Goal: Submit feedback/report problem: Submit feedback/report problem

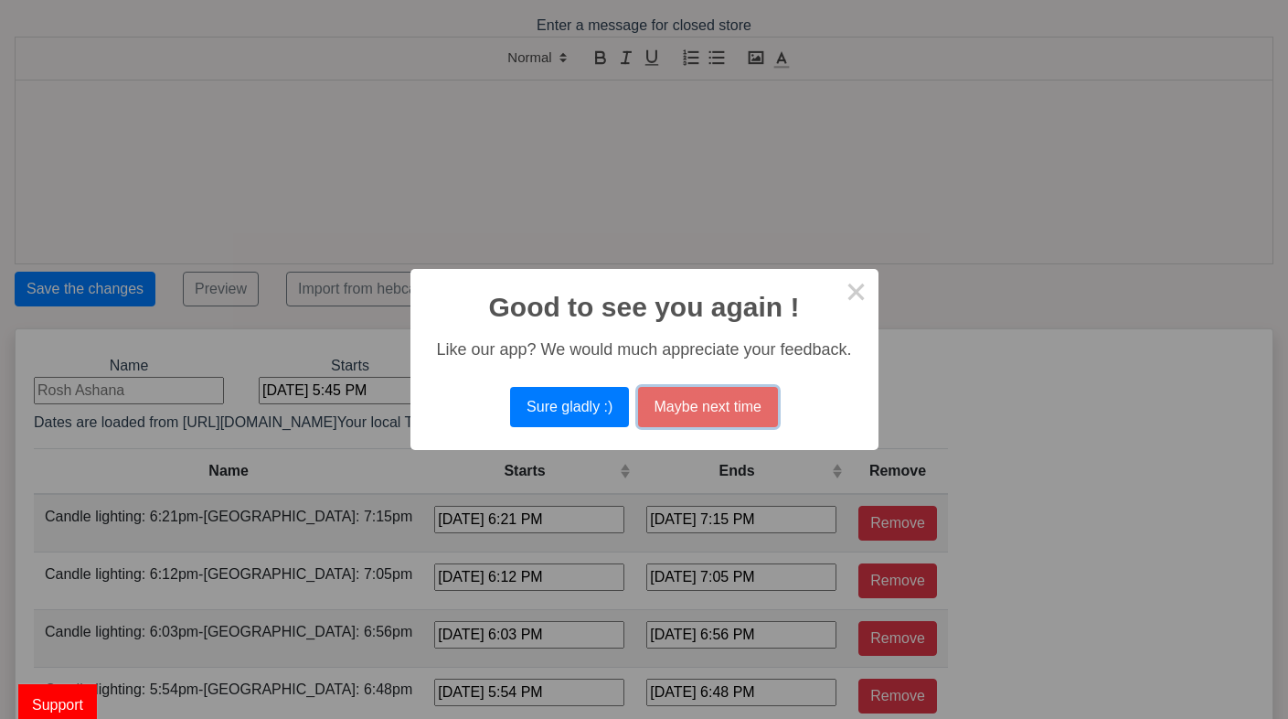
click at [685, 393] on button "Maybe next time" at bounding box center [708, 407] width 140 height 40
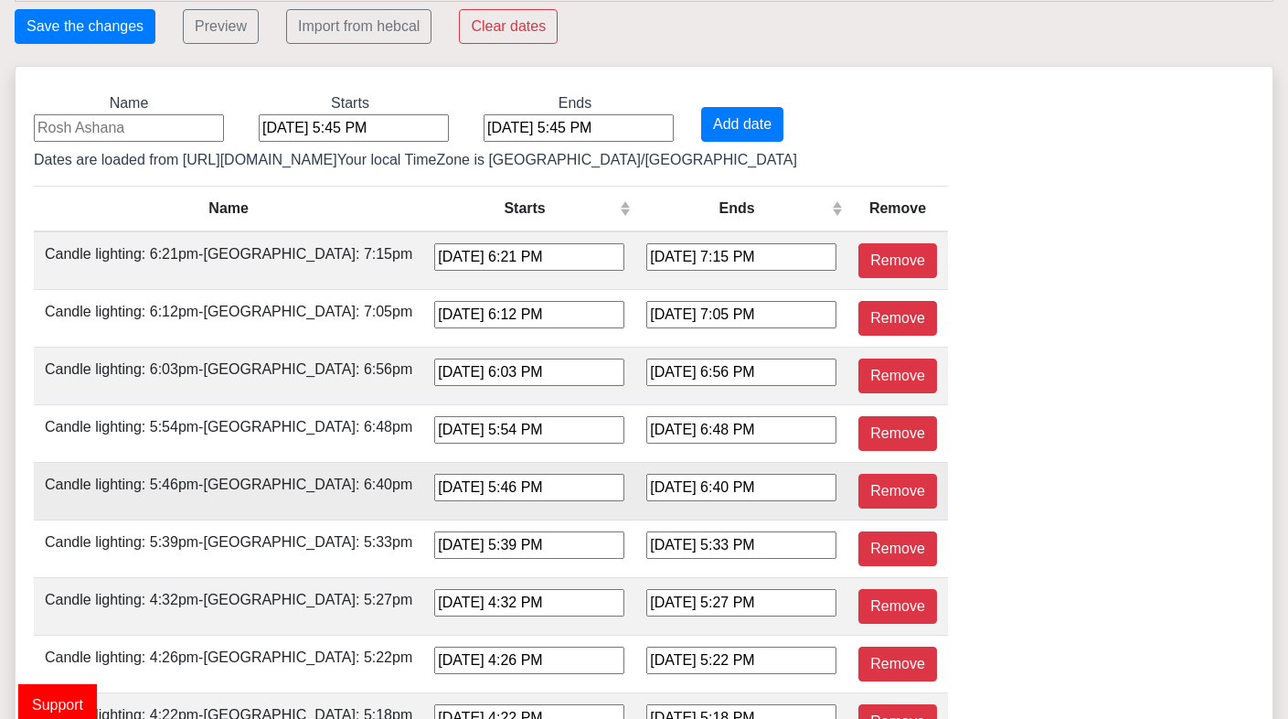
scroll to position [255, 0]
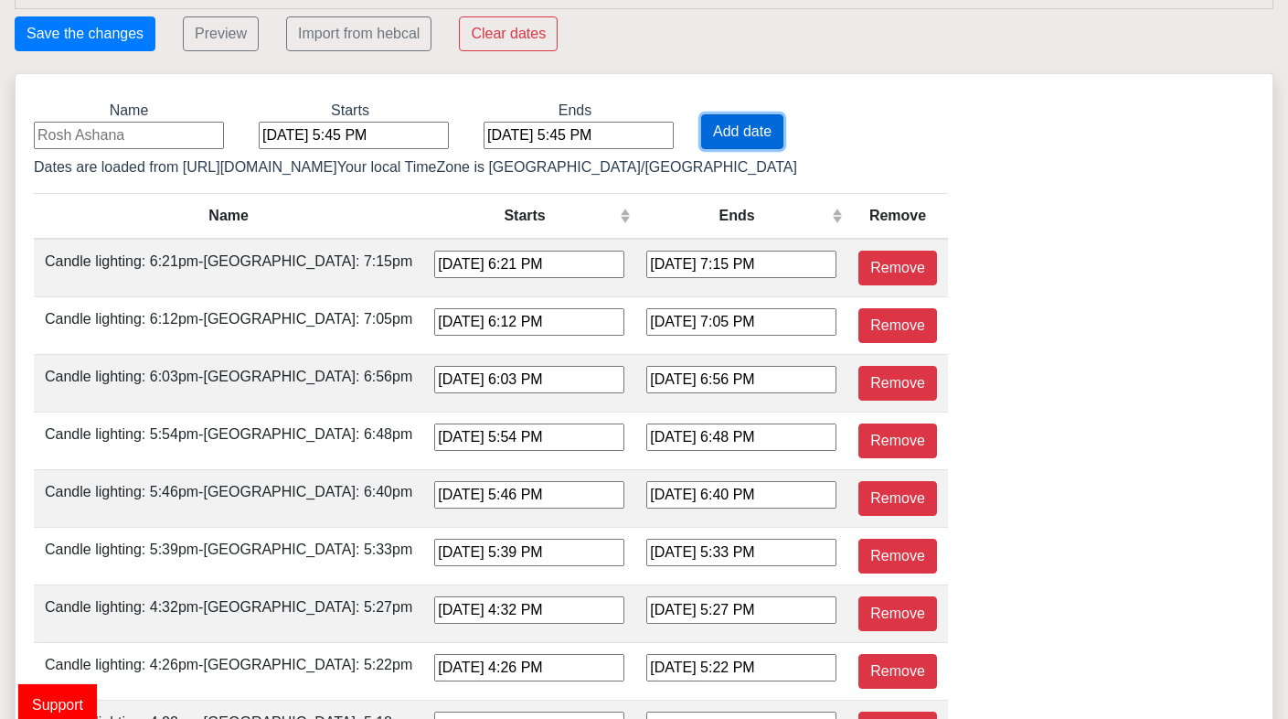
click at [701, 127] on button "Add date" at bounding box center [742, 131] width 82 height 35
type input "Sep 15, 2025, 5:45 PM"
type input "[DATE] 6:21 PM"
type input "[DATE] 7:15 PM"
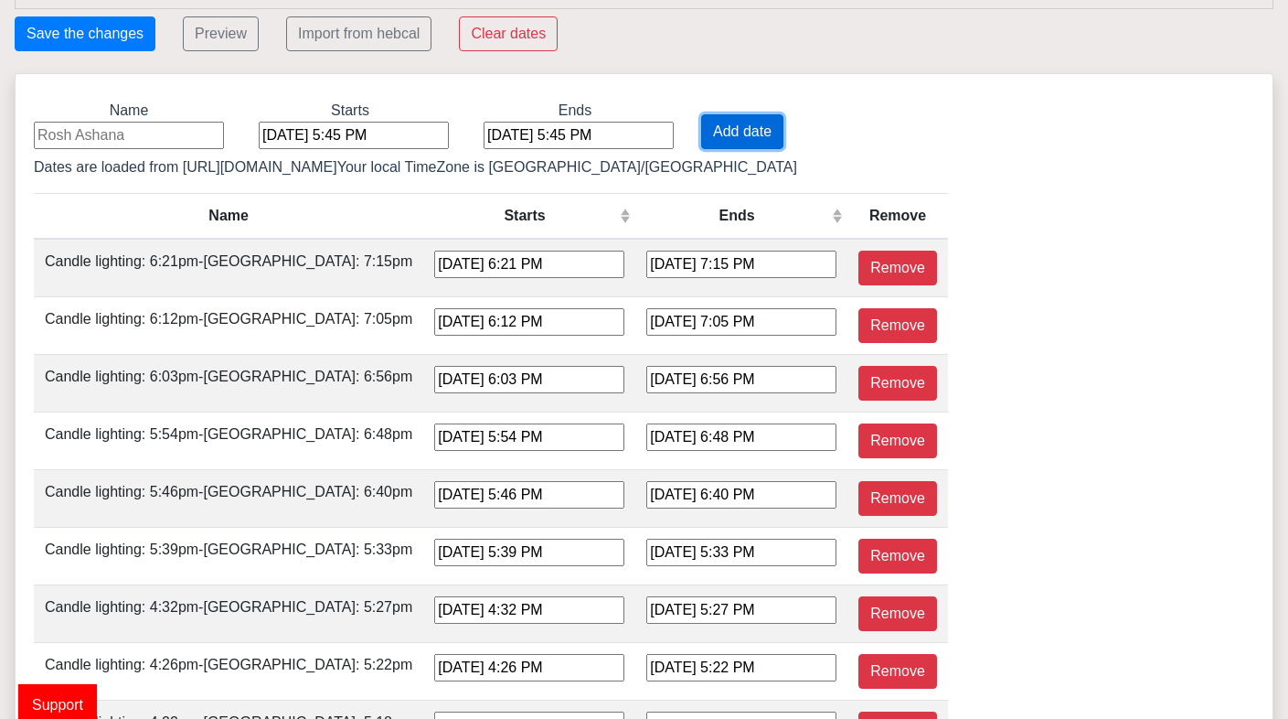
type input "[DATE] 6:12 PM"
type input "[DATE] 7:05 PM"
type input "[DATE] 6:03 PM"
type input "[DATE] 6:56 PM"
type input "[DATE] 5:54 PM"
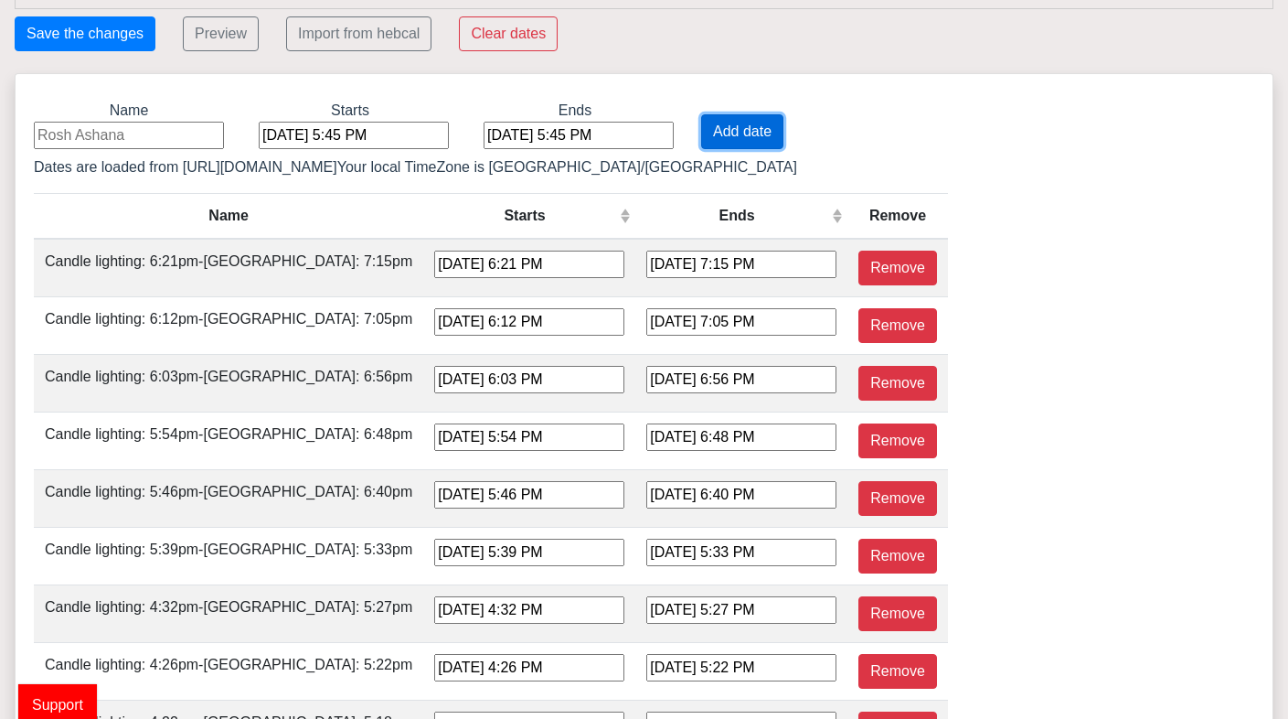
type input "[DATE] 6:48 PM"
type input "[DATE] 5:46 PM"
type input "[DATE] 6:40 PM"
type input "[DATE] 5:39 PM"
type input "[DATE] 5:33 PM"
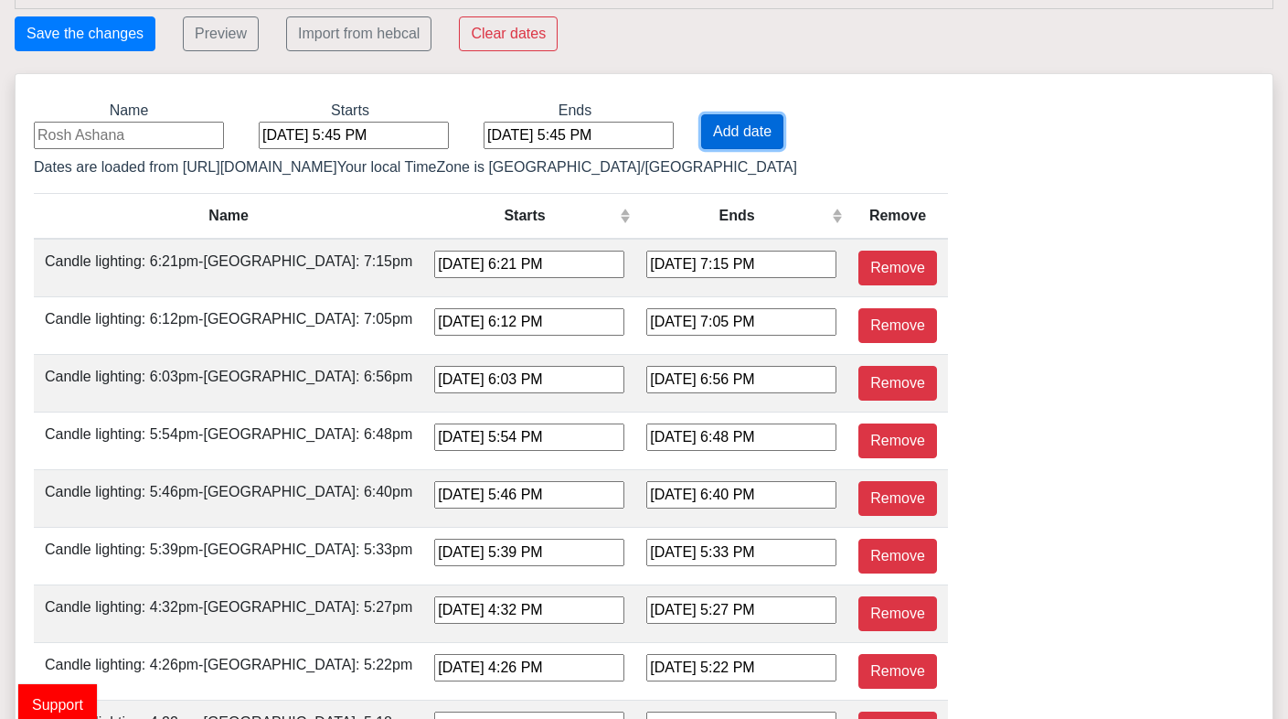
type input "[DATE] 4:32 PM"
type input "[DATE] 5:27 PM"
type input "[DATE] 4:26 PM"
type input "[DATE] 5:22 PM"
type input "[DATE] 4:22 PM"
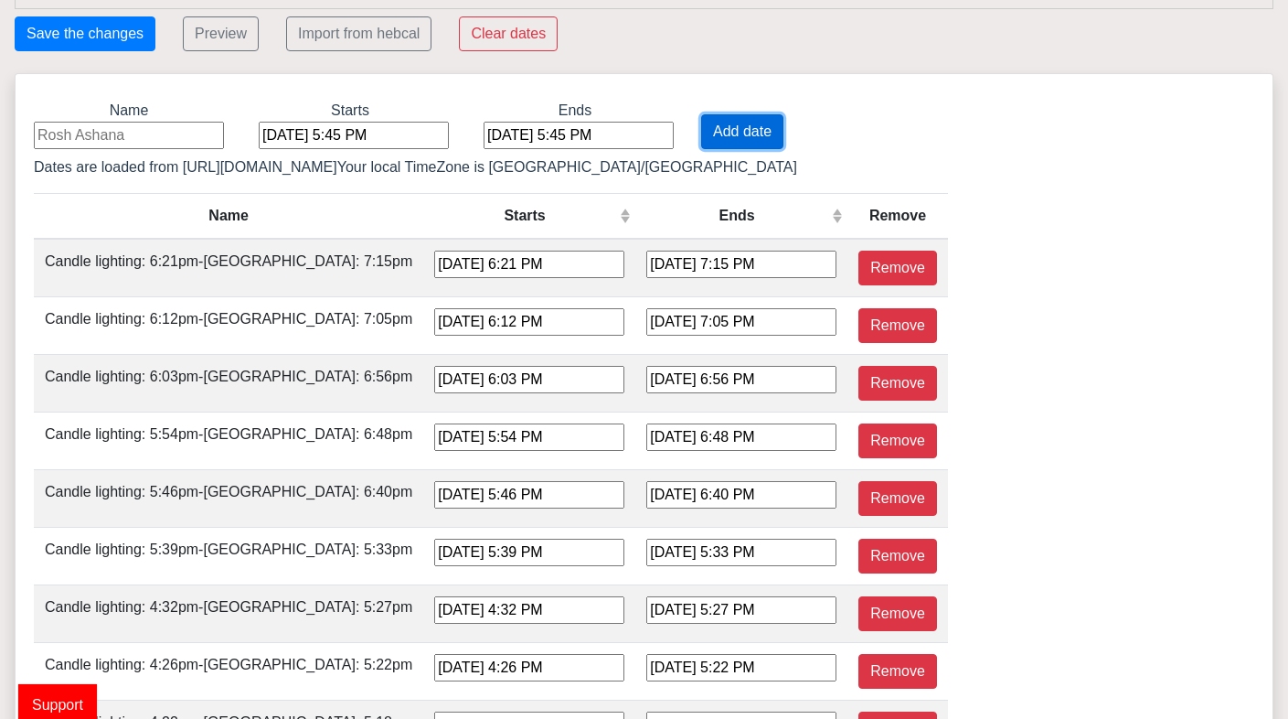
type input "[DATE] 5:18 PM"
type input "[DATE] 4:19 PM"
type input "[DATE] 5:15 PM"
type input "[DATE] 4:17 PM"
type input "[DATE] 5:14 PM"
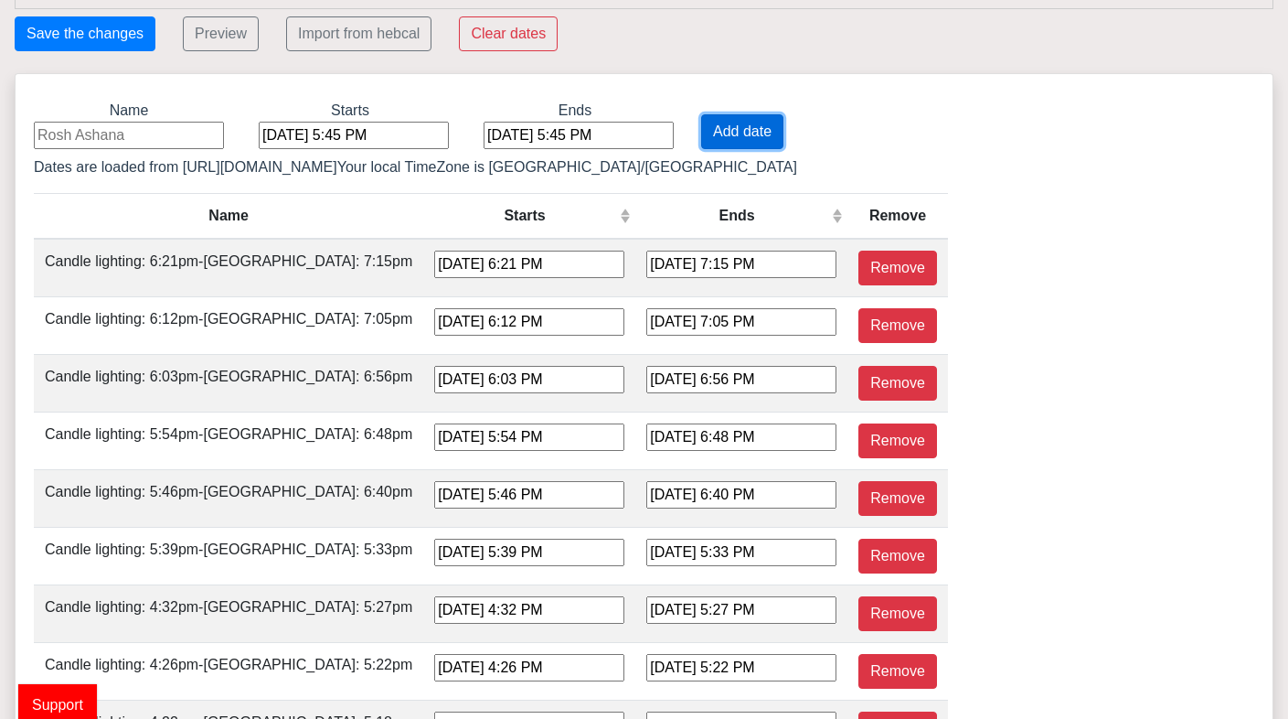
type input "[DATE] 4:16 PM"
type input "[DATE] 5:14 PM"
type input "[DATE] 4:18 PM"
type input "[DATE] 5:16 PM"
type input "[DATE] 4:20 PM"
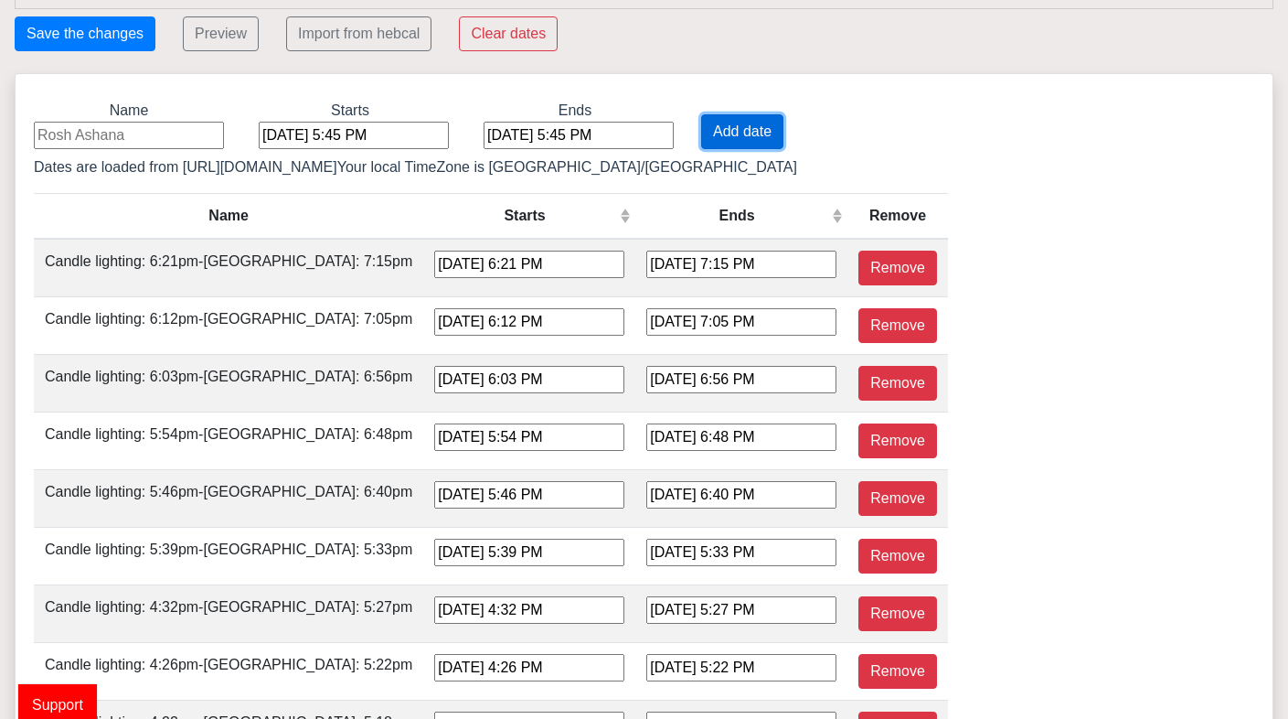
type input "[DATE] 5:19 PM"
type input "[DATE] 4:24 PM"
type input "[DATE] 5:23 PM"
type input "[DATE] 4:29 PM"
type input "[DATE] 5:27 PM"
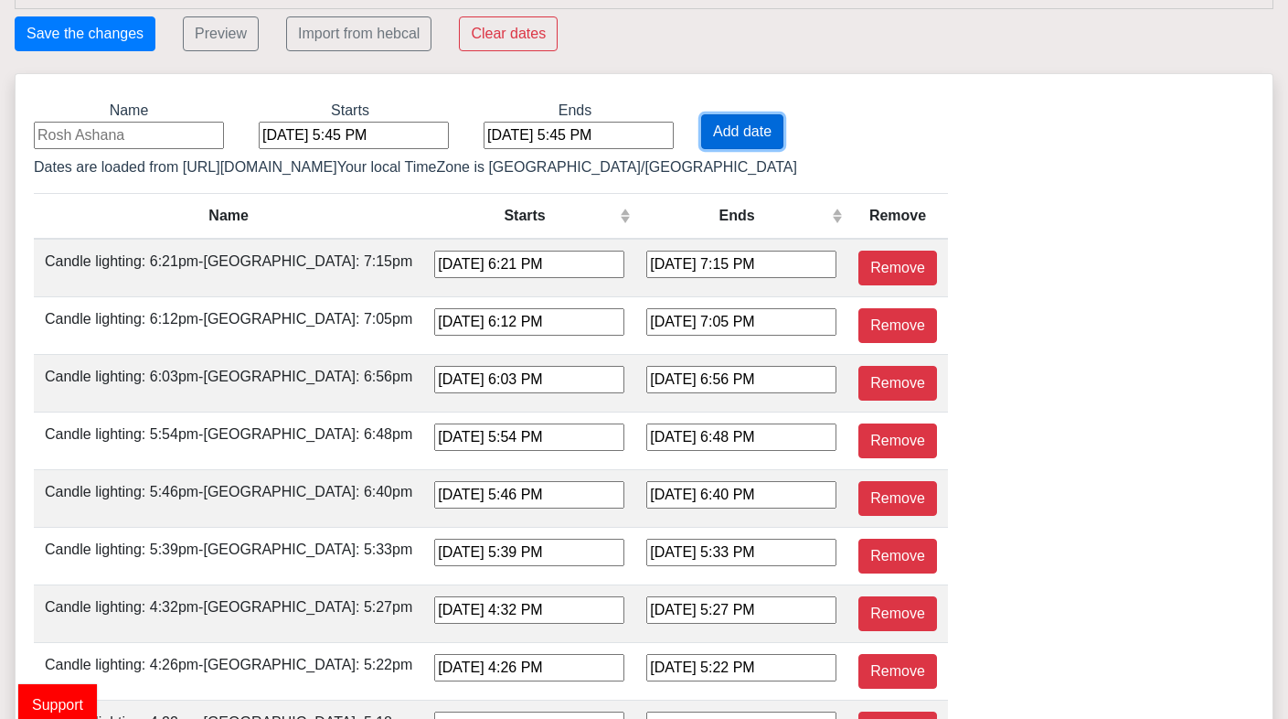
type input "[DATE] 4:34 PM"
type input "[DATE] 5:33 PM"
type input "[DATE] 4:40 PM"
type input "[DATE] 5:38 PM"
type input "[DATE] 4:47 PM"
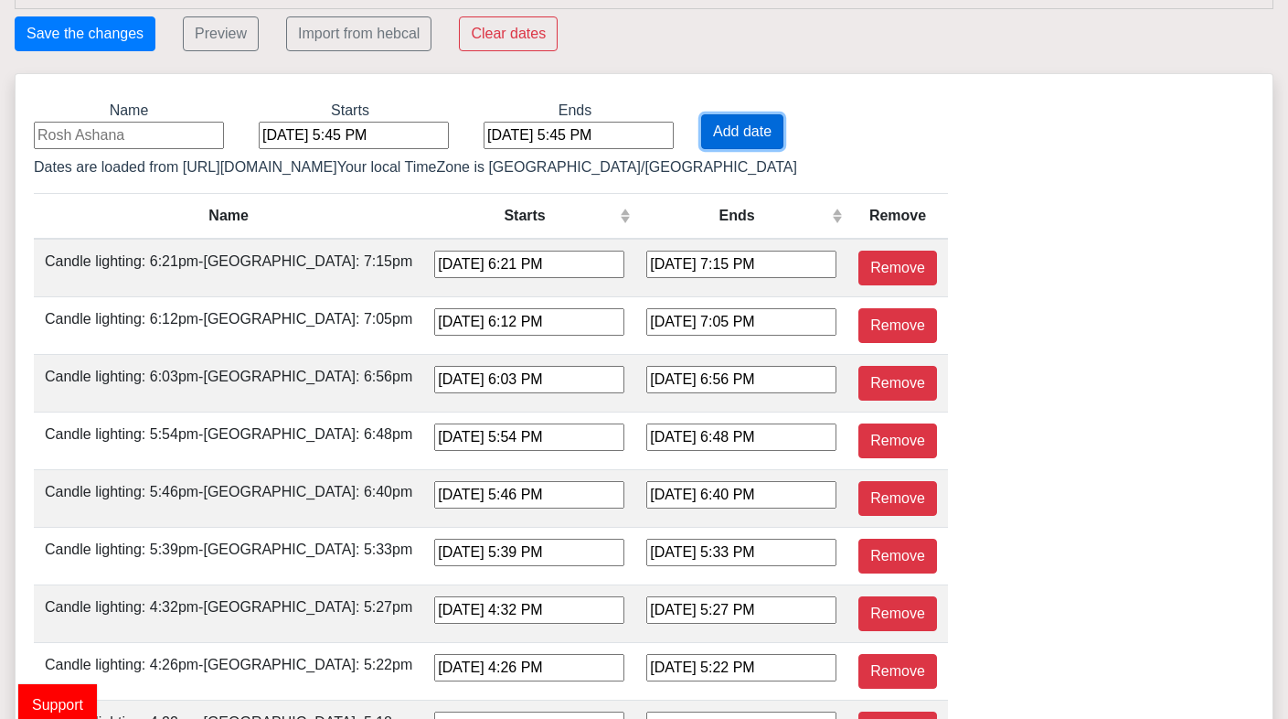
type input "[DATE] 5:44 PM"
type input "[DATE] 4:53 PM"
type input "[DATE] 5:50 PM"
type input "[DATE] 4:59 PM"
type input "[DATE] 5:56 PM"
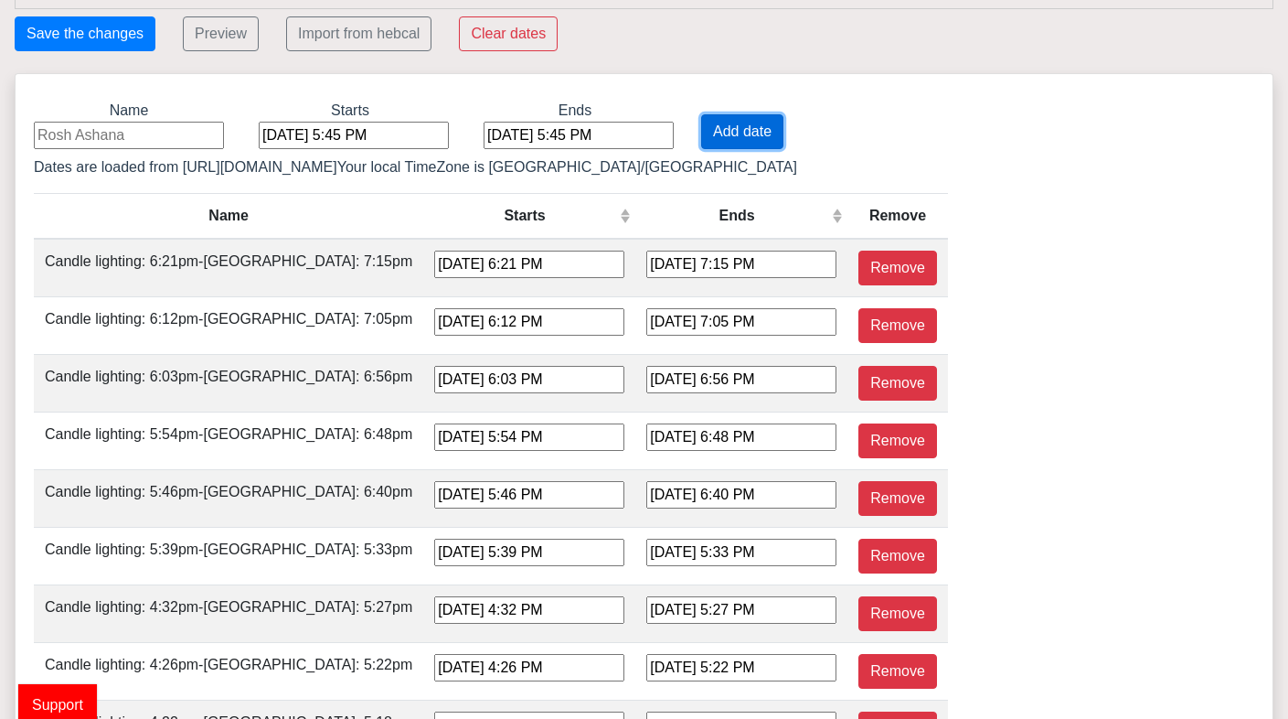
type input "[DATE] 5:05 PM"
type input "[DATE] 6:02 PM"
type input "[DATE] 5:11 PM"
type input "[DATE] 6:07 PM"
type input "[DATE] 5:17 PM"
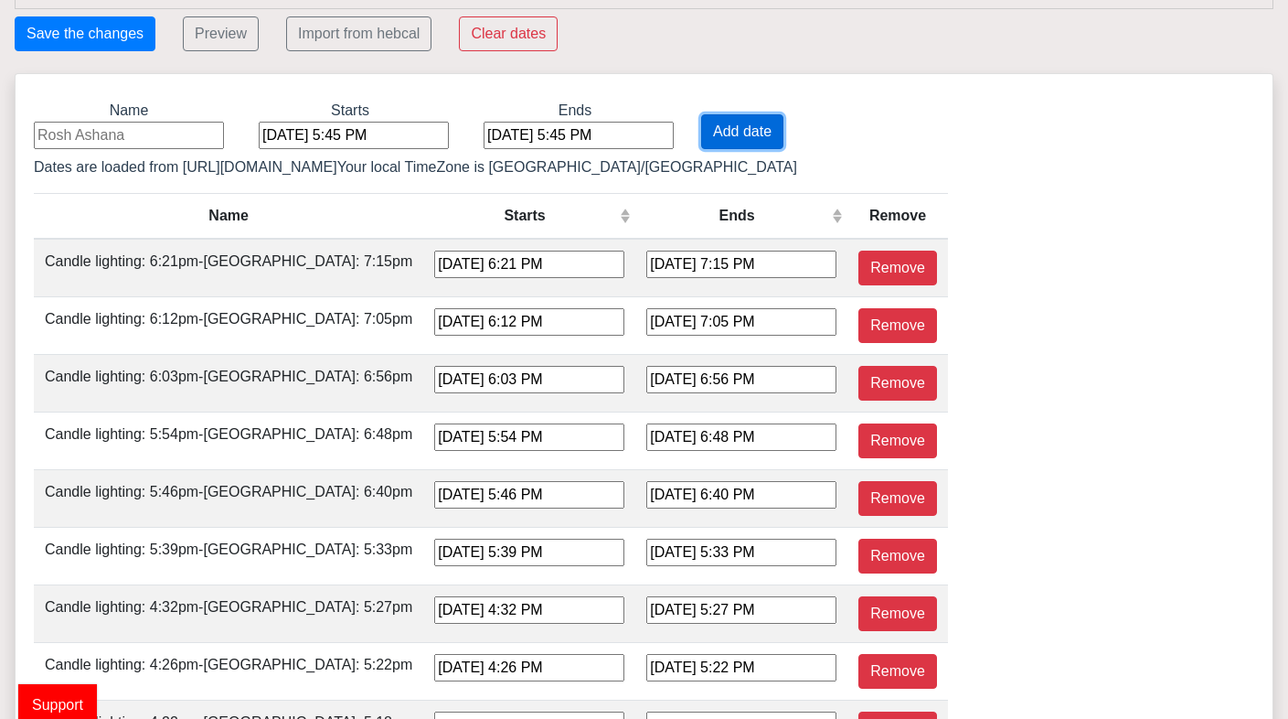
type input "[DATE] 6:12 PM"
type input "[DATE] 5:22 PM"
type input "[DATE] 6:17 PM"
type input "[DATE] 5:27 PM"
type input "[DATE] 6:22 PM"
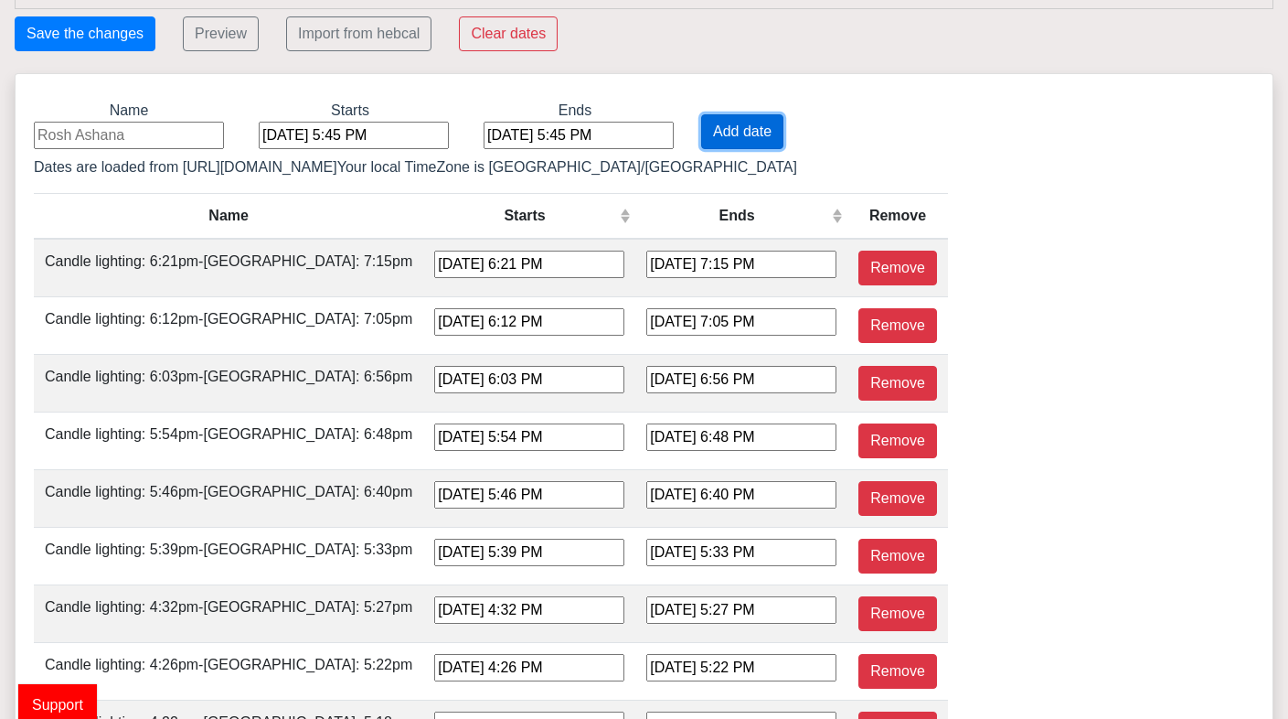
type input "[DATE] 5:32 PM"
type input "[DATE] 6:27 PM"
type input "[DATE] 5:37 PM"
type input "[DATE] 7:32 PM"
type input "[DATE] 6:41 PM"
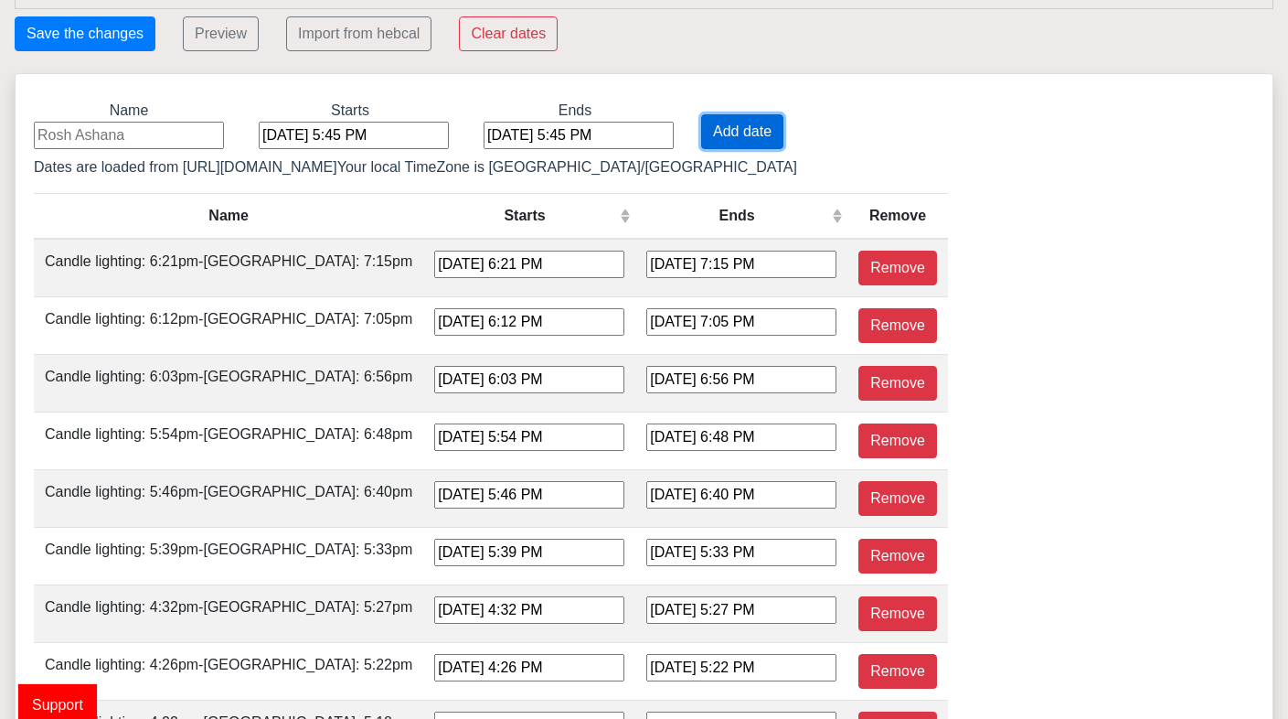
type input "[DATE] 7:37 PM"
type input "[DATE] 6:46 PM"
type input "[DATE] 7:42 PM"
type input "[DATE] 6:51 PM"
type input "[DATE] 7:48 PM"
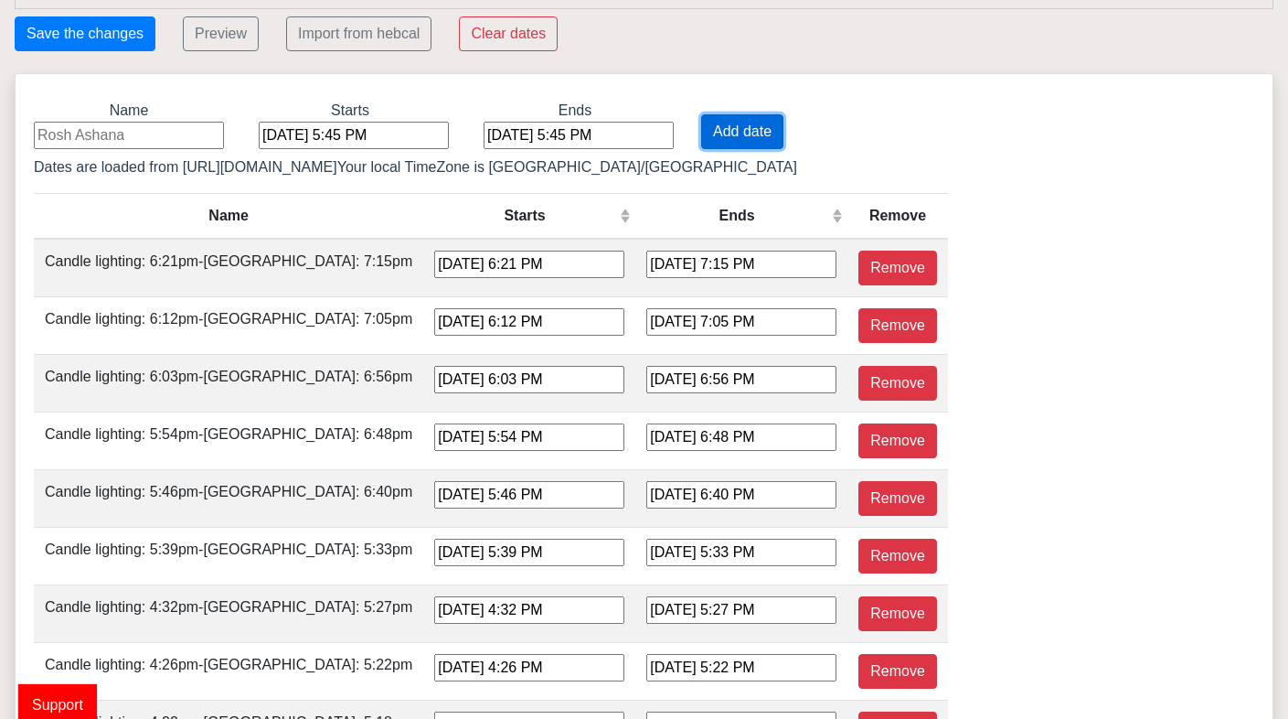
type input "[DATE] 6:56 PM"
type input "[DATE] 7:53 PM"
type input "[DATE] 7:01 PM"
type input "[DATE] 7:59 PM"
type input "[DATE] 7:06 PM"
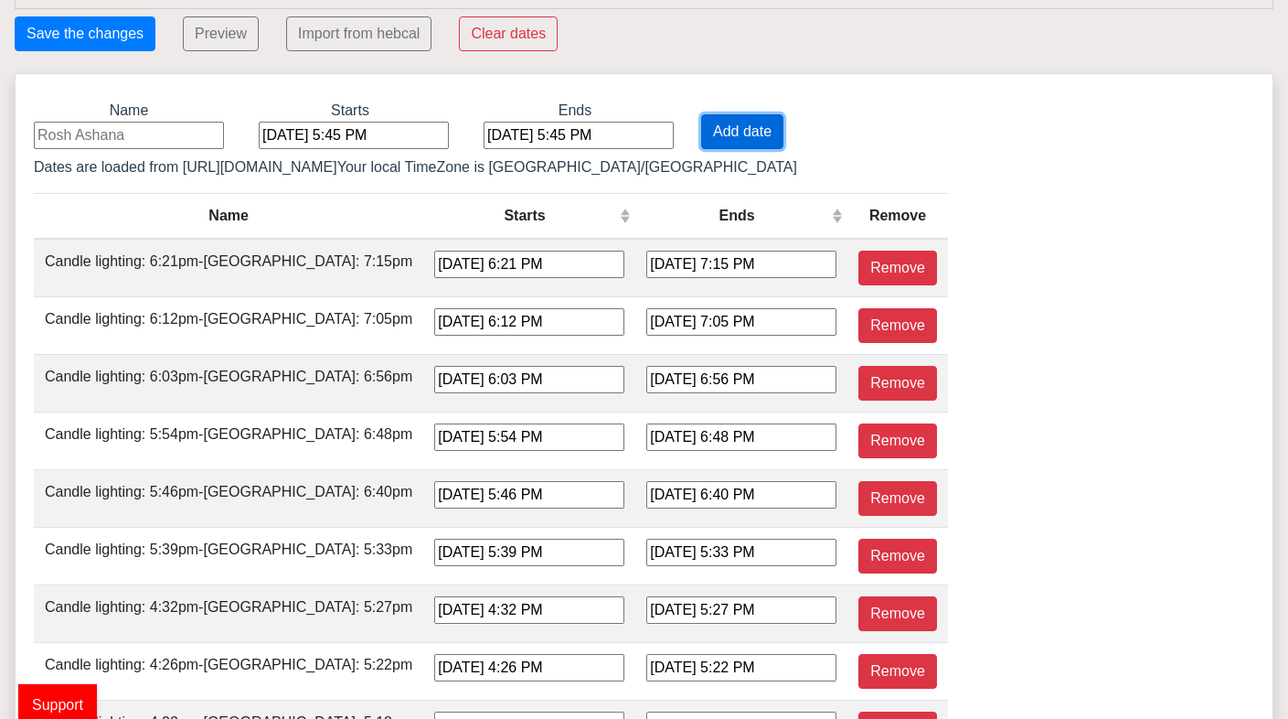
type input "[DATE] 8:04 PM"
type input "[DATE] 7:10 PM"
type input "[DATE] 8:10 PM"
type input "[DATE] 7:15 PM"
type input "[DATE] 8:15 PM"
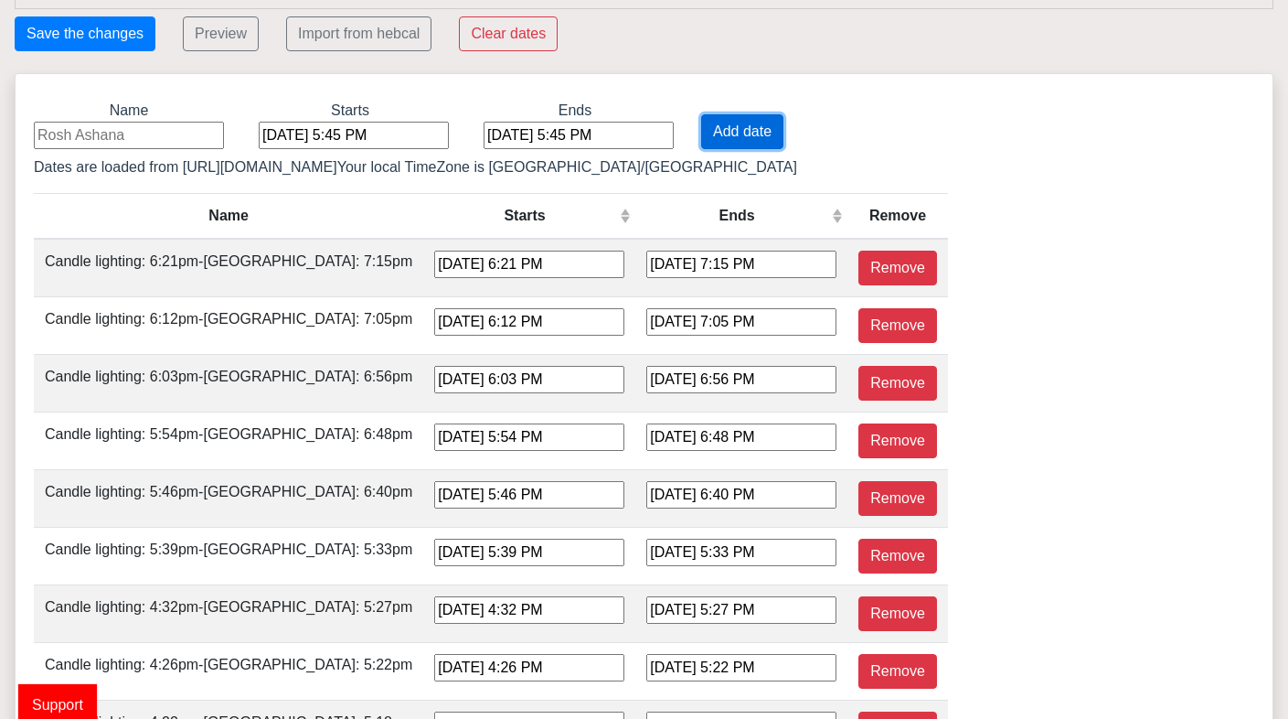
type input "[DATE] 7:19 PM"
type input "[DATE] 8:20 PM"
type input "[DATE] 7:23 PM"
type input "[DATE] 8:24 PM"
type input "[DATE] 7:26 PM"
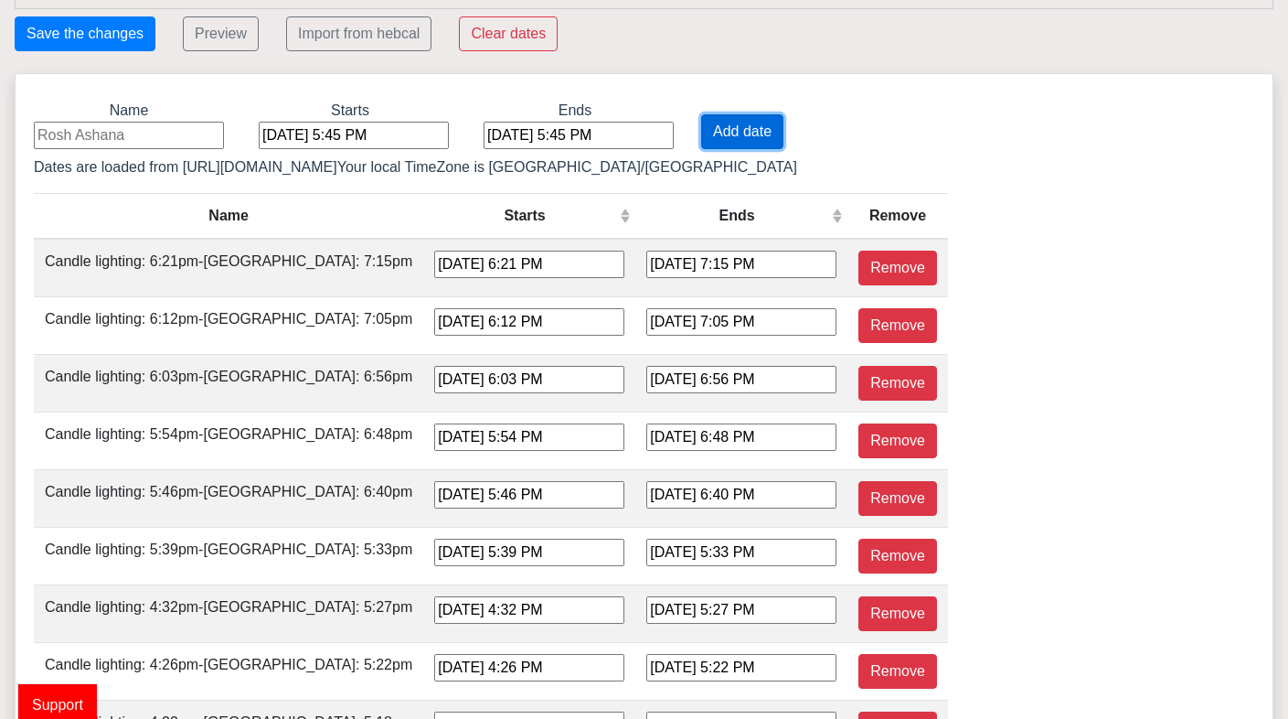
type input "[DATE] 8:28 PM"
type input "[DATE] 7:29 PM"
type input "[DATE] 8:30 PM"
type input "[DATE] 7:30 PM"
type input "[DATE] 8:31 PM"
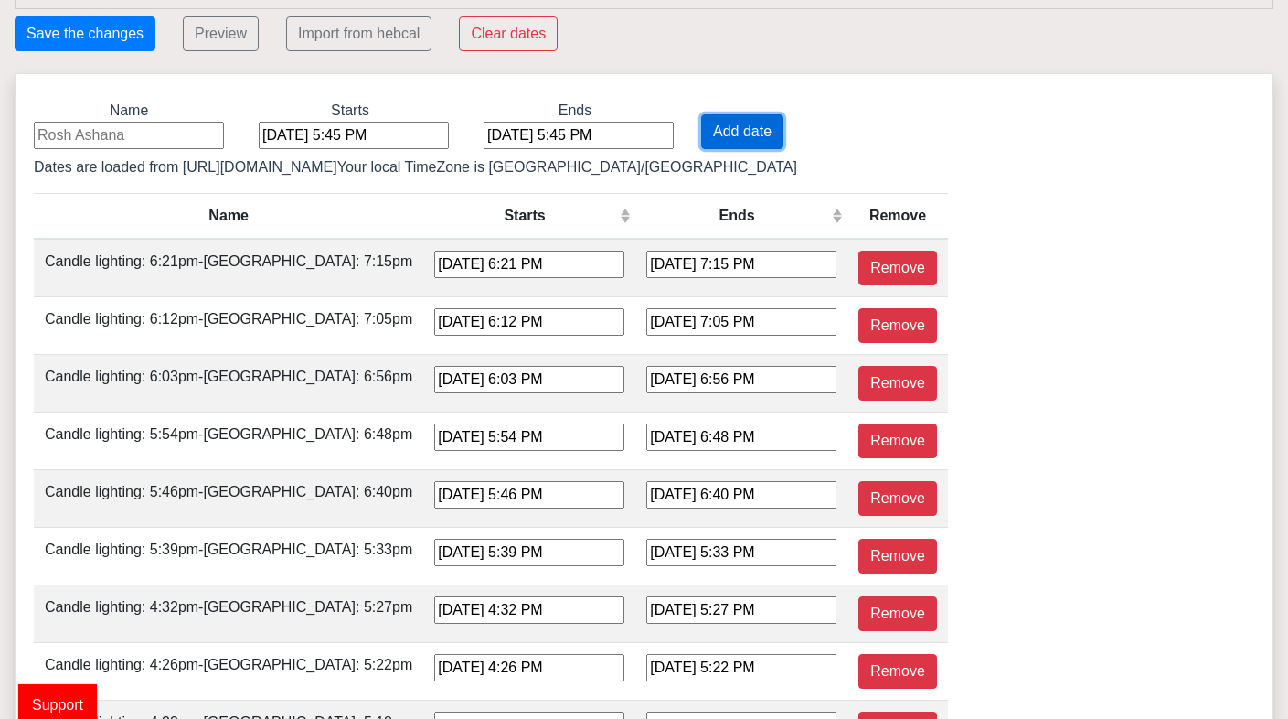
type input "[DATE] 7:30 PM"
type input "[DATE] 8:30 PM"
type input "[DATE] 7:29 PM"
type input "[DATE] 8:29 PM"
type input "[DATE] 7:26 PM"
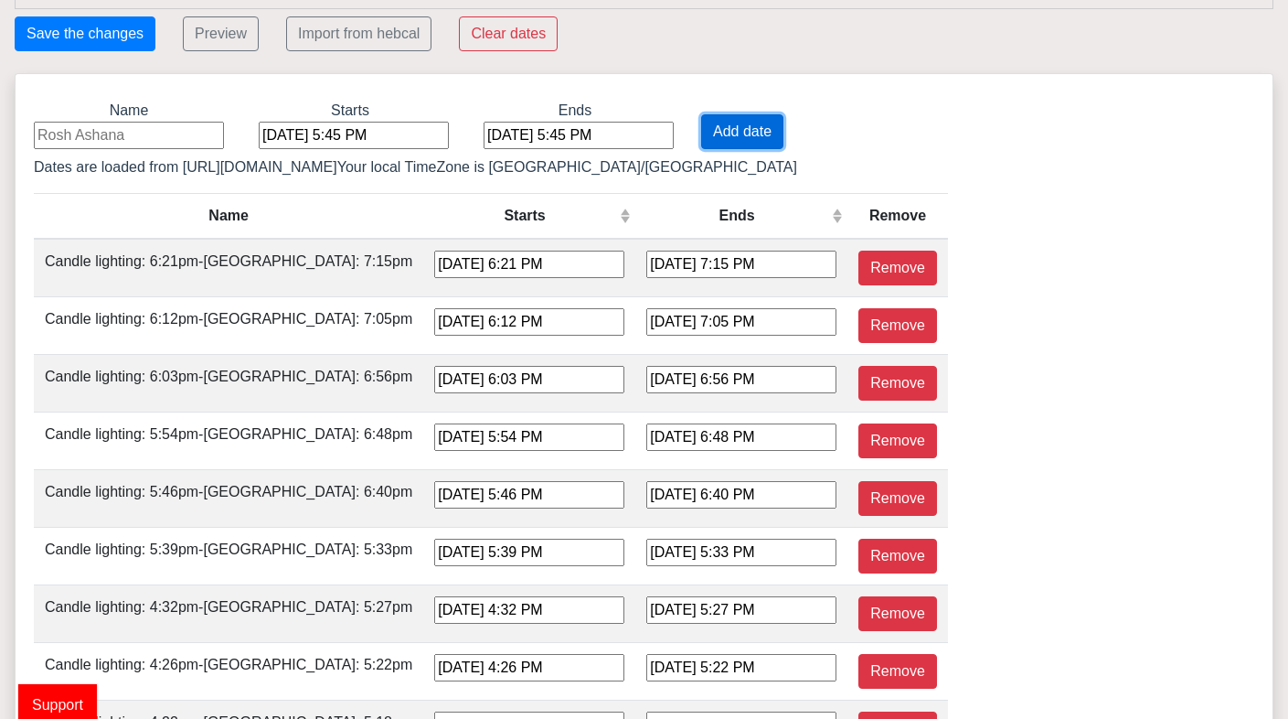
type input "[DATE] 8:25 PM"
type input "[DATE] 7:23 PM"
type input "[DATE] 8:21 PM"
type input "[DATE] 7:18 PM"
type input "[DATE] 8:15 PM"
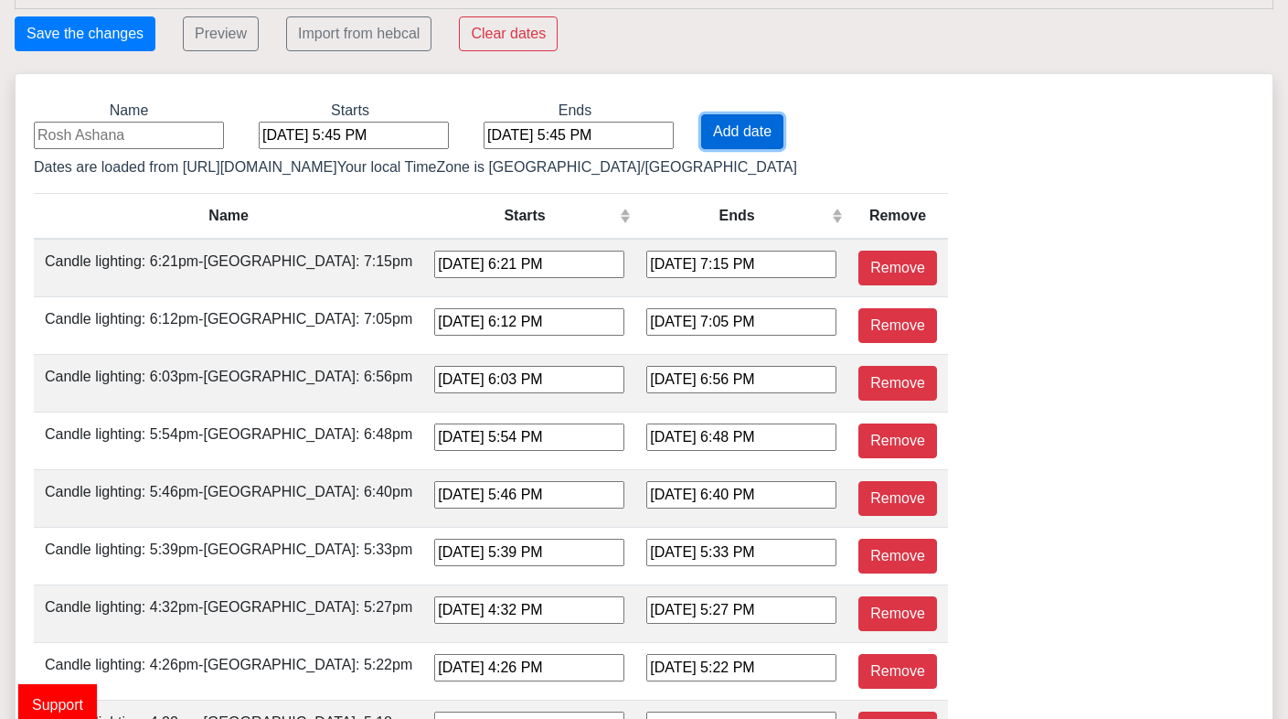
type input "[DATE] 7:12 PM"
type input "[DATE] 8:09 PM"
type input "[DATE] 7:05 PM"
type input "[DATE] 8:01 PM"
type input "[DATE] 6:58 PM"
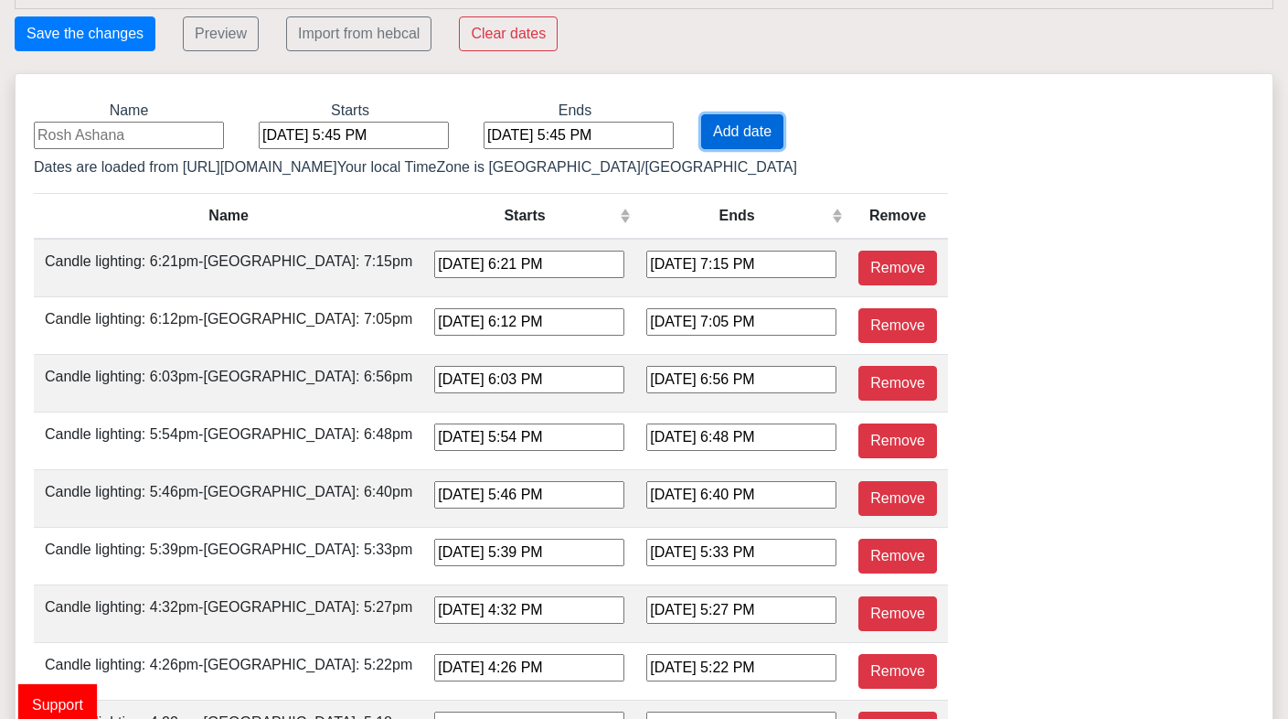
type input "[DATE] 7:53 PM"
type input "[DATE] 6:50 PM"
type input "[DATE] 7:44 PM"
type input "[DATE] 6:41 PM"
type input "[DATE] 7:35 PM"
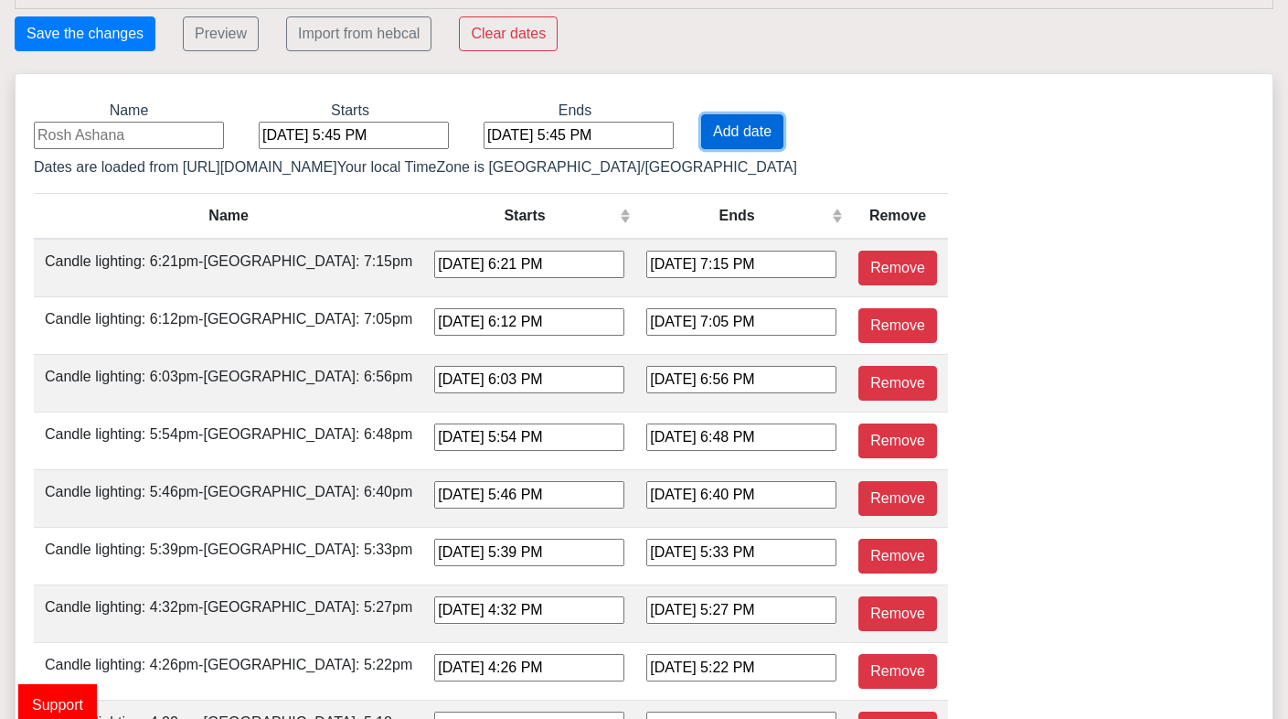
type input "[DATE] 6:32 PM"
type input "[DATE] 7:26 PM"
type input "[DATE] 6:23 PM"
type input "[DATE] 7:16 PM"
type input "[DATE] 6:14 PM"
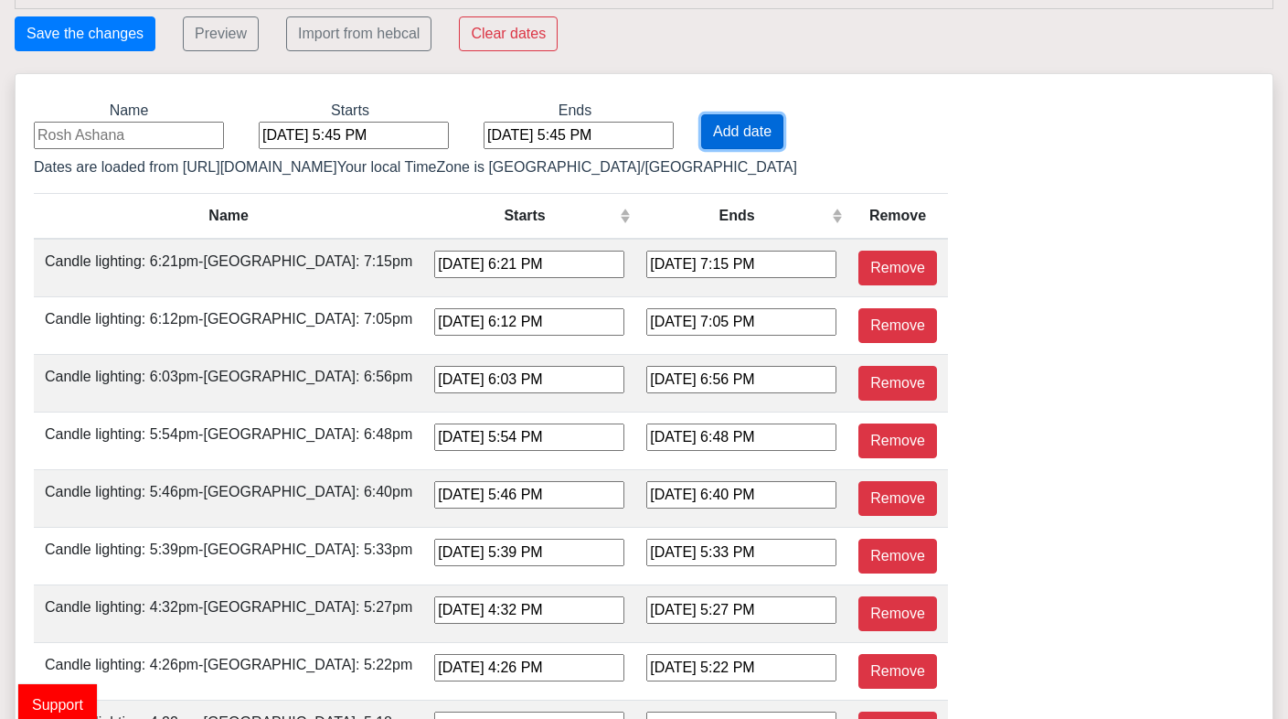
type input "[DATE] 7:07 PM"
type input "[DATE] 6:05 PM"
type input "[DATE] 6:58 PM"
type input "[DATE] 5:56 PM"
type input "[DATE] 6:49 PM"
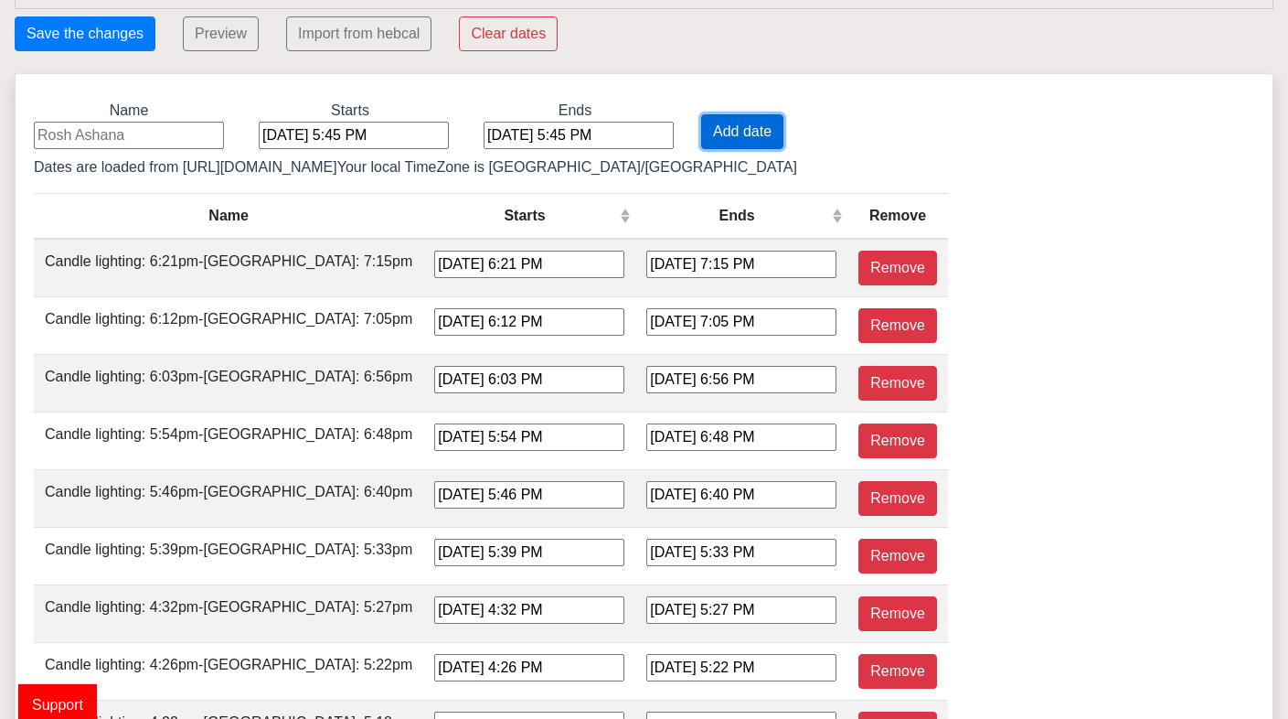
type input "[DATE] 5:48 PM"
type input "[DATE] 6:41 PM"
type input "[DATE] 5:40 PM"
type input "[DATE] 5:34 PM"
type input "[DATE] 4:33 PM"
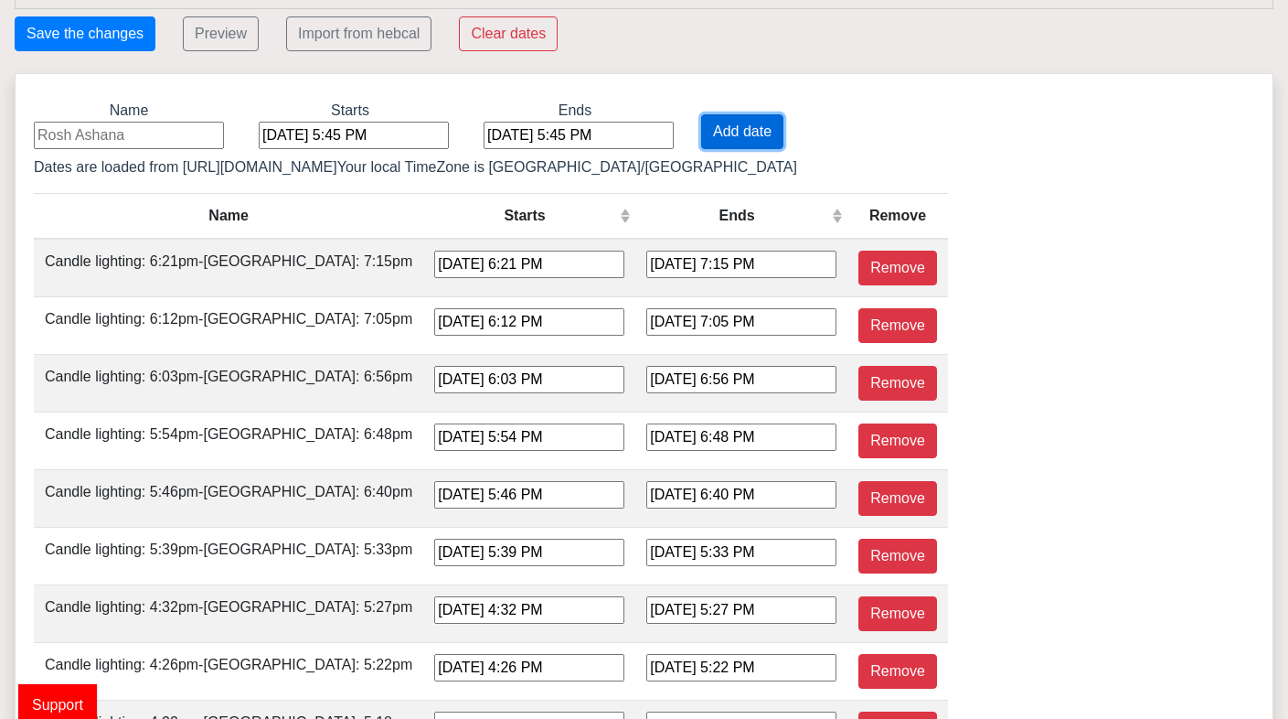
type input "[DATE] 5:28 PM"
type input "[DATE] 4:27 PM"
type input "[DATE] 5:23 PM"
type input "[DATE] 4:22 PM"
type input "[DATE] 5:18 PM"
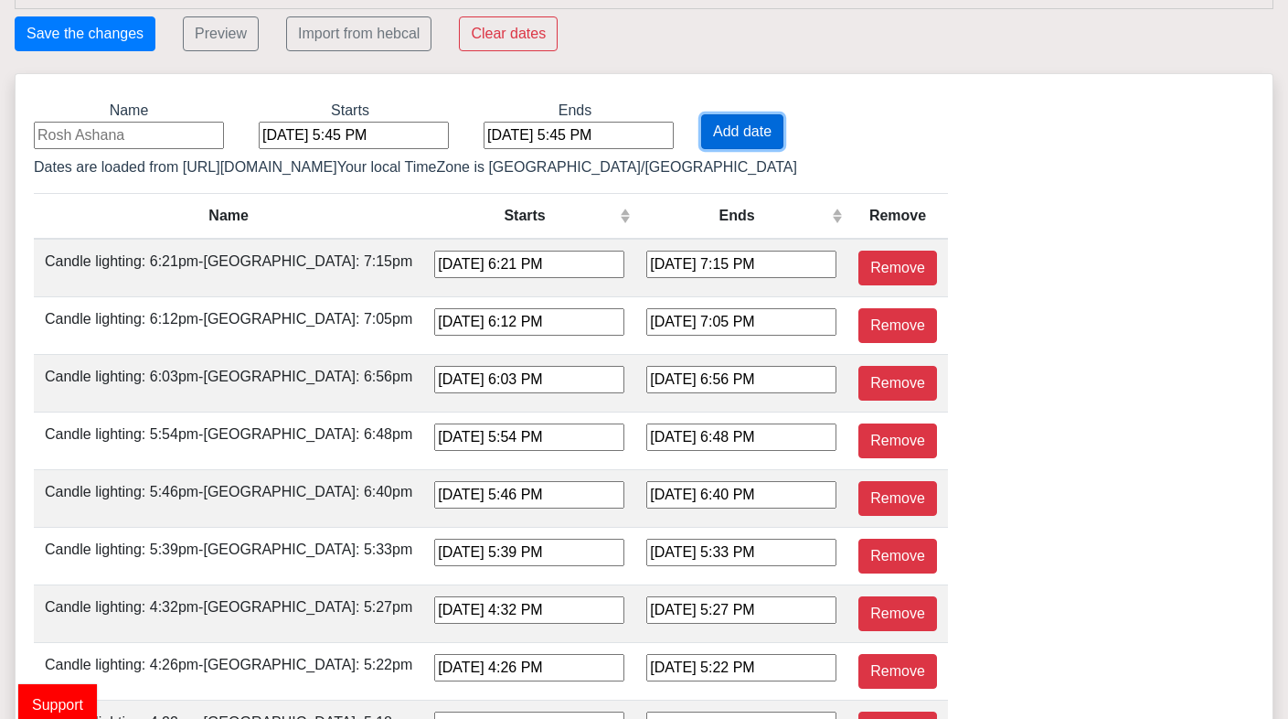
type input "[DATE] 4:19 PM"
type input "[DATE] 5:16 PM"
type input "[DATE] 4:17 PM"
type input "[DATE] 5:14 PM"
type input "[DATE] 4:16 PM"
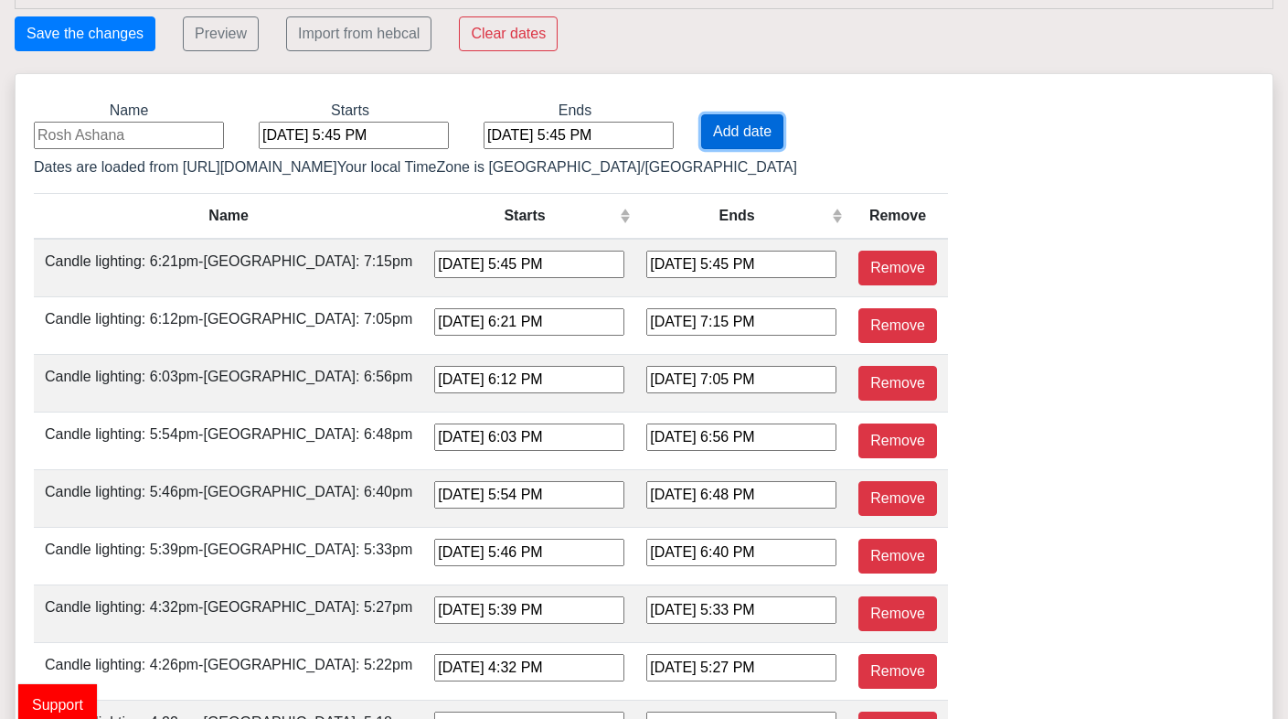
type input "[DATE] 5:14 PM"
type input "[DATE] 4:17 PM"
type input "[DATE] 5:16 PM"
type input "[DATE] 4:20 PM"
type input "[DATE] 5:18 PM"
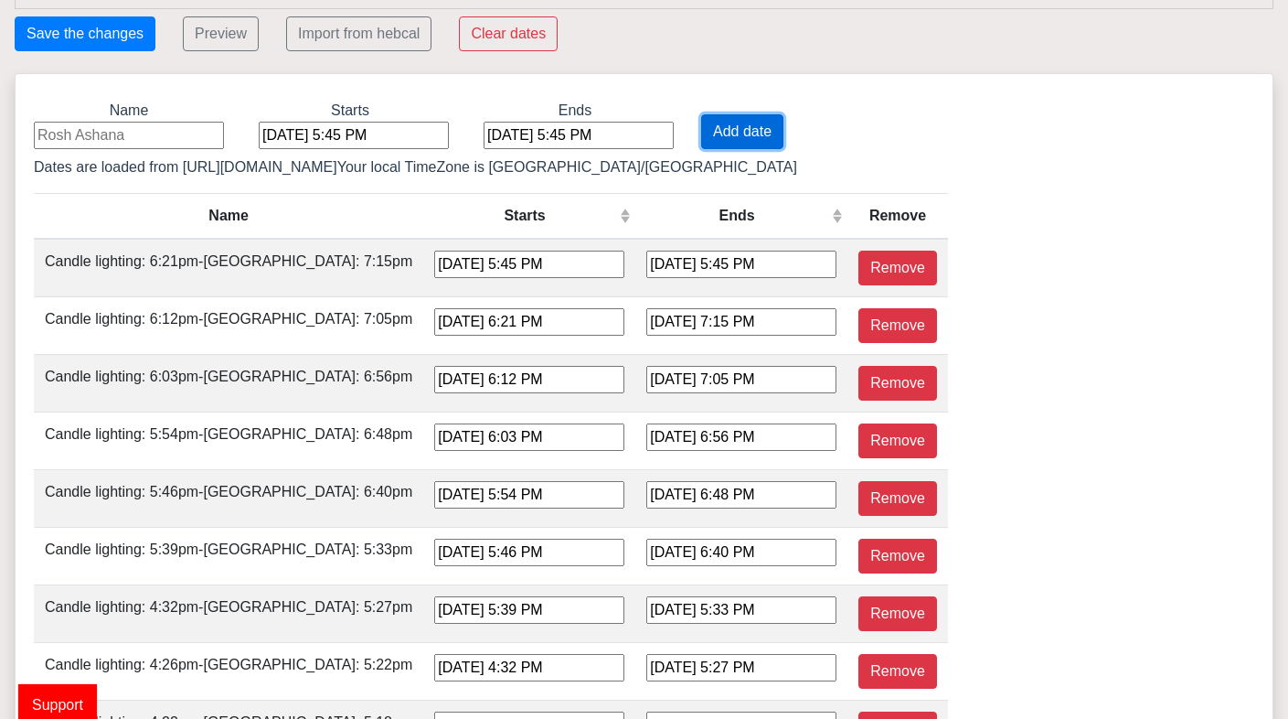
type input "[DATE] 4:23 PM"
type input "[DATE] 5:22 PM"
type input "[DATE] 4:28 PM"
type input "[DATE] 5:26 PM"
type input "[DATE] 4:33 PM"
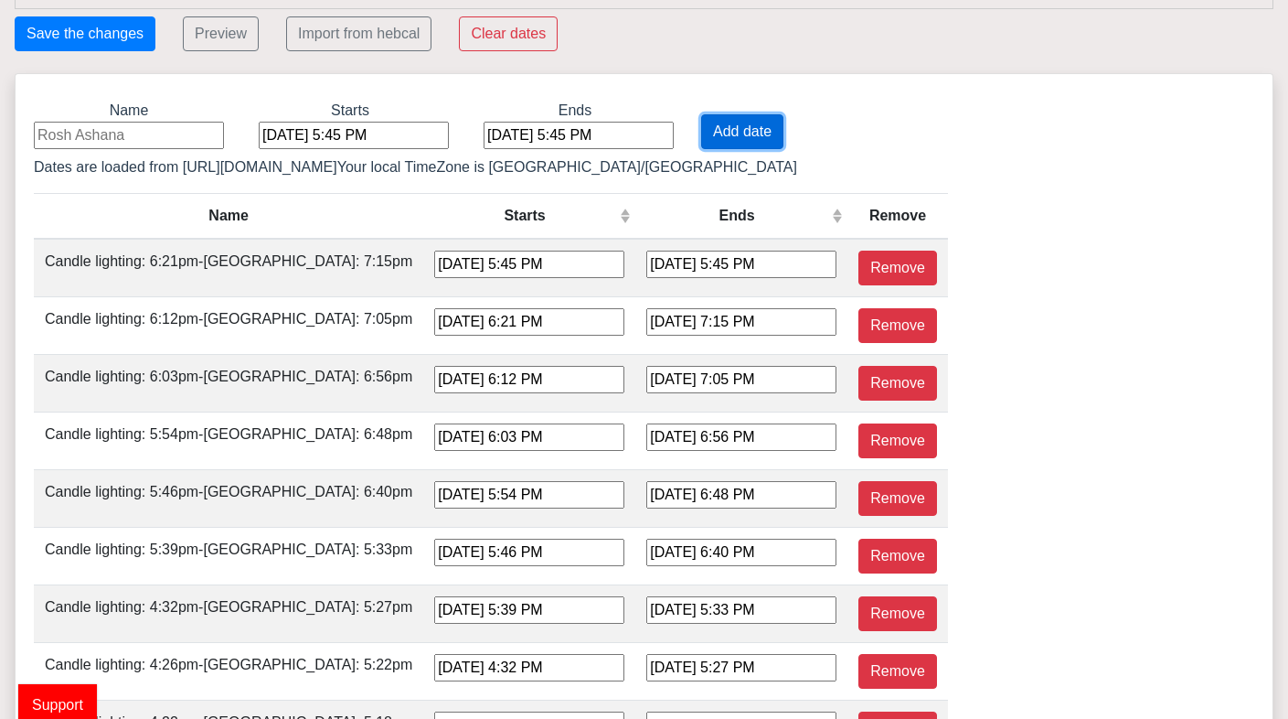
type input "[DATE] 5:32 PM"
type input "[DATE] 4:39 PM"
type input "[DATE] 5:37 PM"
type input "[DATE] 4:45 PM"
type input "[DATE] 5:43 PM"
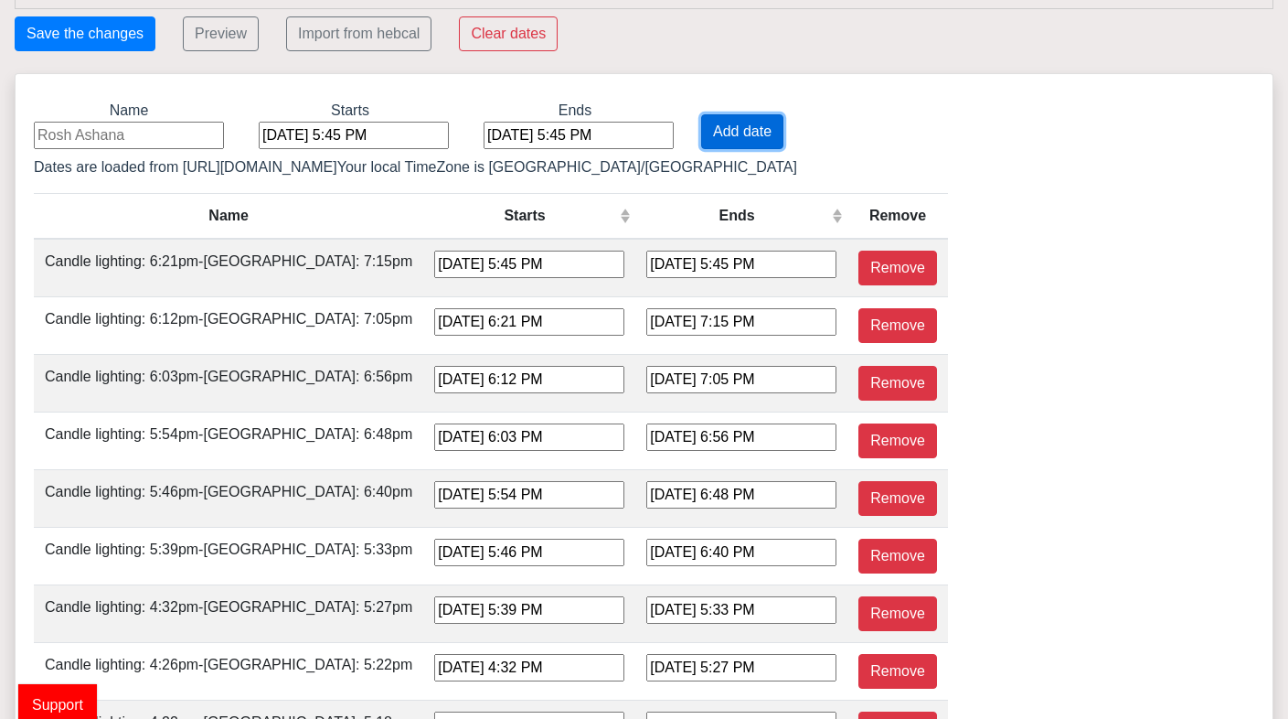
type input "[DATE] 4:52 PM"
type input "[DATE] 5:49 PM"
type input "[DATE] 4:58 PM"
type input "[DATE] 5:55 PM"
type input "[DATE] 5:04 PM"
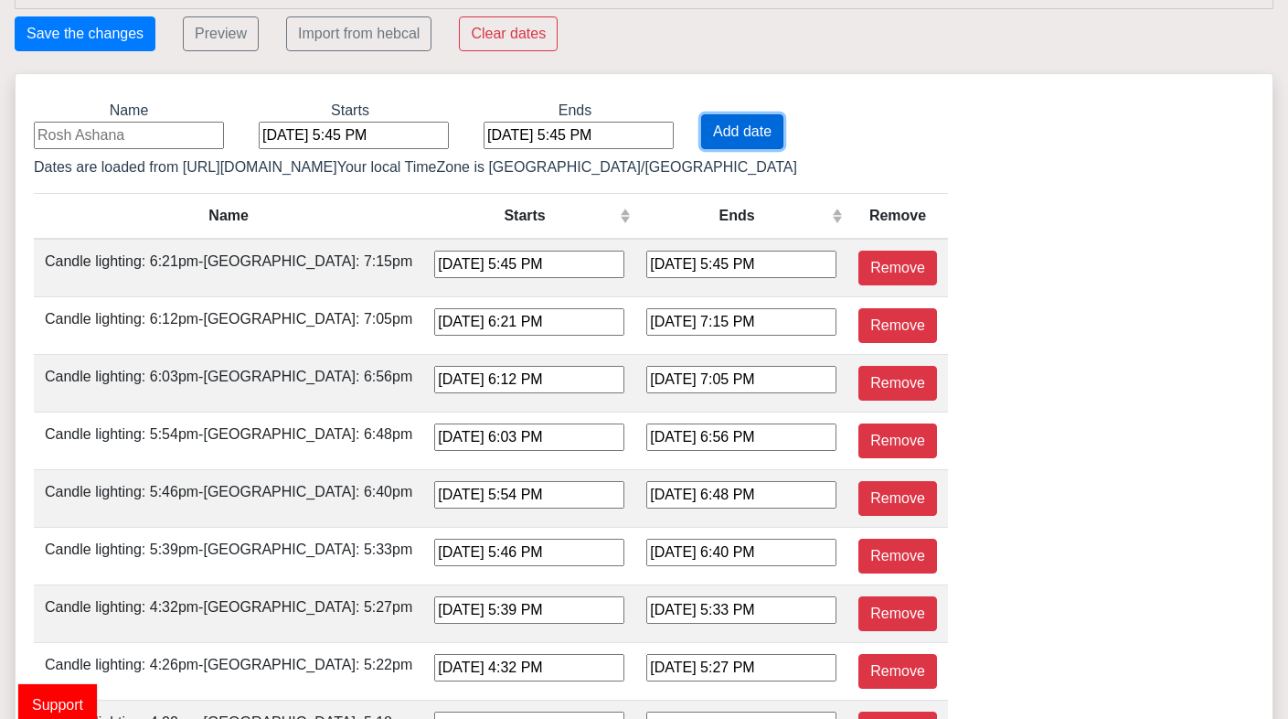
type input "[DATE] 6:01 PM"
type input "[DATE] 5:10 PM"
type input "[DATE] 6:06 PM"
type input "[DATE] 5:16 PM"
type input "[DATE] 6:12 PM"
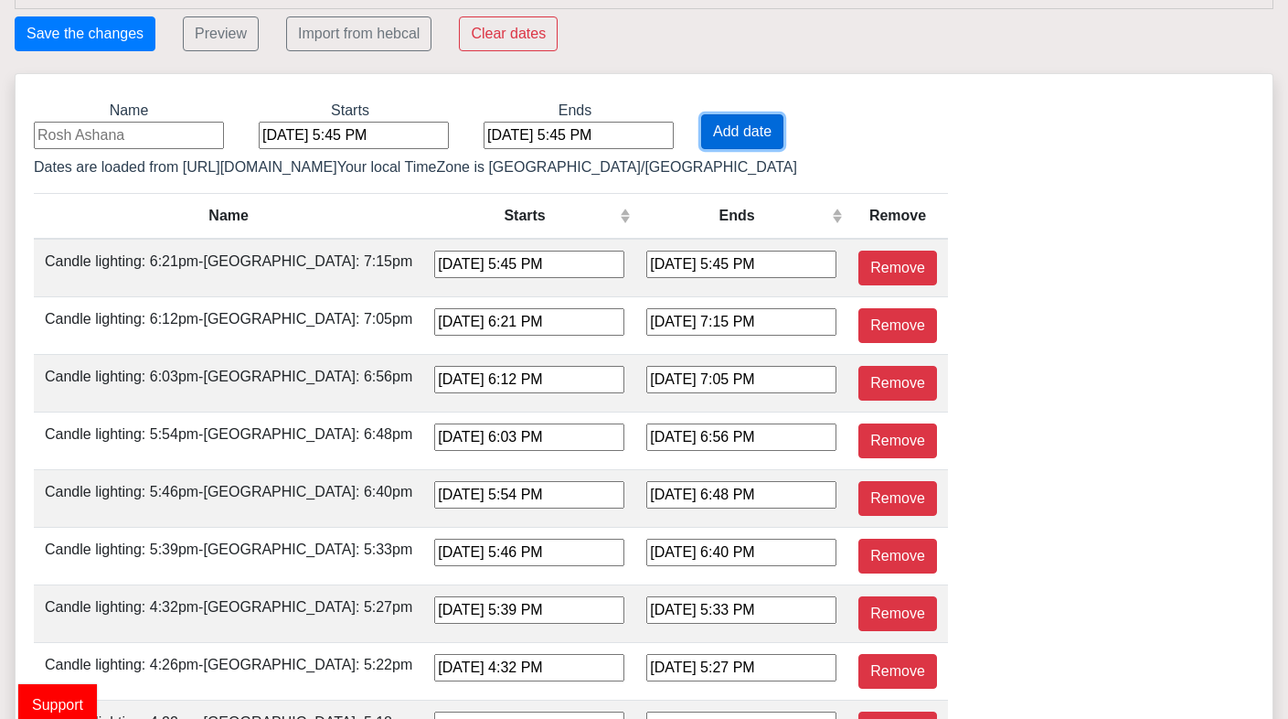
type input "[DATE] 5:21 PM"
type input "[DATE] 6:17 PM"
type input "[DATE] 5:26 PM"
type input "[DATE] 6:22 PM"
type input "[DATE] 5:31 PM"
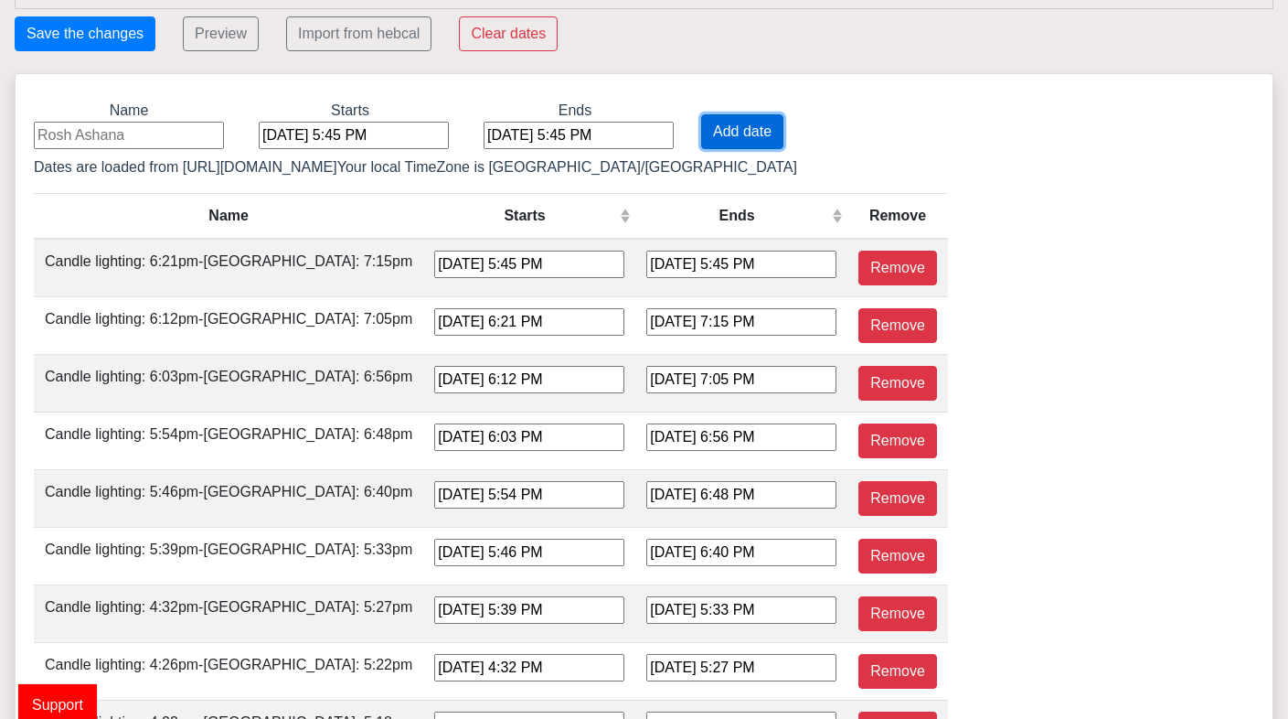
type input "[DATE] 6:26 PM"
type input "[DATE] 5:36 PM"
type input "[DATE] 7:31 PM"
type input "[DATE] 6:41 PM"
type input "[DATE] 7:36 PM"
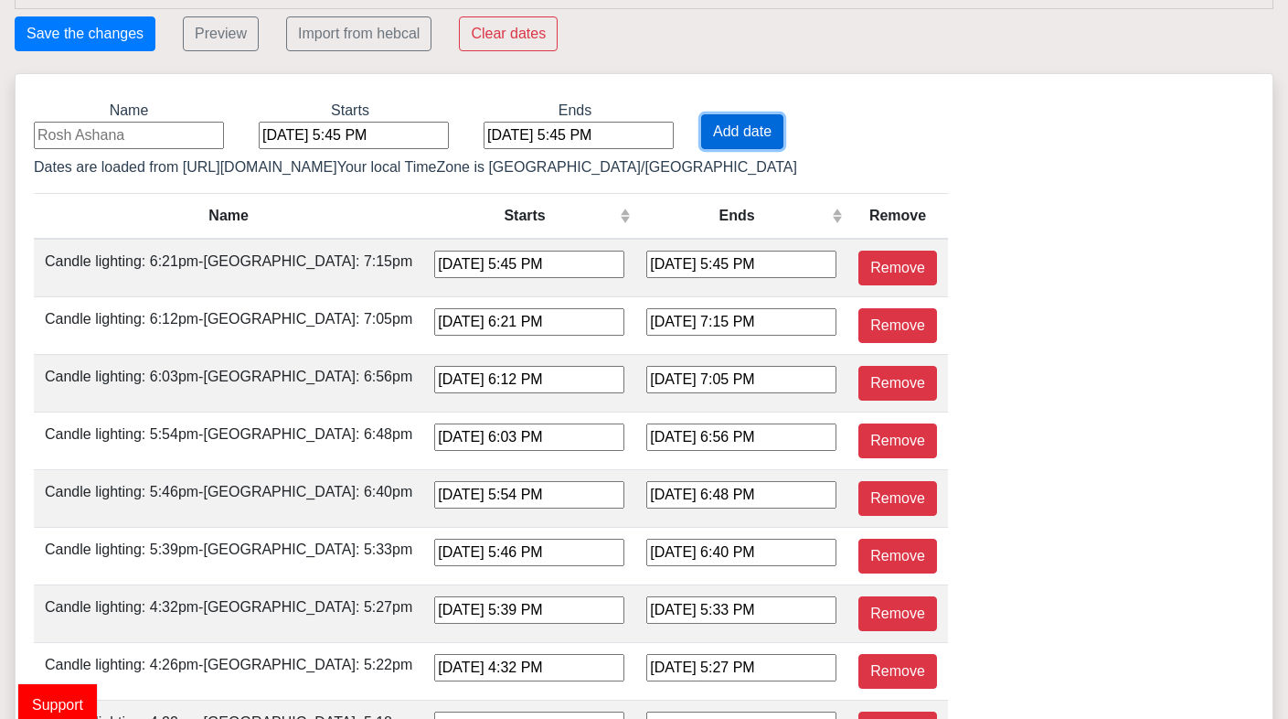
type input "[DATE] 6:45 PM"
type input "[DATE] 7:41 PM"
type input "[DATE] 6:50 PM"
type input "[DATE] 7:47 PM"
type input "[DATE] 6:55 PM"
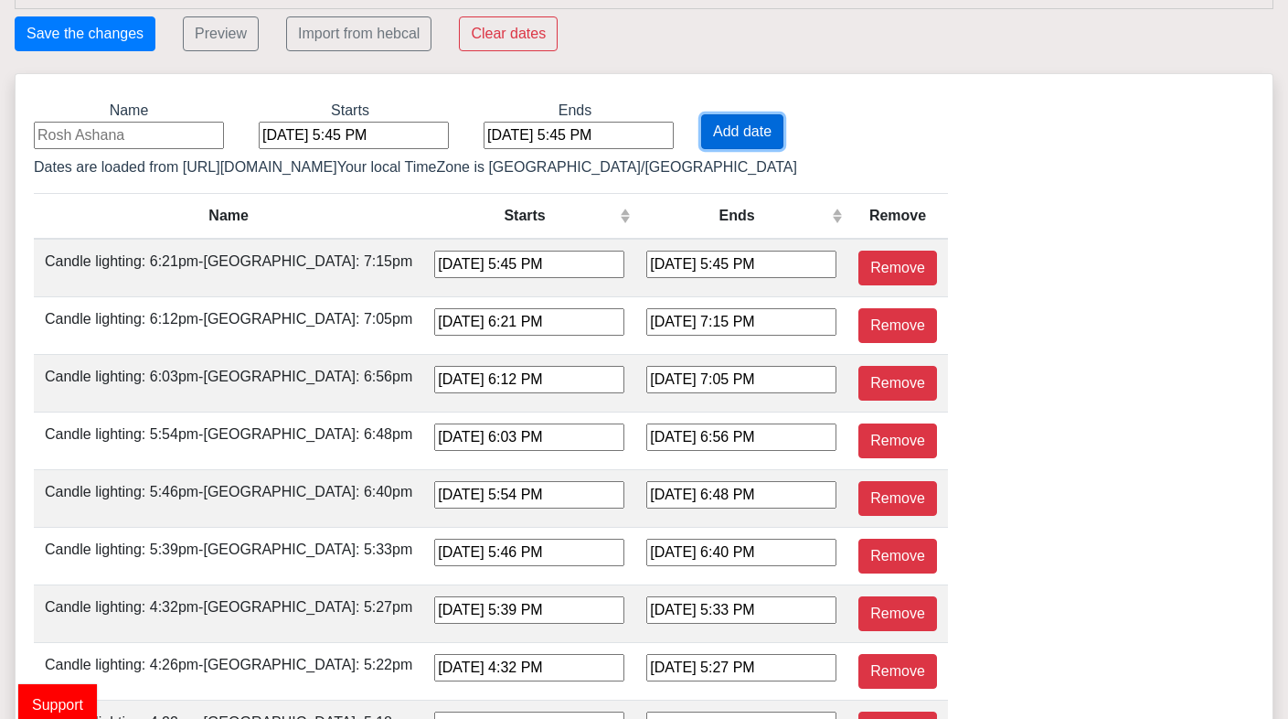
type input "[DATE] 7:52 PM"
type input "[DATE] 7:00 PM"
type input "[DATE] 7:58 PM"
type input "[DATE] 7:05 PM"
type input "[DATE] 8:03 PM"
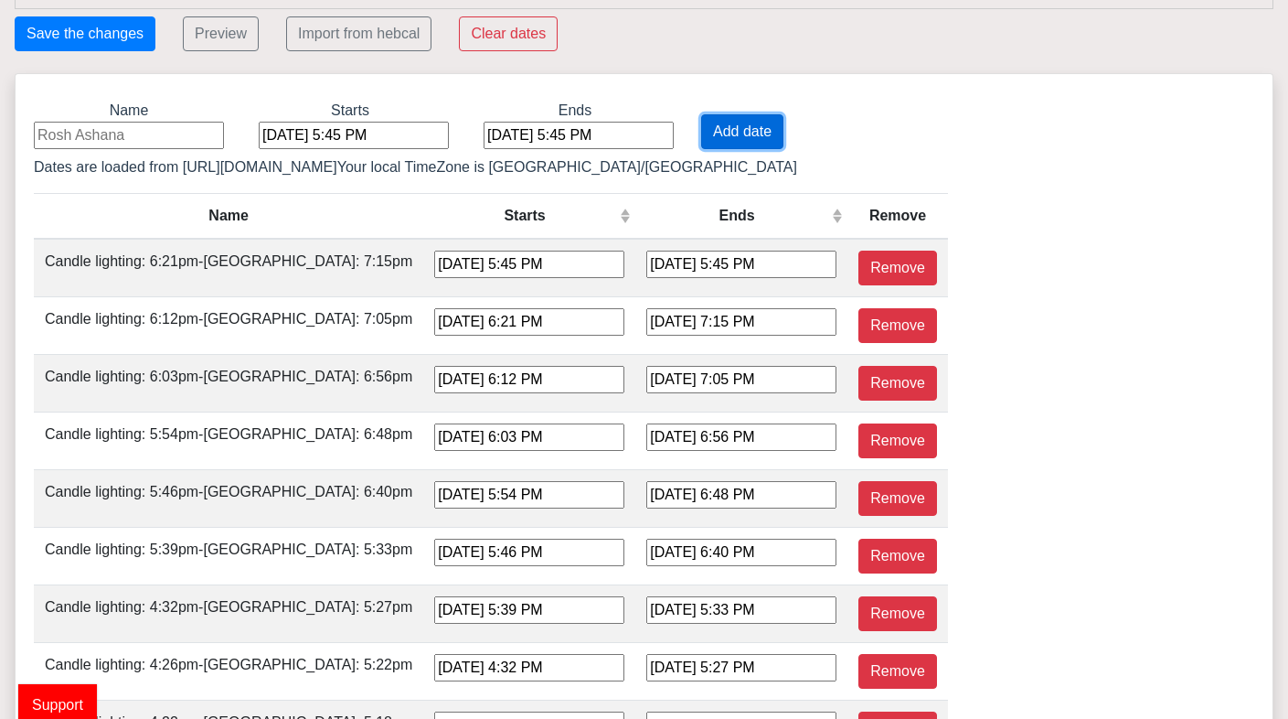
type input "[DATE] 7:10 PM"
type input "[DATE] 8:09 PM"
type input "[DATE] 7:14 PM"
type input "[DATE] 8:14 PM"
type input "[DATE] 7:19 PM"
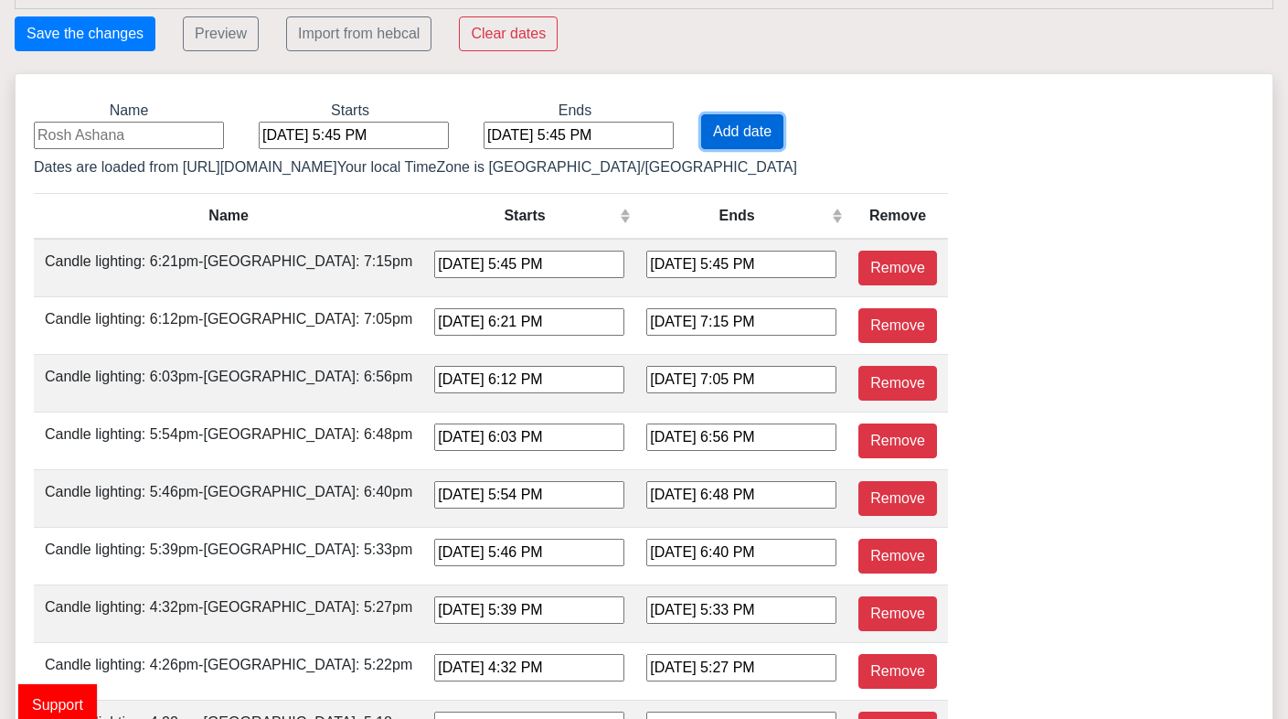
type input "[DATE] 8:19 PM"
type input "[DATE] 7:23 PM"
type input "[DATE] 8:24 PM"
type input "[DATE] 7:26 PM"
type input "[DATE] 8:27 PM"
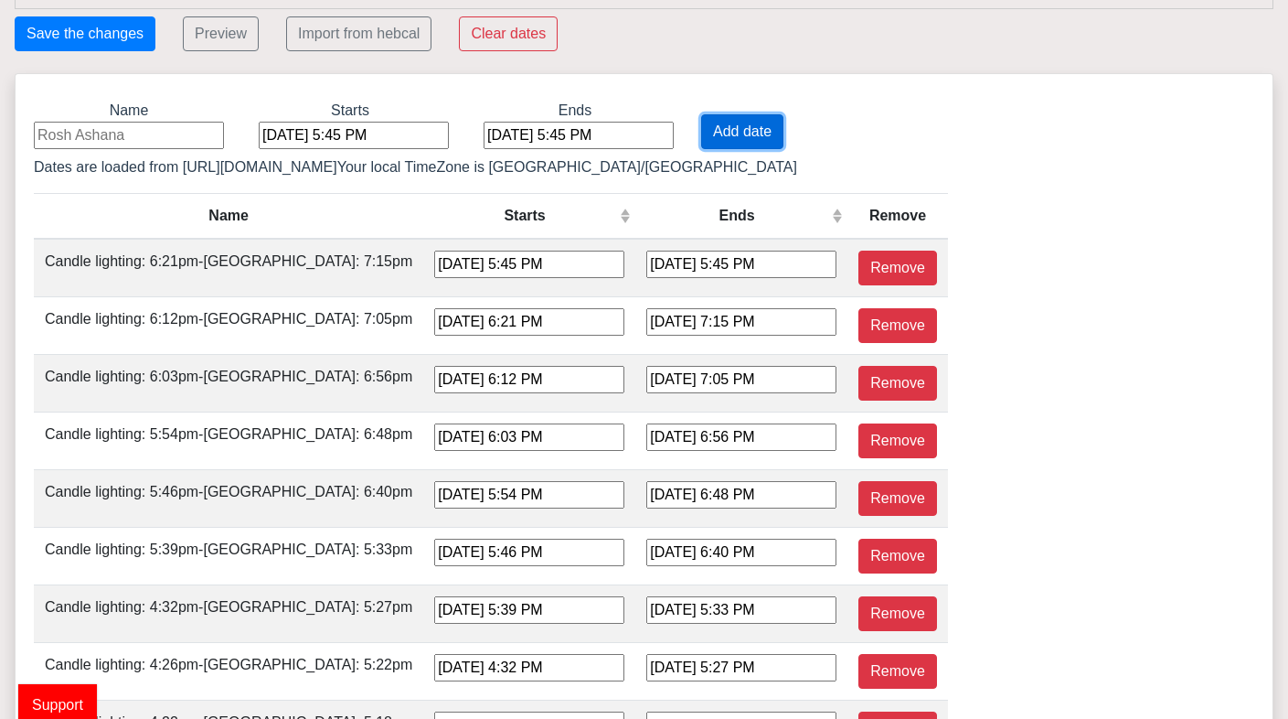
type input "[DATE] 7:28 PM"
type input "[DATE] 8:29 PM"
type input "[DATE] 7:30 PM"
type input "[DATE] 8:31 PM"
type input "[DATE] 7:30 PM"
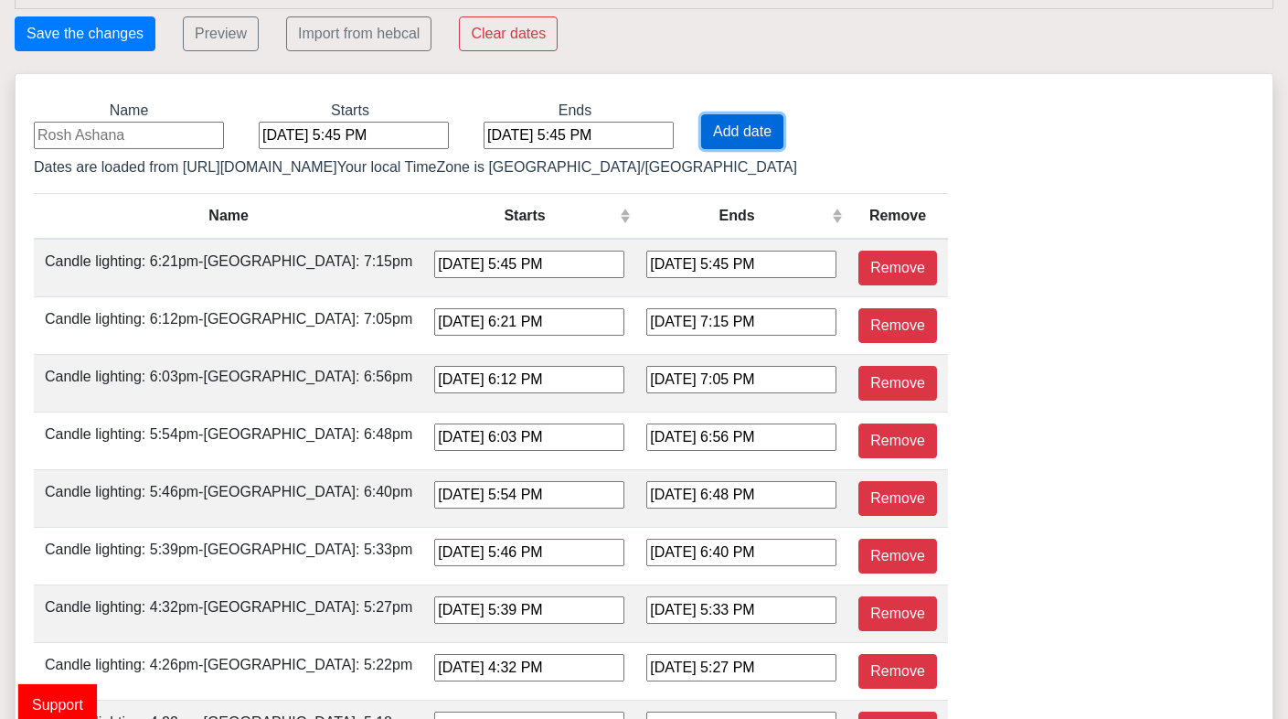
type input "[DATE] 8:31 PM"
type input "[DATE] 7:29 PM"
type input "[DATE] 8:29 PM"
type input "[DATE] 7:27 PM"
type input "[DATE] 8:26 PM"
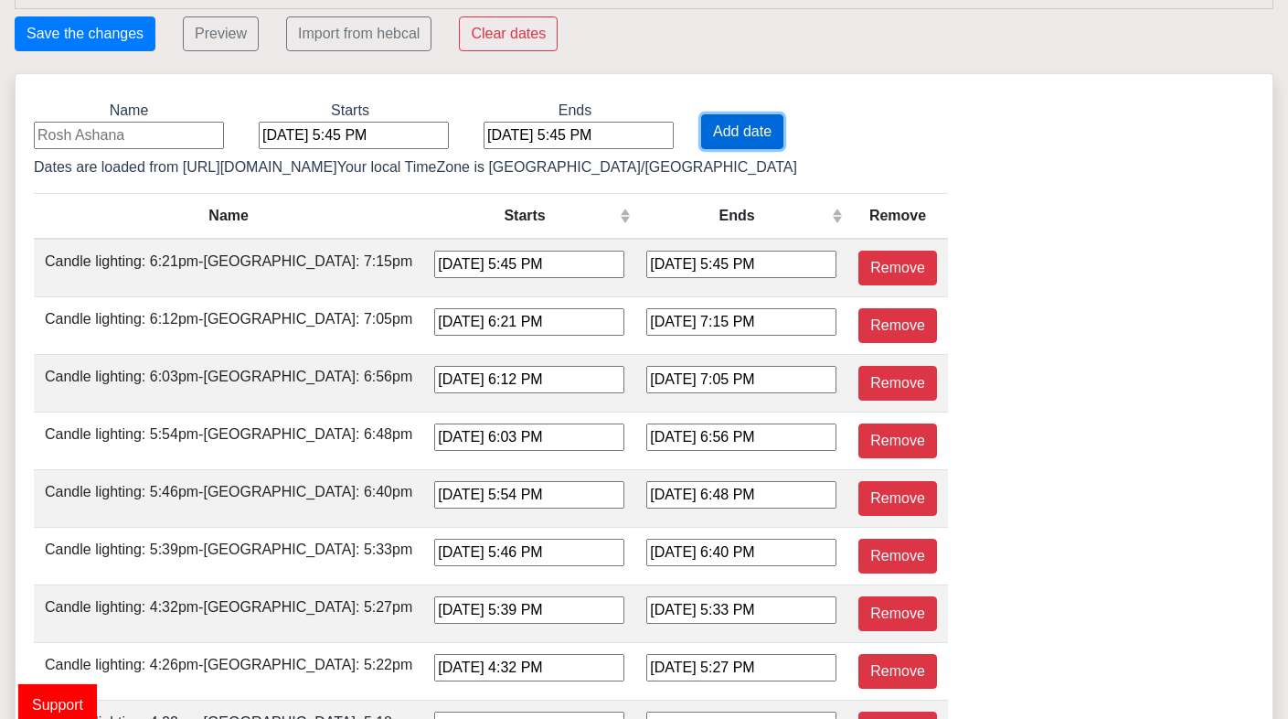
type input "[DATE] 7:24 PM"
type input "[DATE] 8:22 PM"
type input "[DATE] 7:19 PM"
type input "[DATE] 8:16 PM"
type input "[DATE] 7:13 PM"
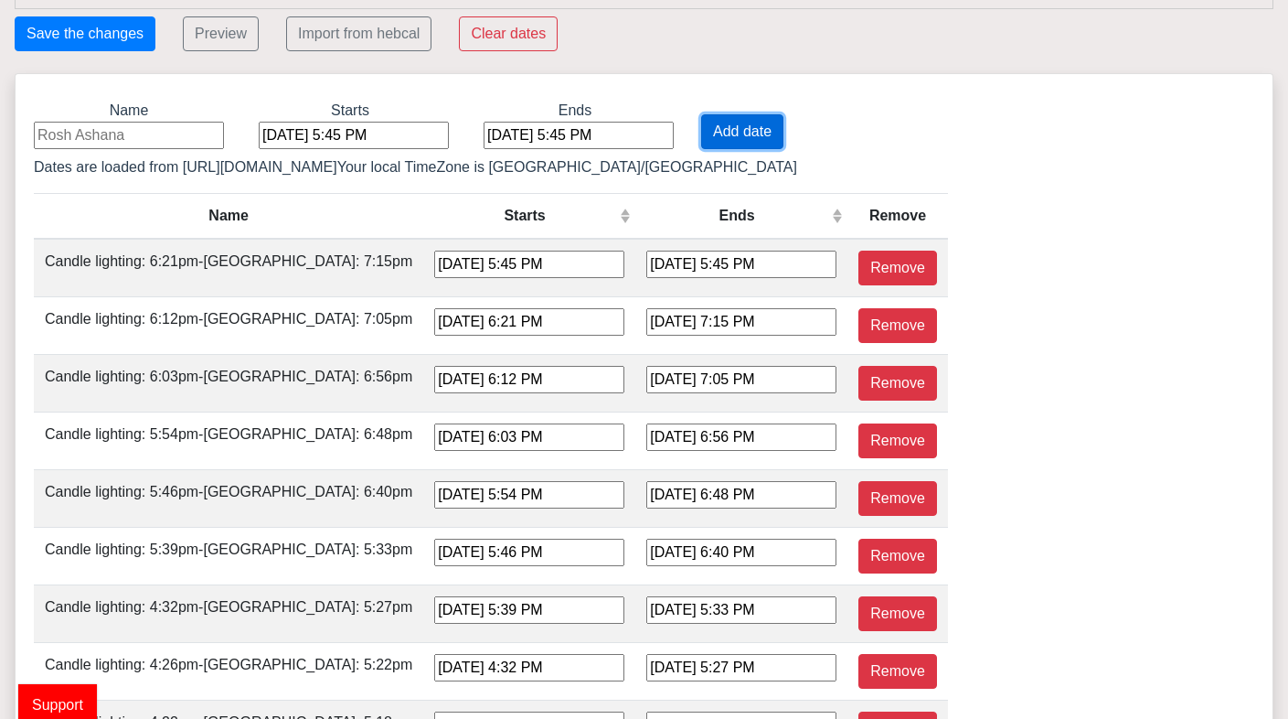
type input "[DATE] 8:10 PM"
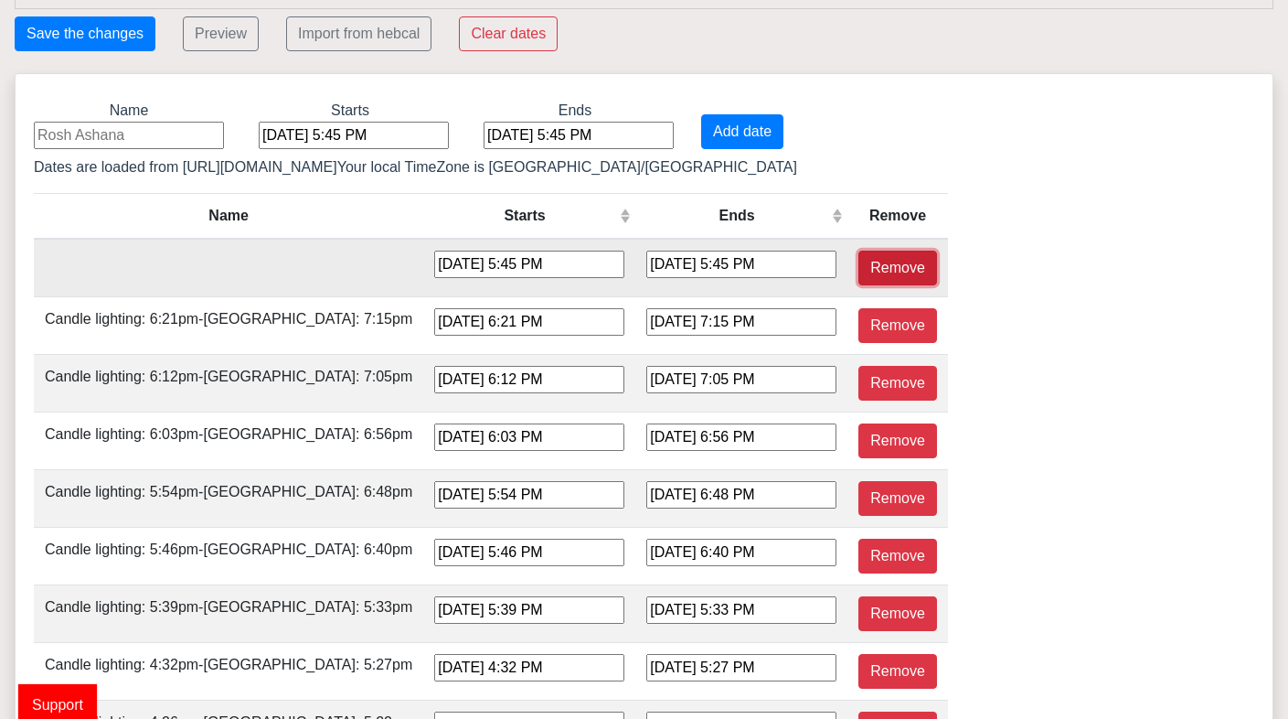
click at [859, 263] on button "Remove" at bounding box center [898, 268] width 79 height 35
click at [140, 127] on input at bounding box center [129, 135] width 190 height 27
click at [45, 134] on input at bounding box center [129, 135] width 190 height 27
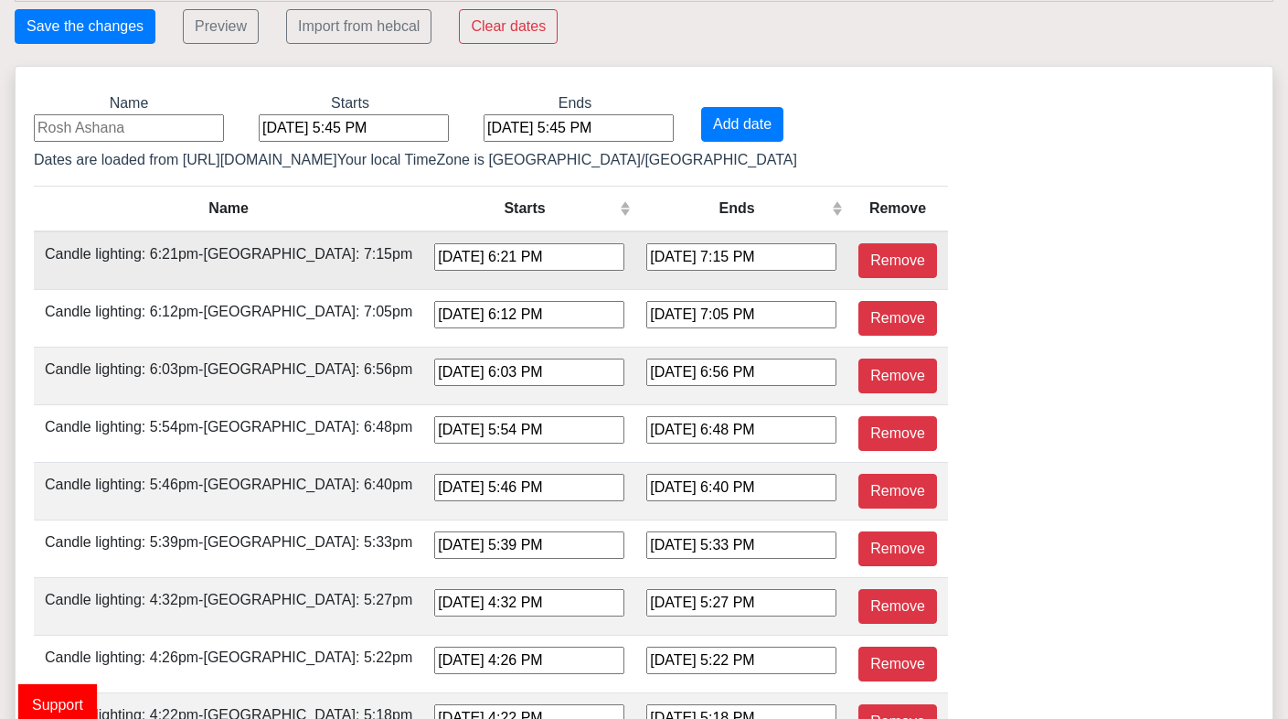
scroll to position [257, 0]
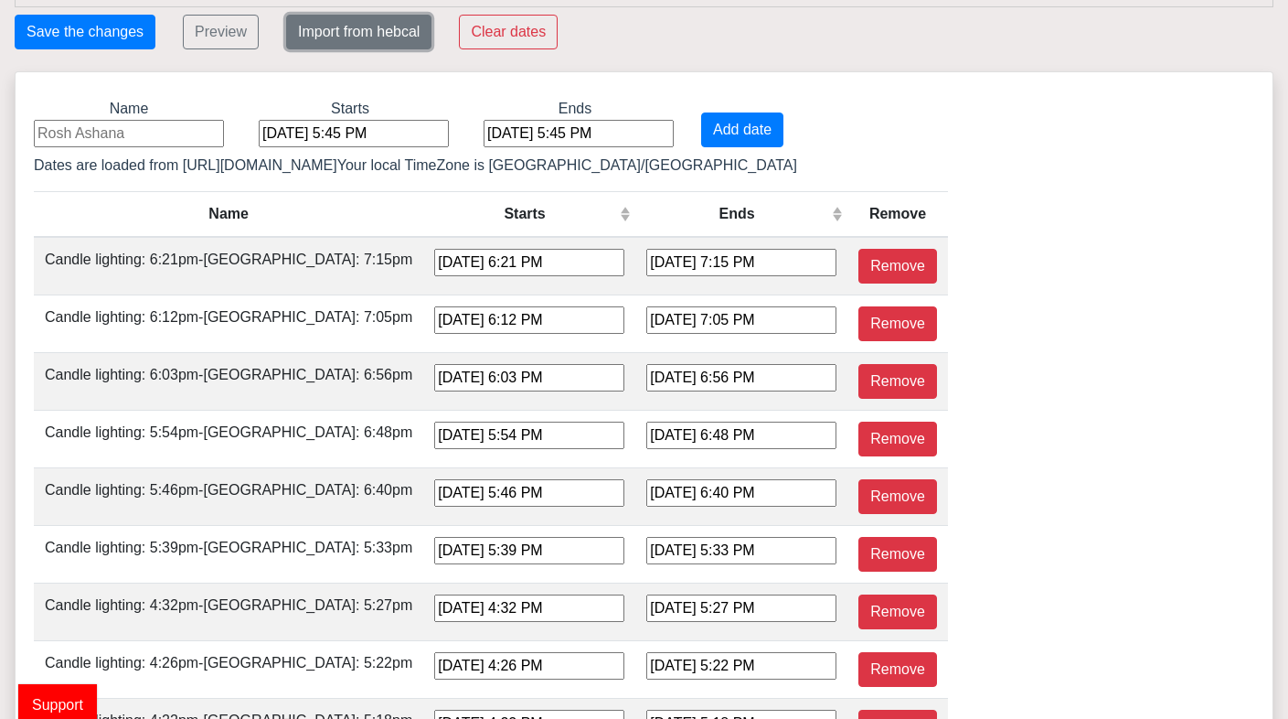
click at [344, 27] on button "Import from hebcal" at bounding box center [358, 32] width 145 height 35
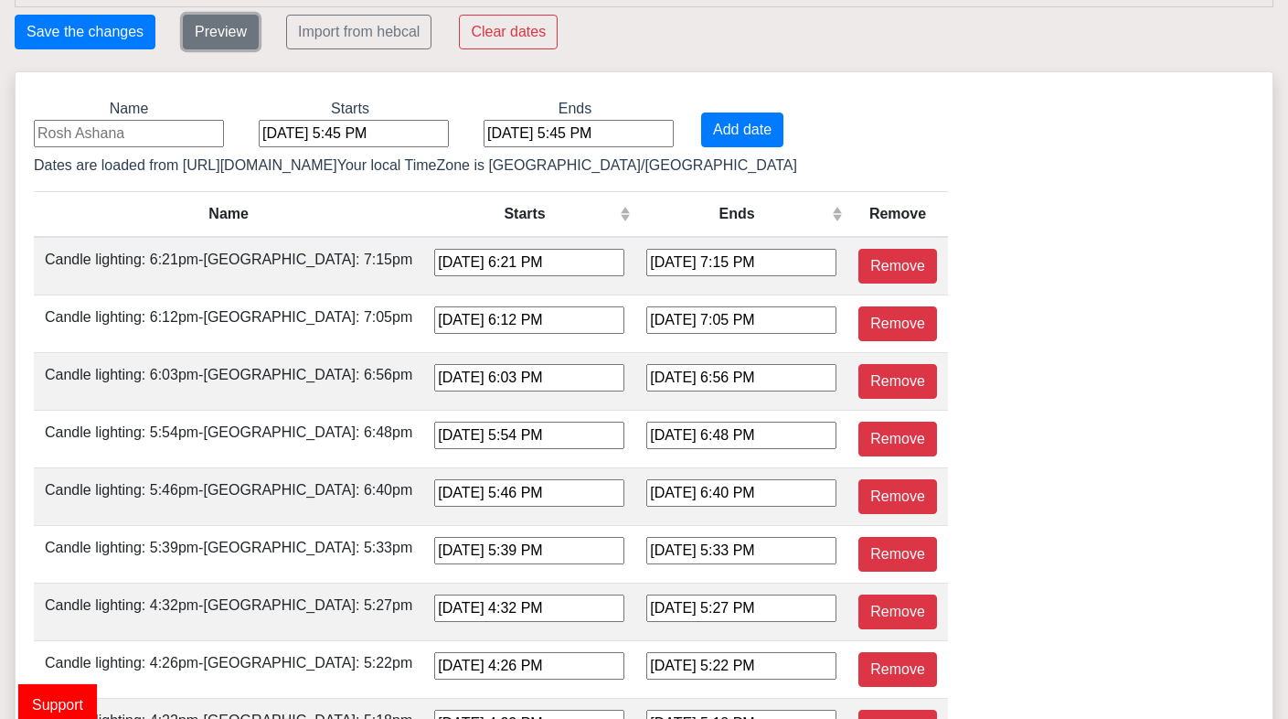
click at [226, 26] on button "Preview" at bounding box center [221, 32] width 76 height 35
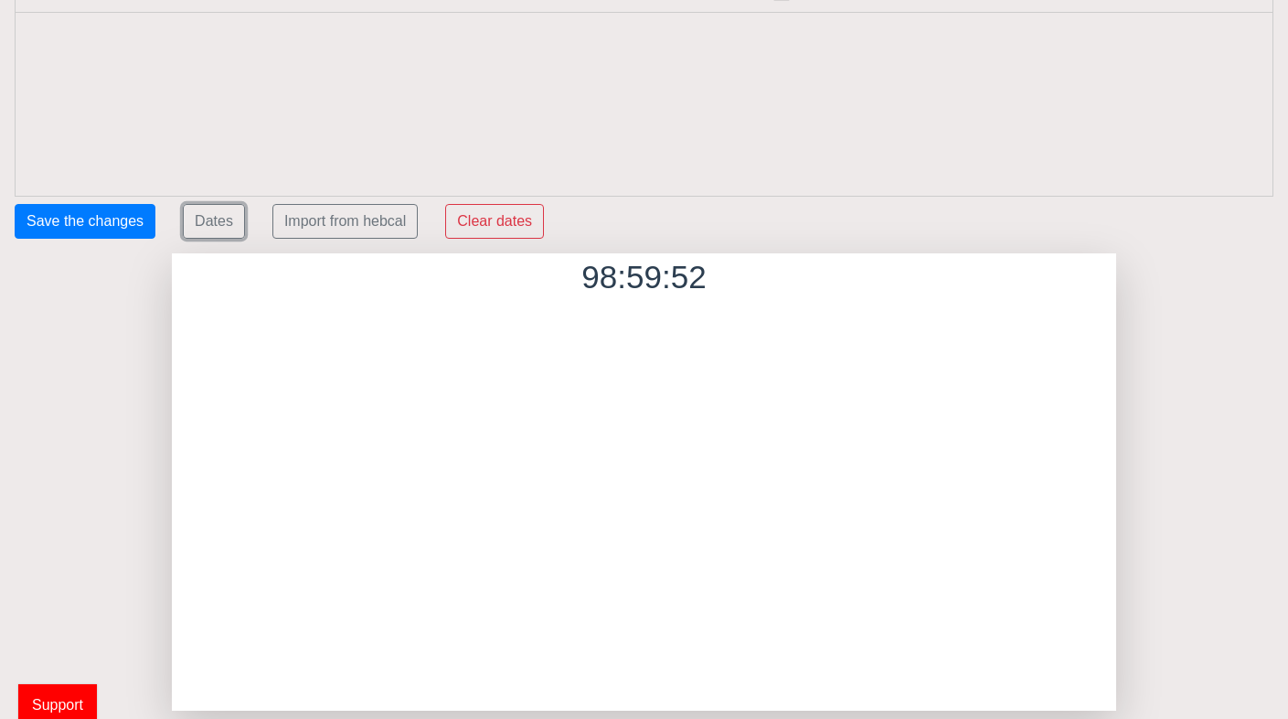
scroll to position [74, 0]
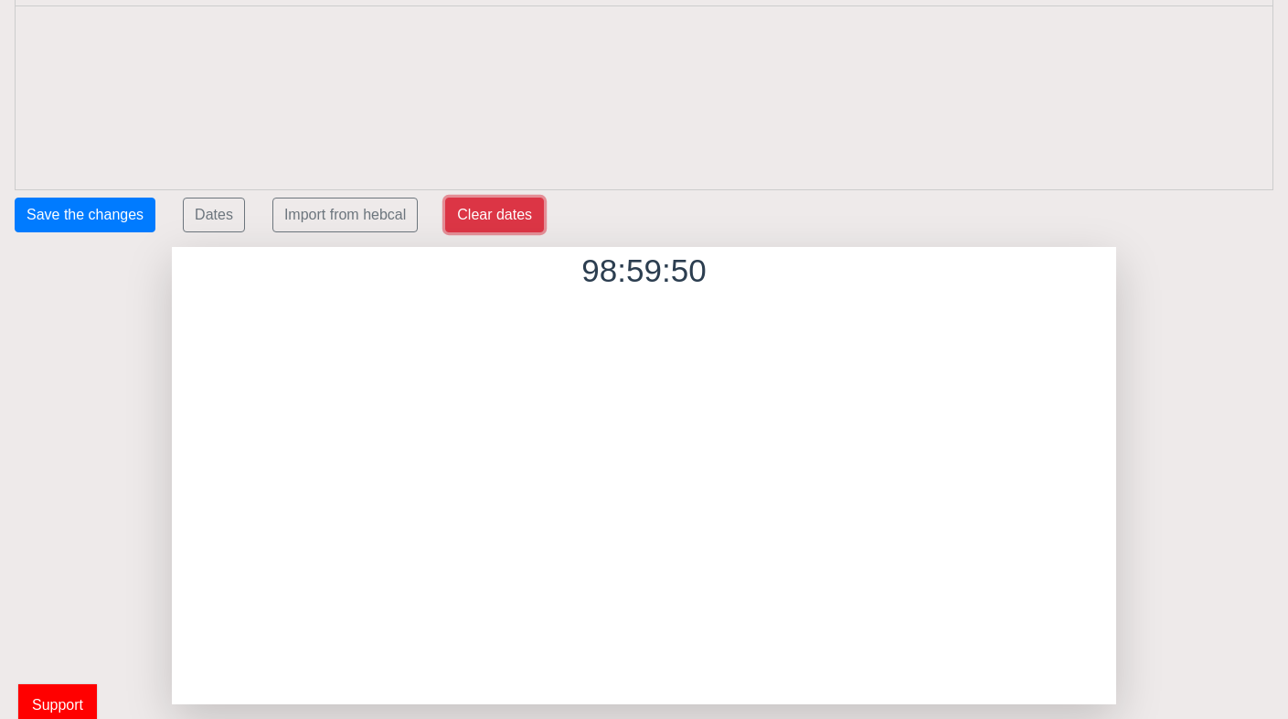
click at [507, 217] on button "Clear dates" at bounding box center [494, 215] width 99 height 35
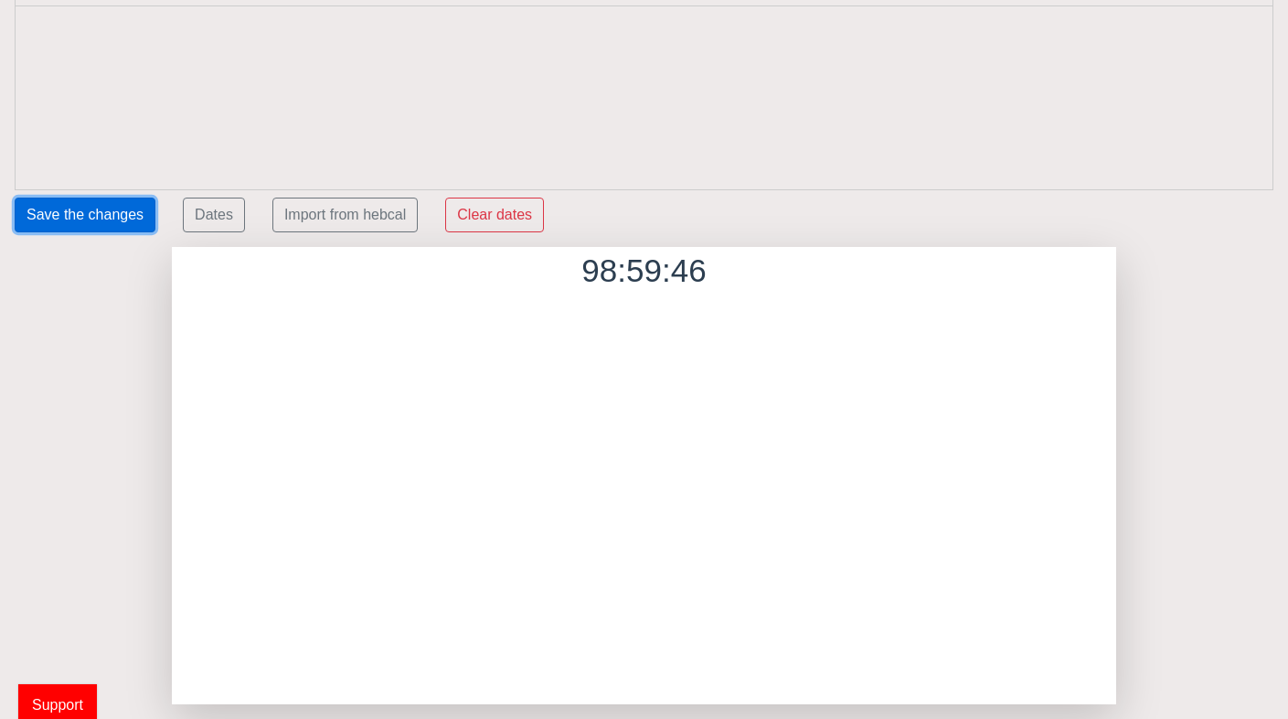
click at [109, 205] on button "Save the changes" at bounding box center [85, 215] width 141 height 35
click at [206, 211] on button "Dates" at bounding box center [214, 215] width 62 height 35
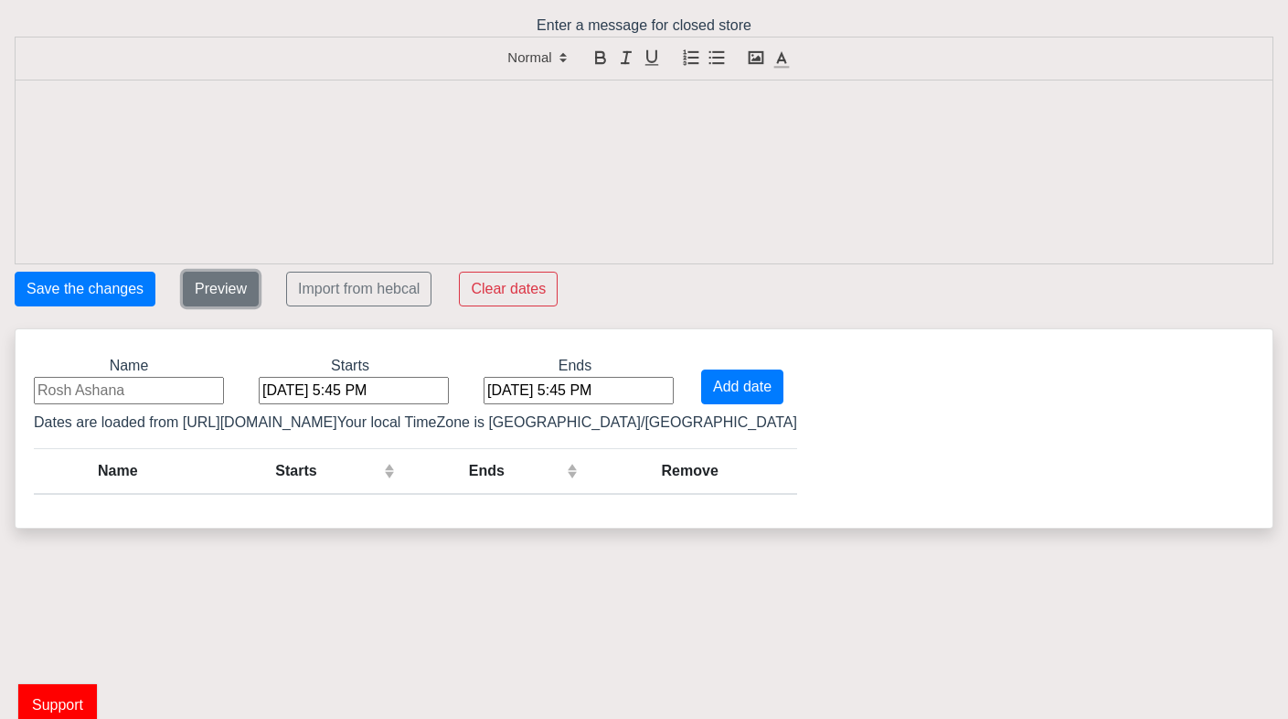
click at [235, 289] on button "Preview" at bounding box center [221, 289] width 76 height 35
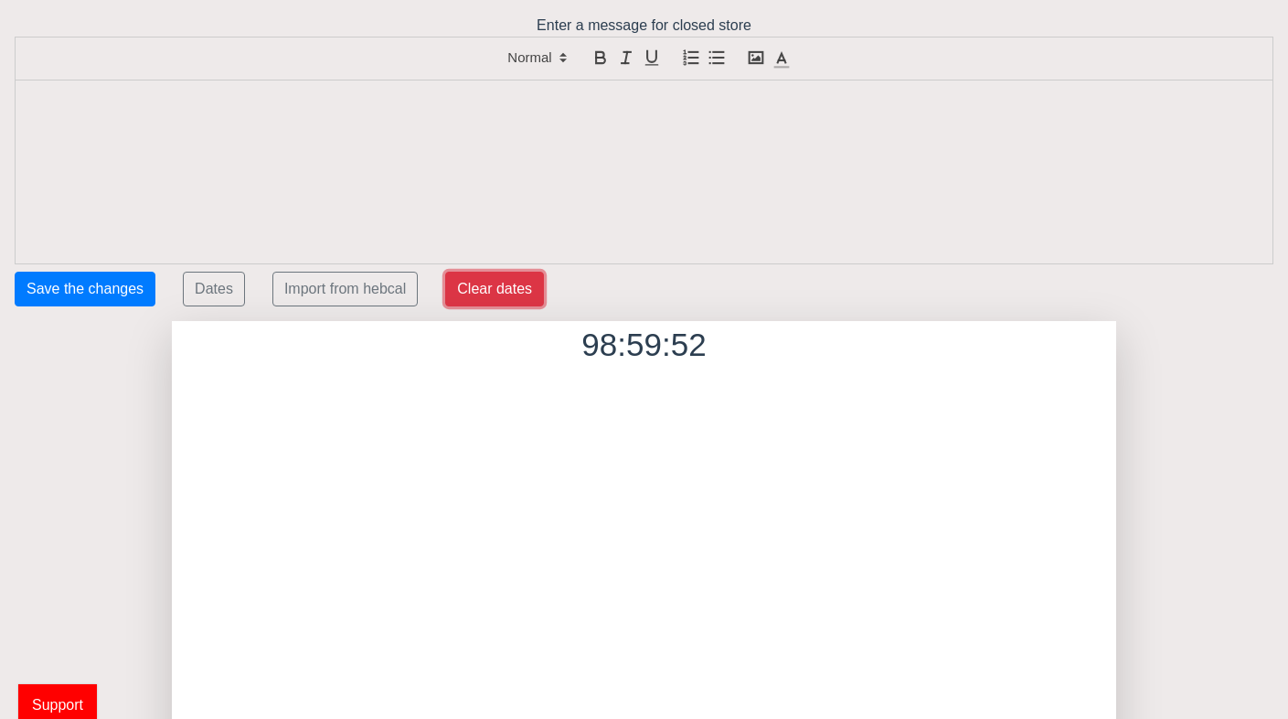
click at [508, 284] on button "Clear dates" at bounding box center [494, 289] width 99 height 35
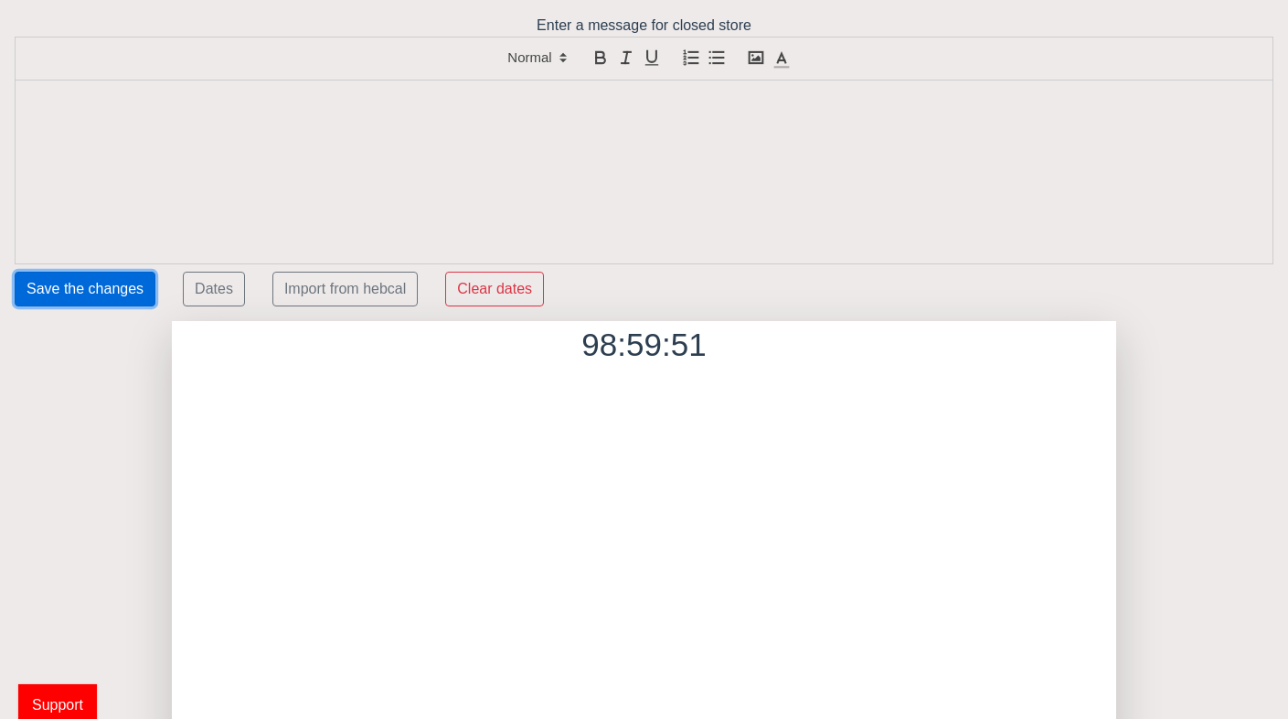
click at [95, 288] on button "Save the changes" at bounding box center [85, 289] width 141 height 35
click at [73, 699] on span "Support" at bounding box center [57, 704] width 79 height 41
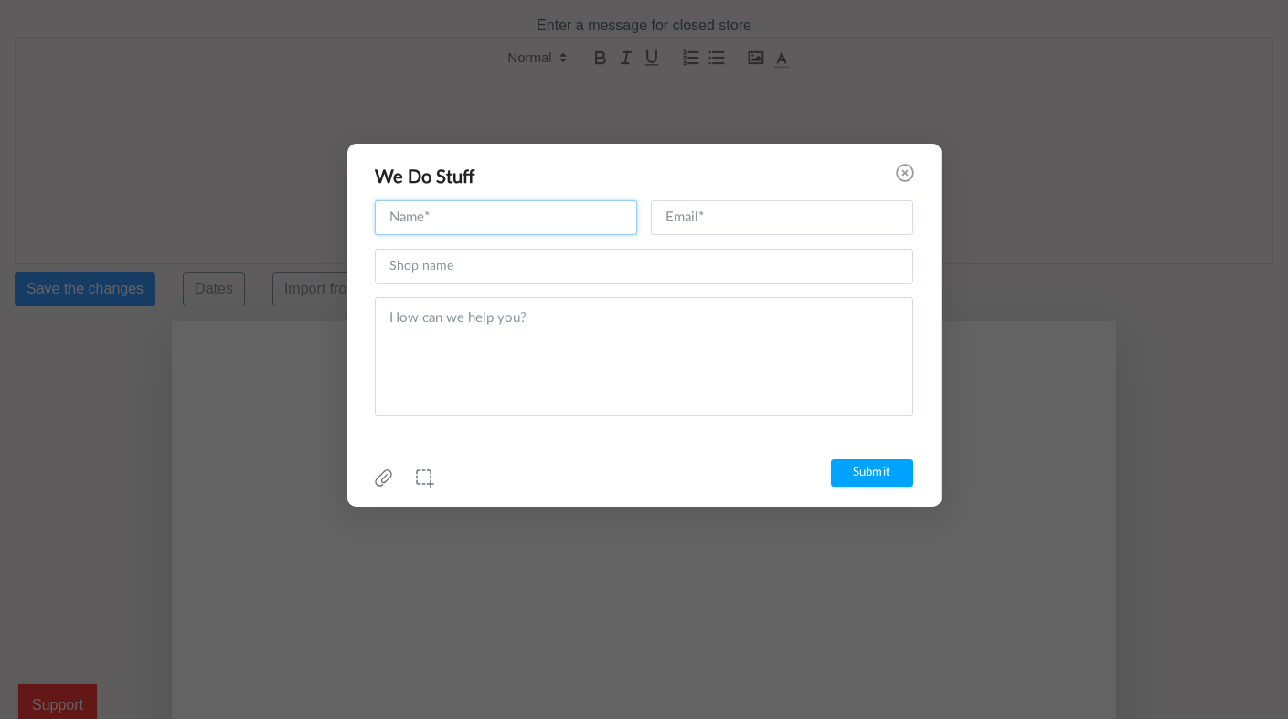
click at [416, 222] on input "text" at bounding box center [506, 217] width 262 height 35
click at [427, 214] on input "text" at bounding box center [506, 217] width 262 height 35
click at [906, 174] on icon at bounding box center [905, 173] width 18 height 18
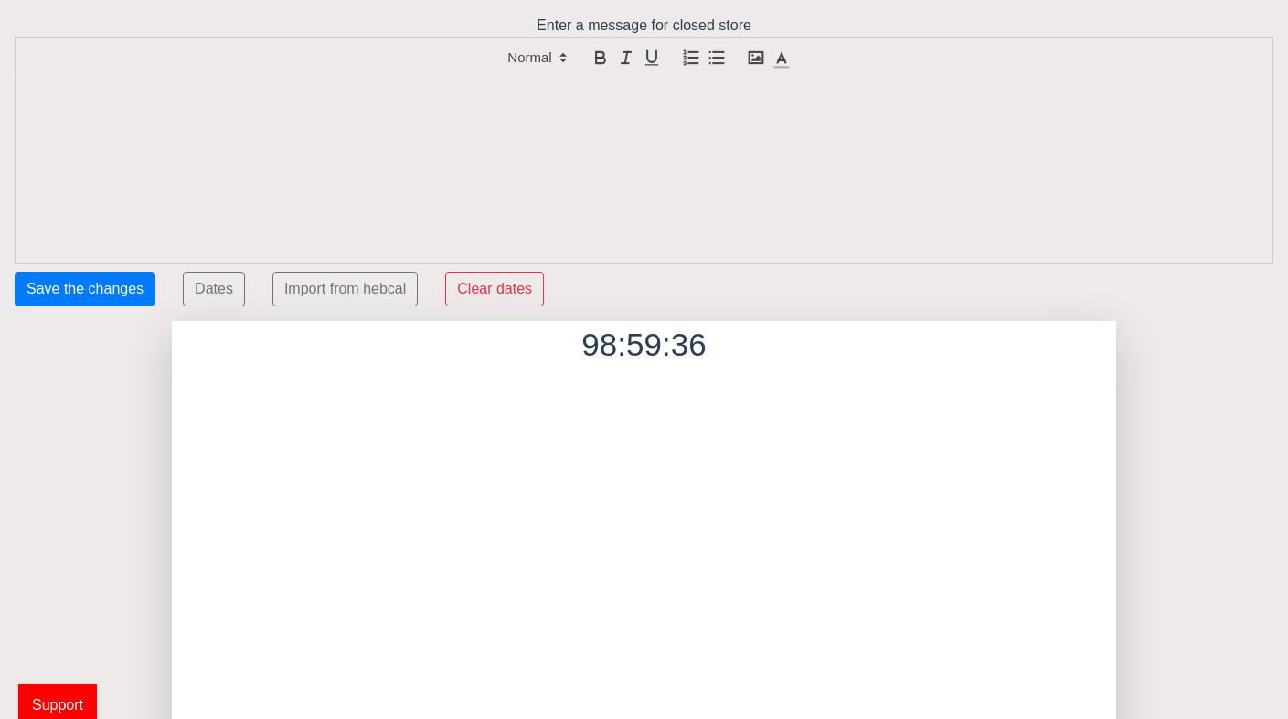
click at [661, 353] on div "98:59:36" at bounding box center [643, 366] width 935 height 91
click at [503, 294] on button "Clear dates" at bounding box center [494, 289] width 99 height 35
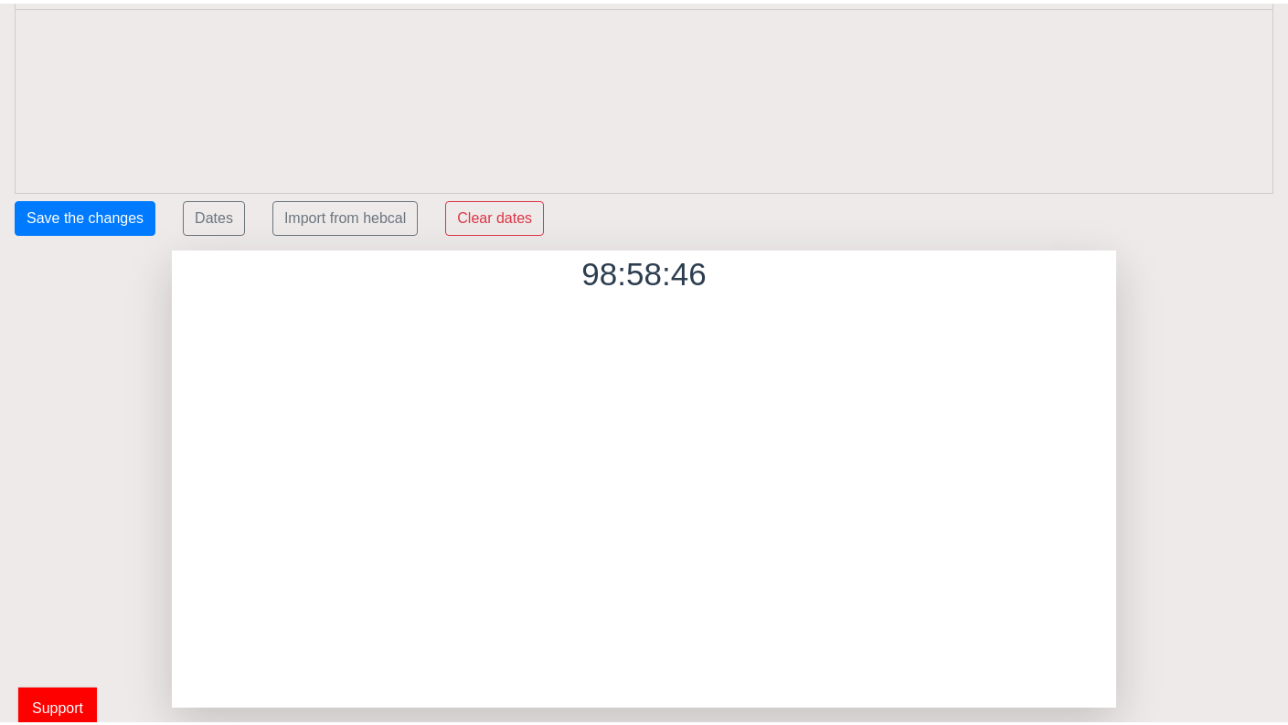
scroll to position [68, 0]
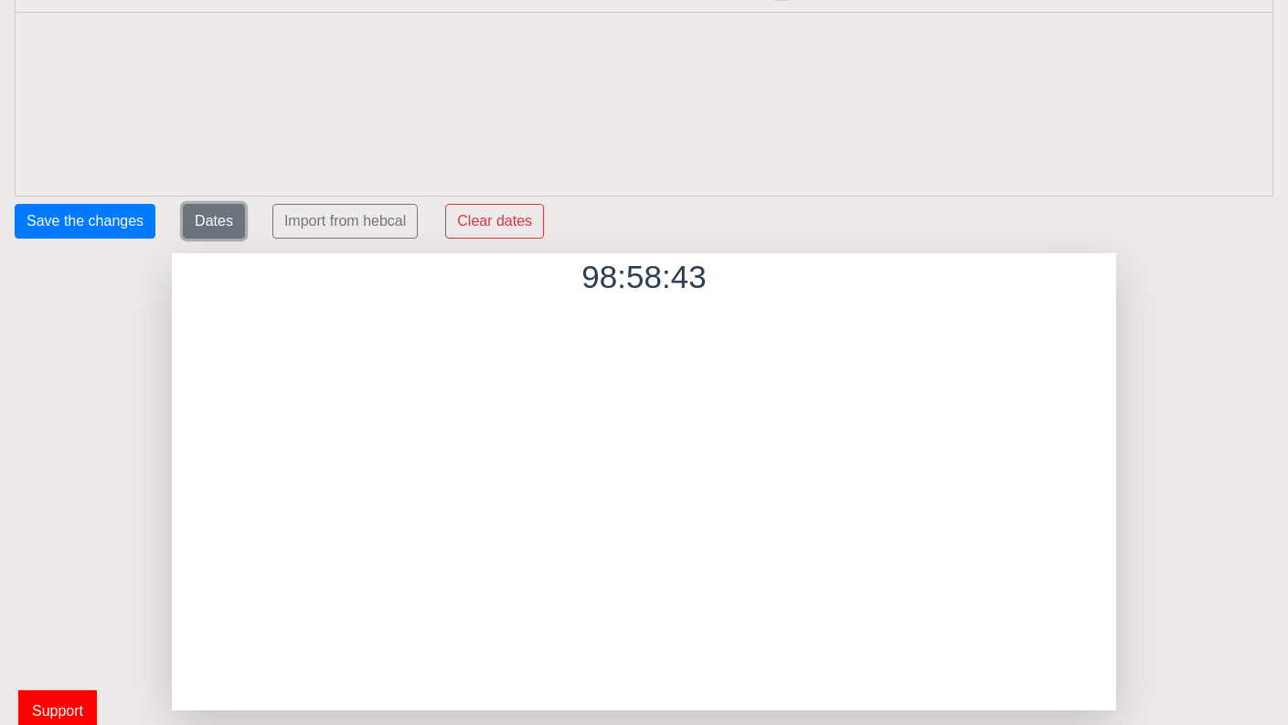
click at [226, 224] on button "Dates" at bounding box center [214, 221] width 62 height 35
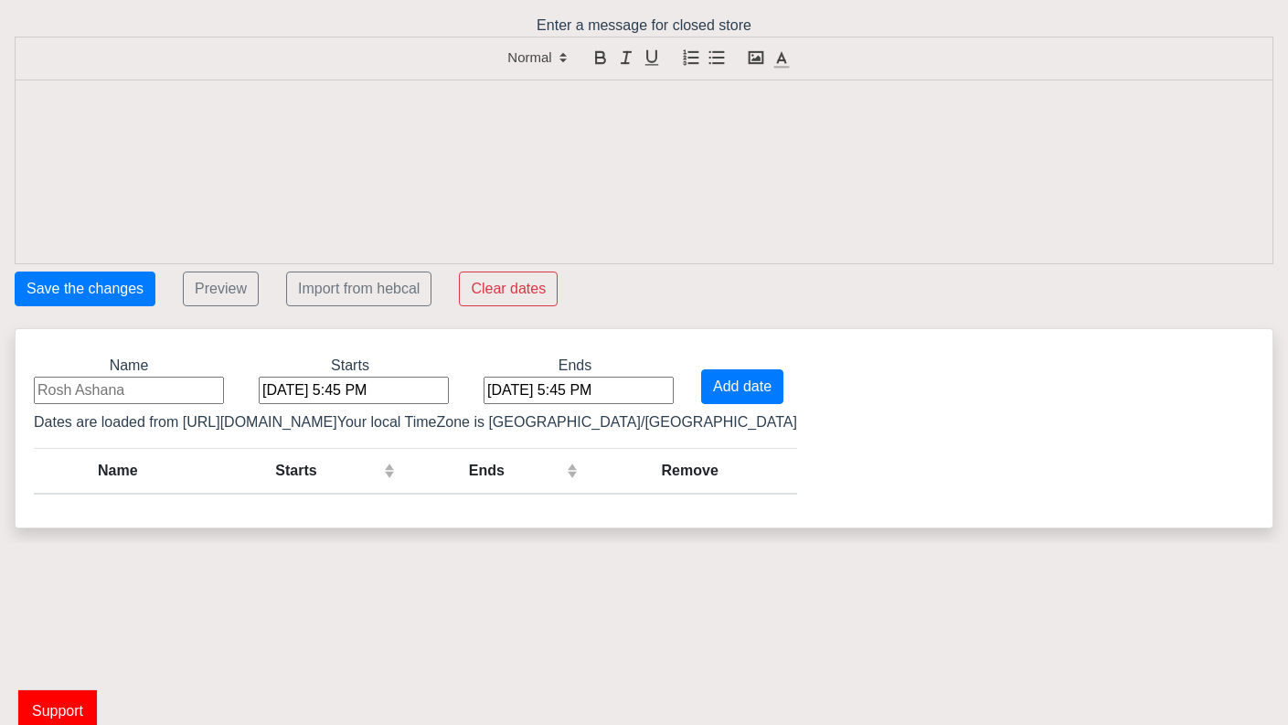
click at [115, 381] on input at bounding box center [129, 390] width 190 height 27
click at [701, 383] on button "Add date" at bounding box center [742, 386] width 82 height 35
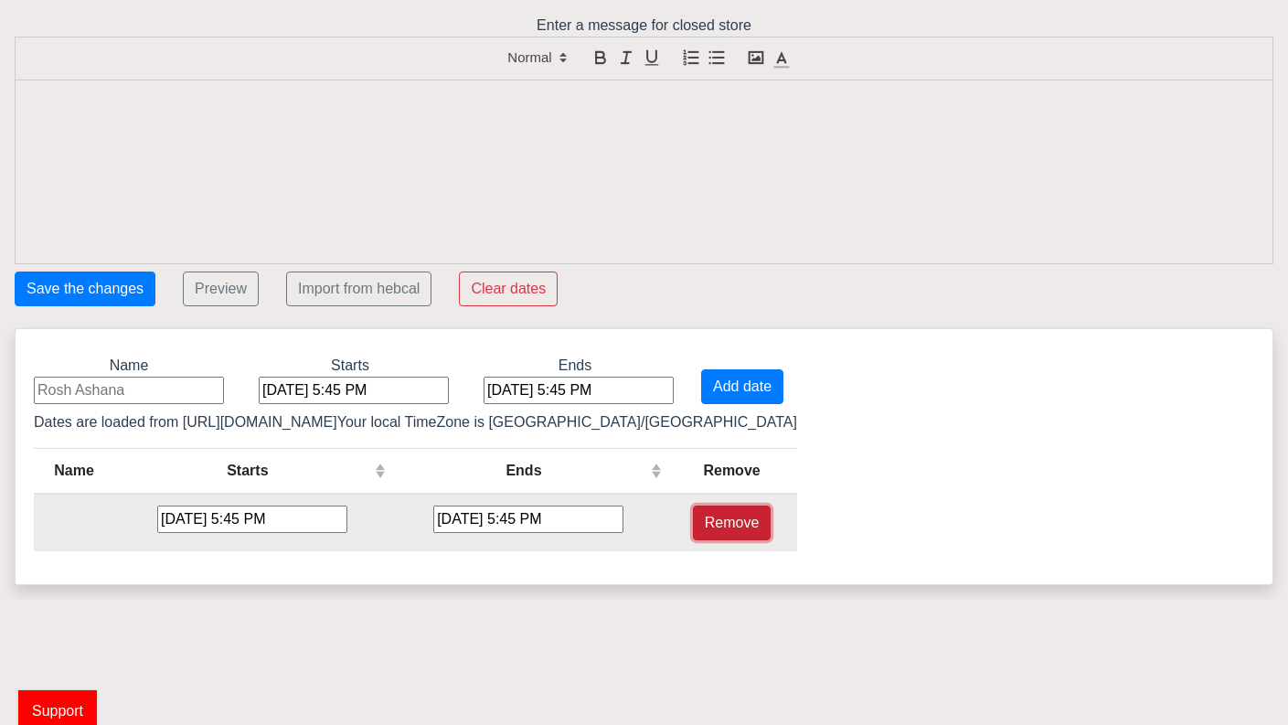
click at [693, 528] on button "Remove" at bounding box center [732, 523] width 79 height 35
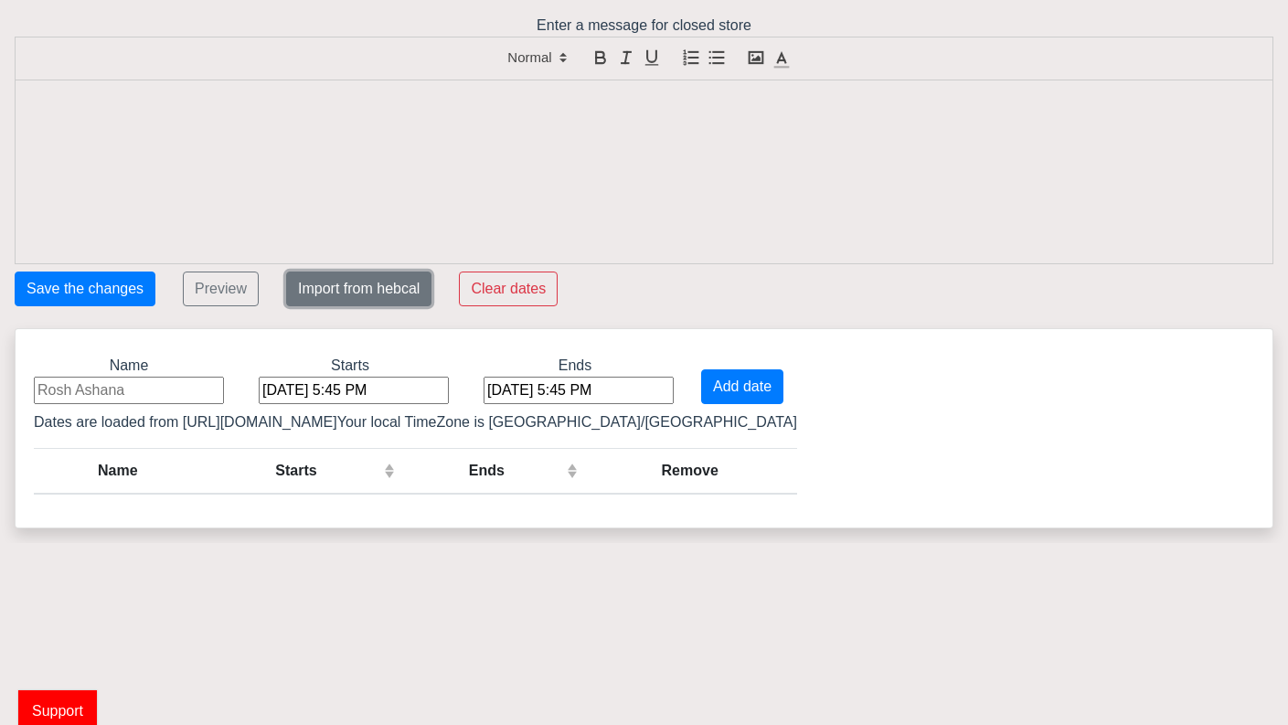
click at [376, 283] on button "Import from hebcal" at bounding box center [358, 289] width 145 height 35
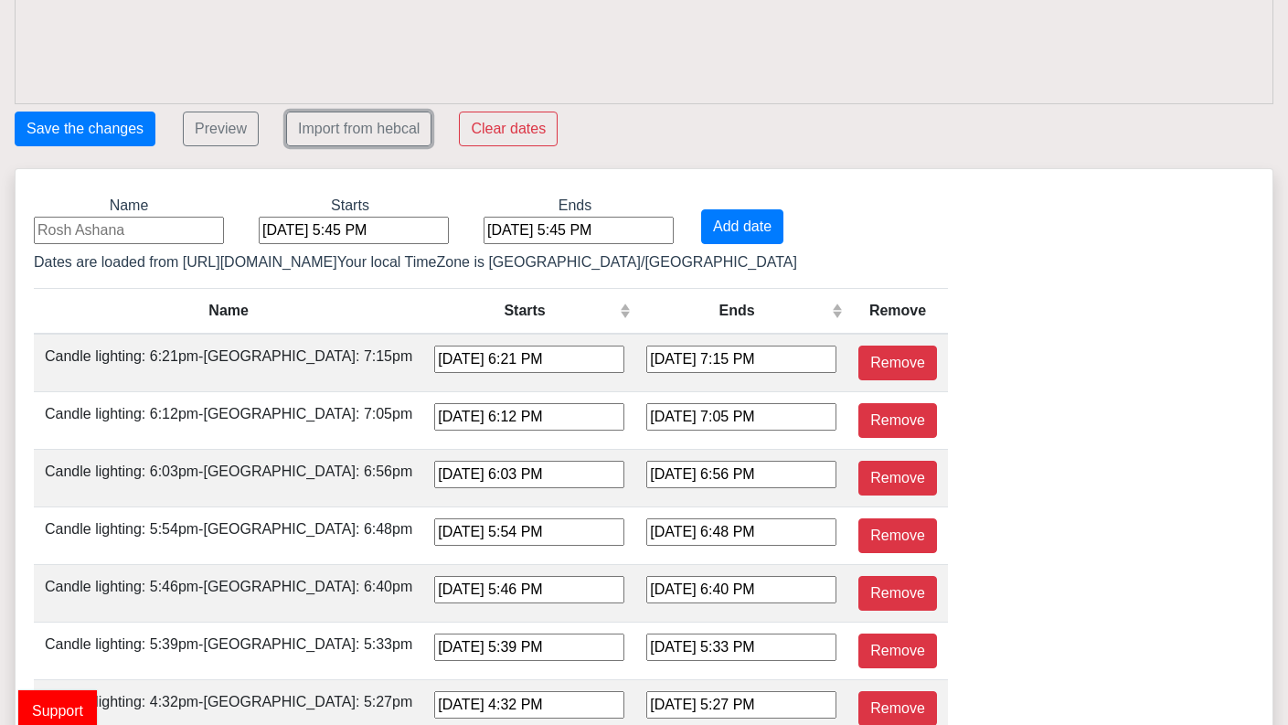
scroll to position [159, 0]
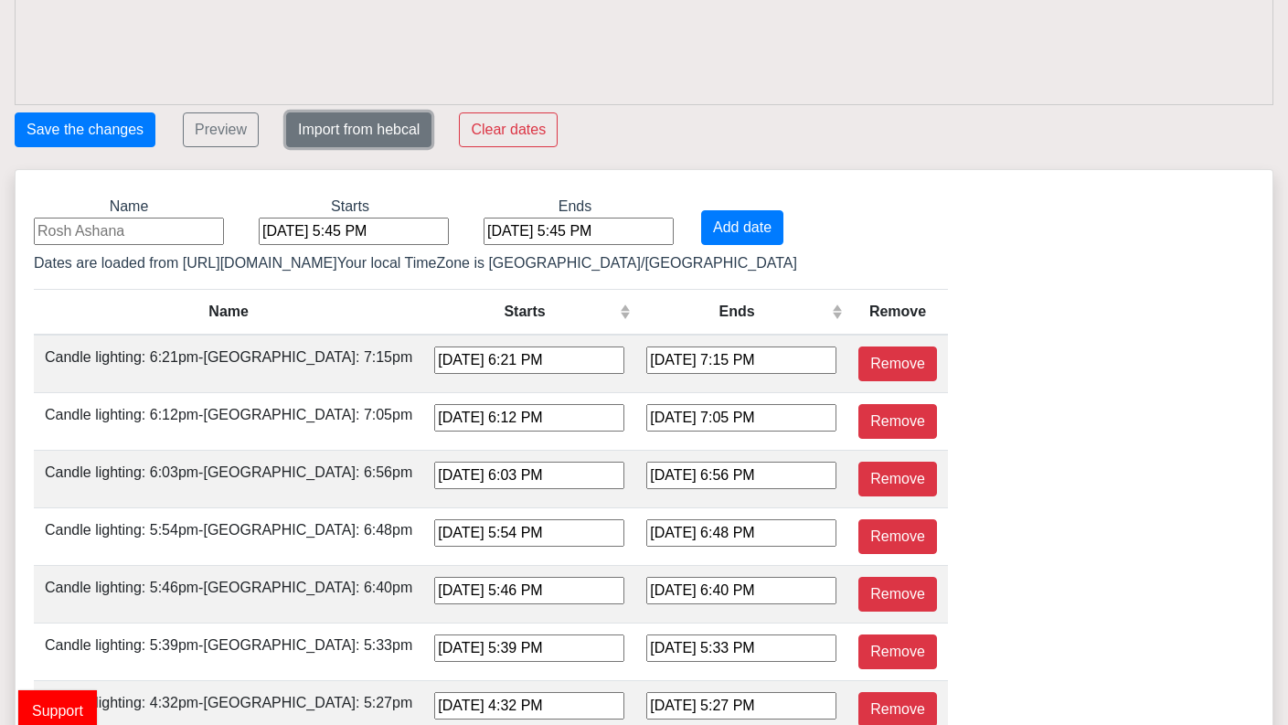
click at [342, 129] on button "Import from hebcal" at bounding box center [358, 129] width 145 height 35
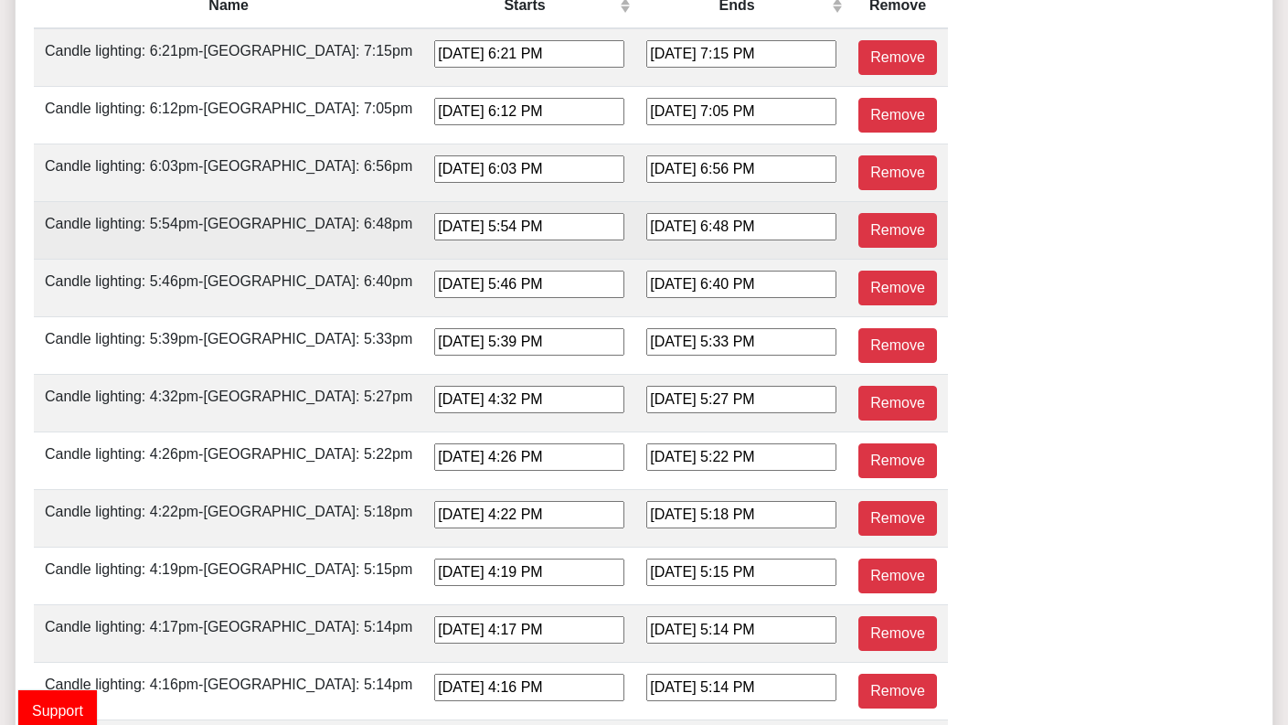
scroll to position [0, 0]
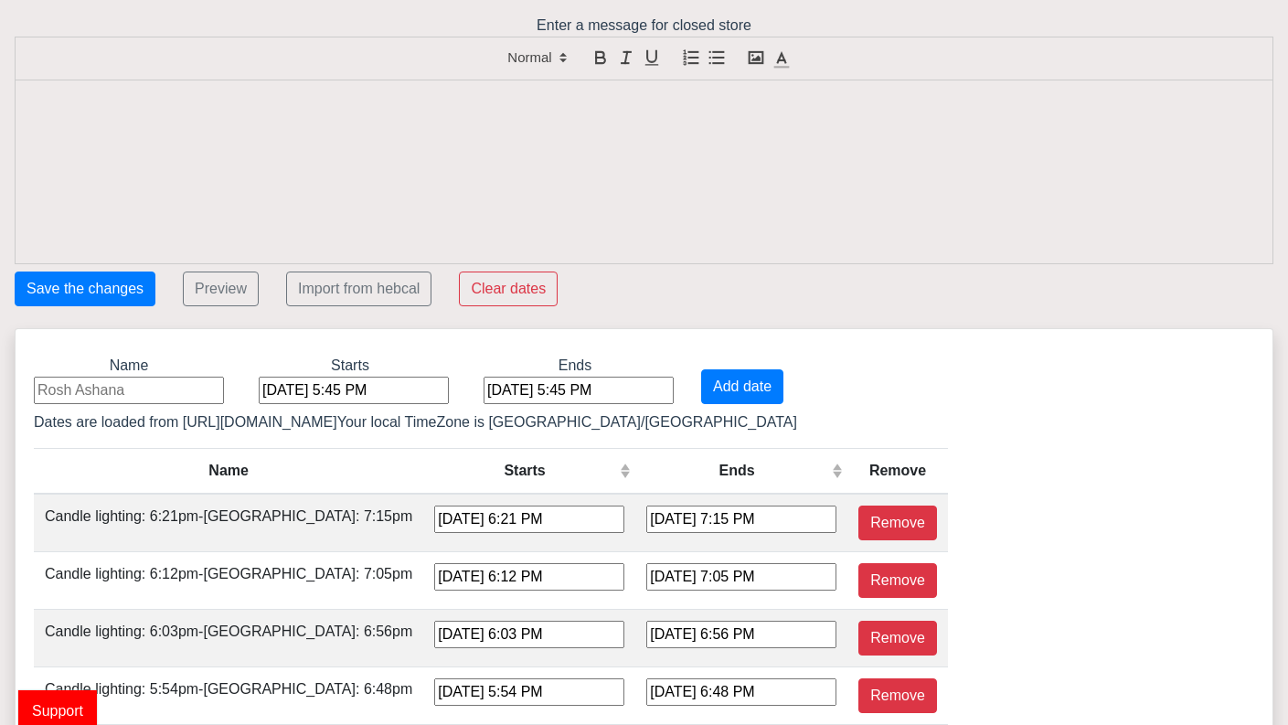
click at [86, 390] on input at bounding box center [129, 390] width 190 height 27
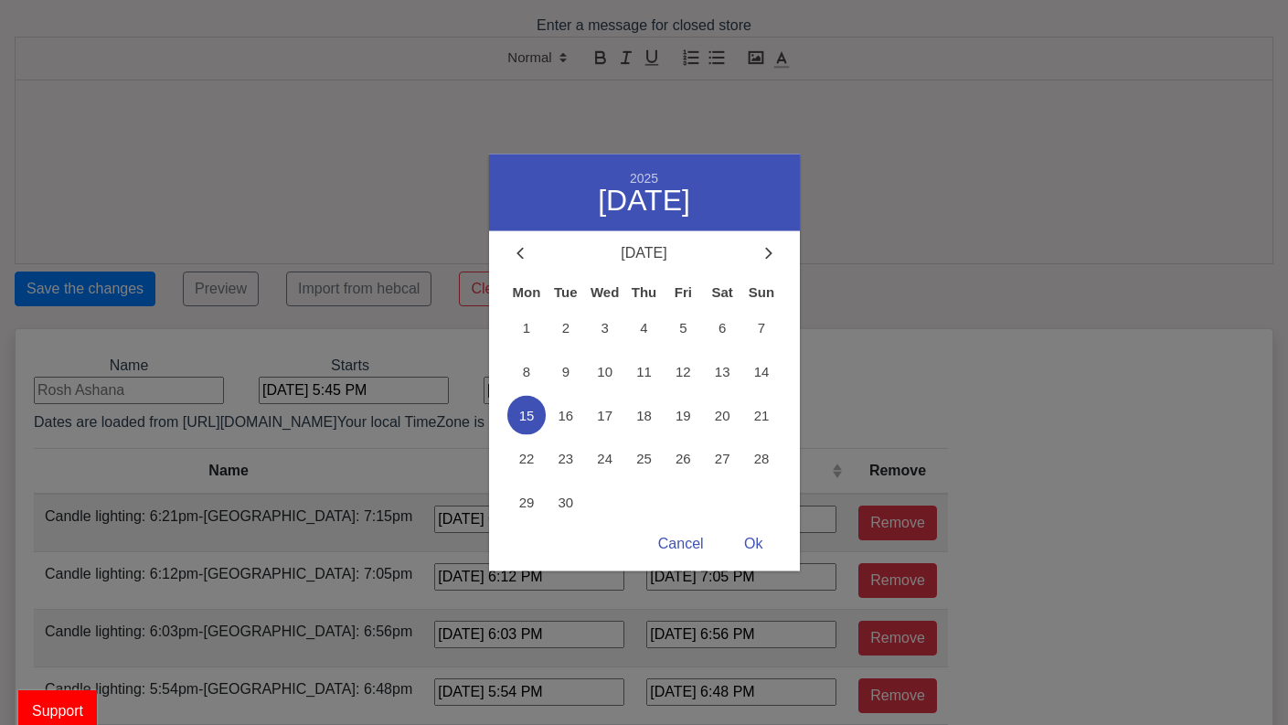
click at [282, 390] on div "Sep 15, 2025, 5:45 PM 2025 September 15 September 2025 Mon Tue Wed Thu Fri Sat …" at bounding box center [354, 390] width 190 height 27
click at [522, 451] on span "22" at bounding box center [526, 459] width 39 height 39
click at [526, 419] on span "15" at bounding box center [526, 415] width 39 height 39
click at [687, 540] on div "Cancel" at bounding box center [681, 545] width 82 height 36
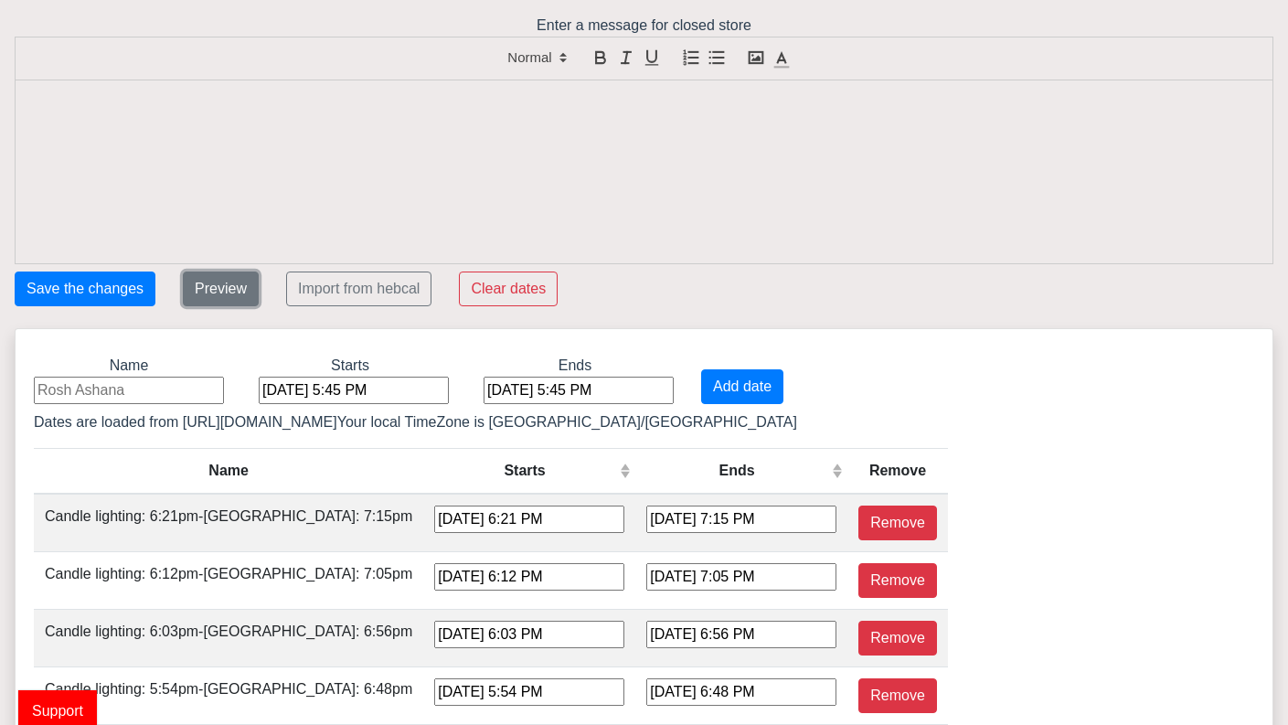
click at [229, 280] on button "Preview" at bounding box center [221, 289] width 76 height 35
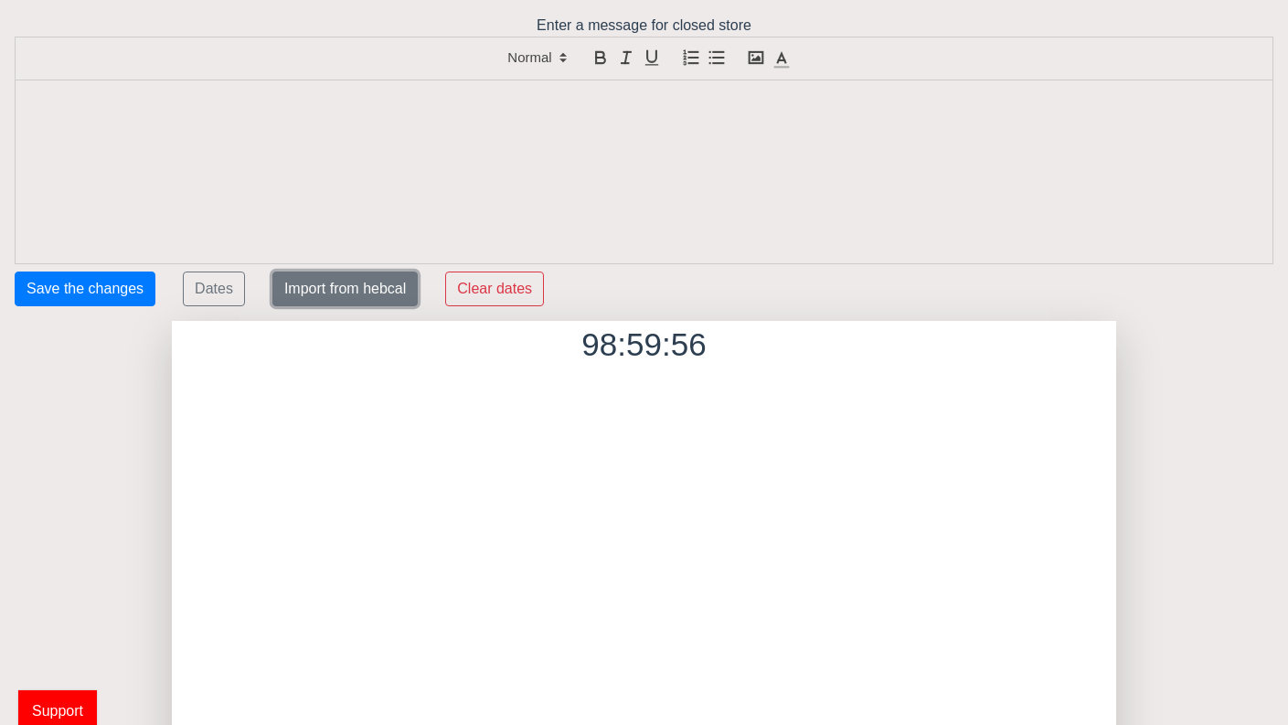
click at [325, 300] on button "Import from hebcal" at bounding box center [344, 289] width 145 height 35
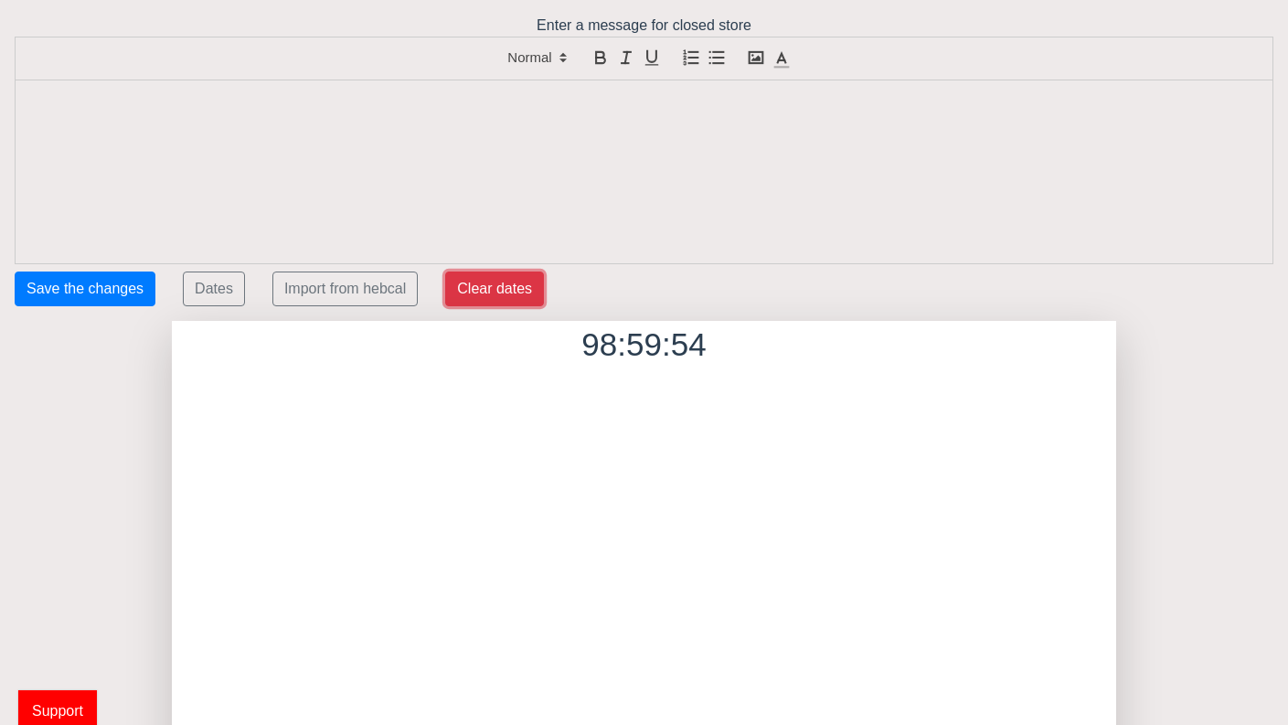
click at [486, 282] on button "Clear dates" at bounding box center [494, 289] width 99 height 35
click at [198, 298] on button "Dates" at bounding box center [214, 289] width 62 height 35
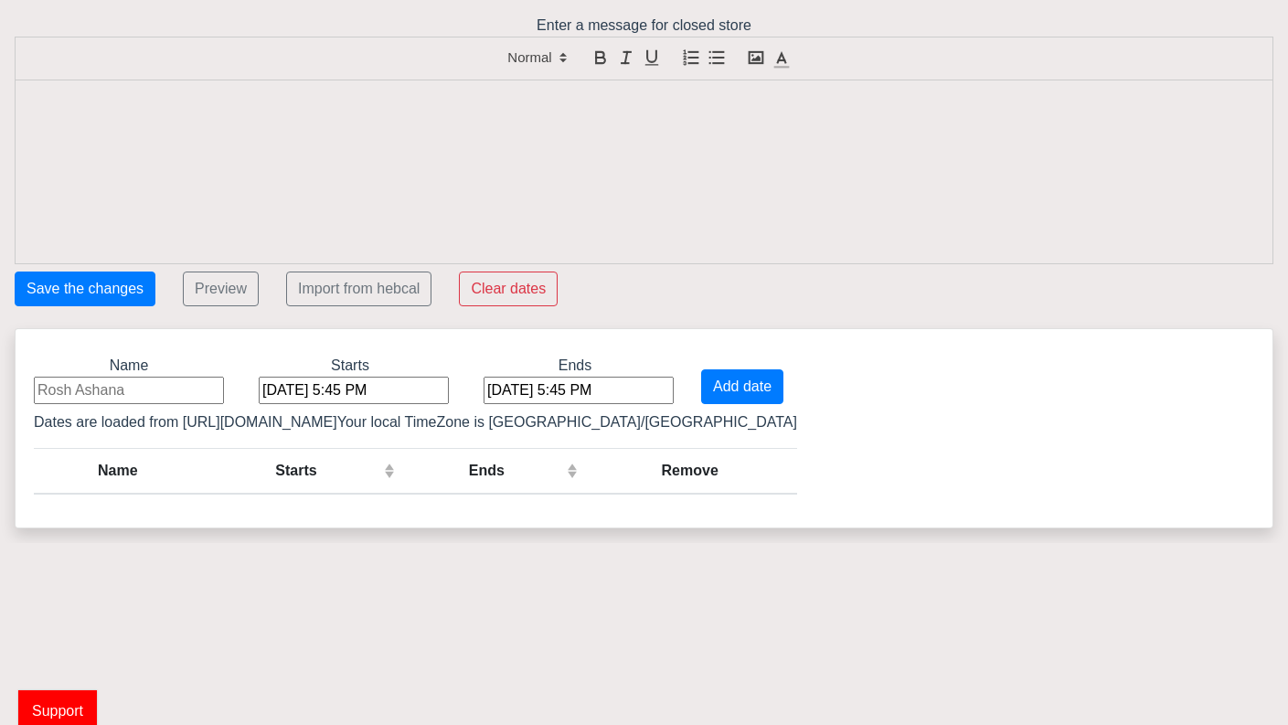
click at [337, 474] on th "Starts (Click to sort Ascending)" at bounding box center [301, 472] width 198 height 46
click at [337, 474] on th "Starts (Click to sort Descending)" at bounding box center [301, 472] width 198 height 46
click at [337, 474] on th "Starts (Click to sort Ascending)" at bounding box center [301, 472] width 198 height 46
click at [411, 165] on div at bounding box center [644, 171] width 1257 height 183
drag, startPoint x: 145, startPoint y: 101, endPoint x: 27, endPoint y: 98, distance: 118.0
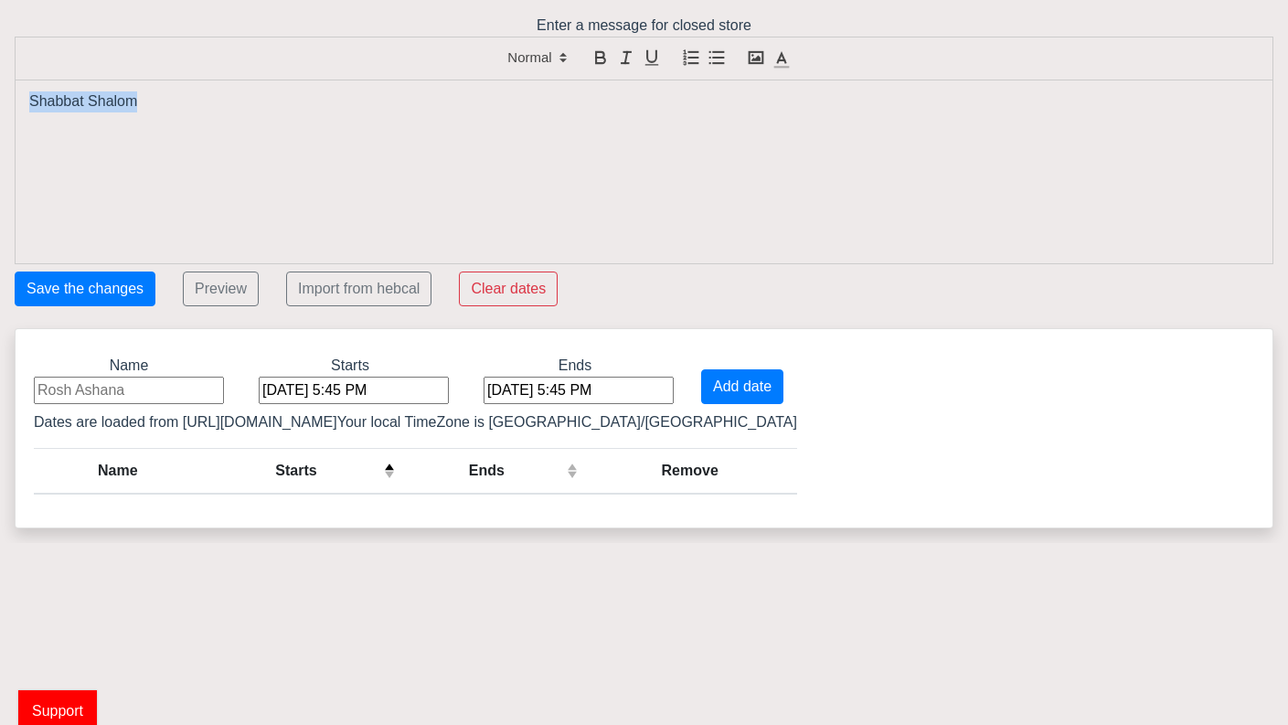
click at [27, 98] on div "Shabbat Shalom" at bounding box center [644, 171] width 1257 height 183
click at [167, 105] on p "Shabbat Shalom" at bounding box center [644, 101] width 1230 height 21
click at [29, 123] on p "Reopening after Shabbat" at bounding box center [644, 122] width 1230 height 21
click at [84, 117] on p "We are Reopening after Shabbat" at bounding box center [644, 122] width 1230 height 21
click at [159, 95] on p "Shabbat Shalom" at bounding box center [644, 101] width 1230 height 21
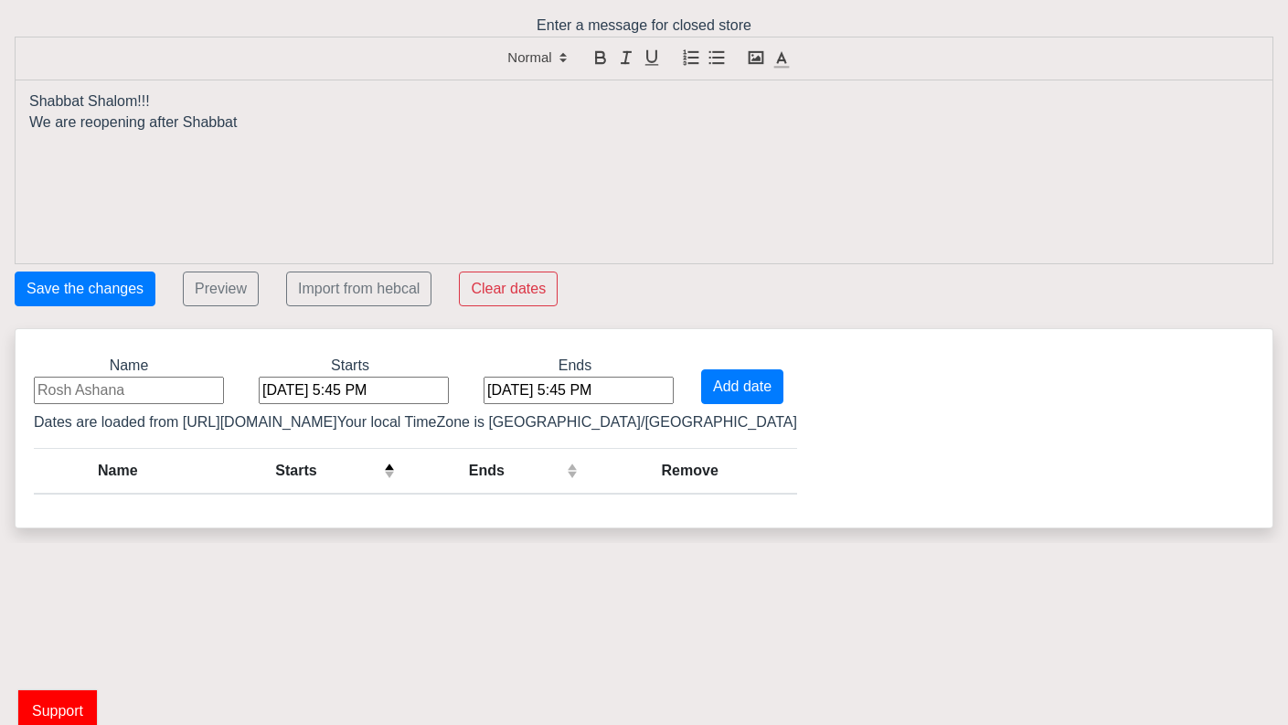
click at [252, 128] on p "We are reopening after Shabbat" at bounding box center [644, 122] width 1230 height 21
drag, startPoint x: 248, startPoint y: 127, endPoint x: 5, endPoint y: 103, distance: 244.4
click at [5, 103] on div "Enter a message for closed store Shabbat Shalom!!! We are reopening after Shabb…" at bounding box center [644, 140] width 1287 height 250
click at [560, 55] on icon at bounding box center [563, 57] width 16 height 16
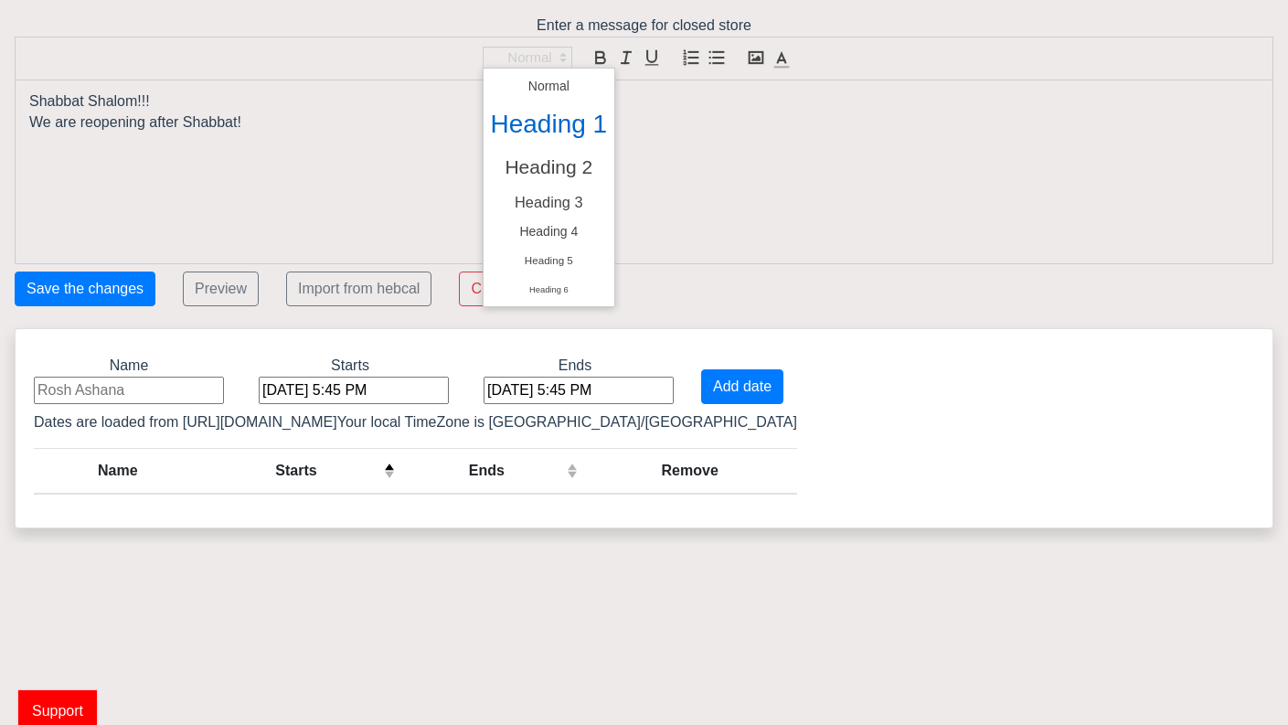
click at [558, 121] on span at bounding box center [549, 125] width 117 height 48
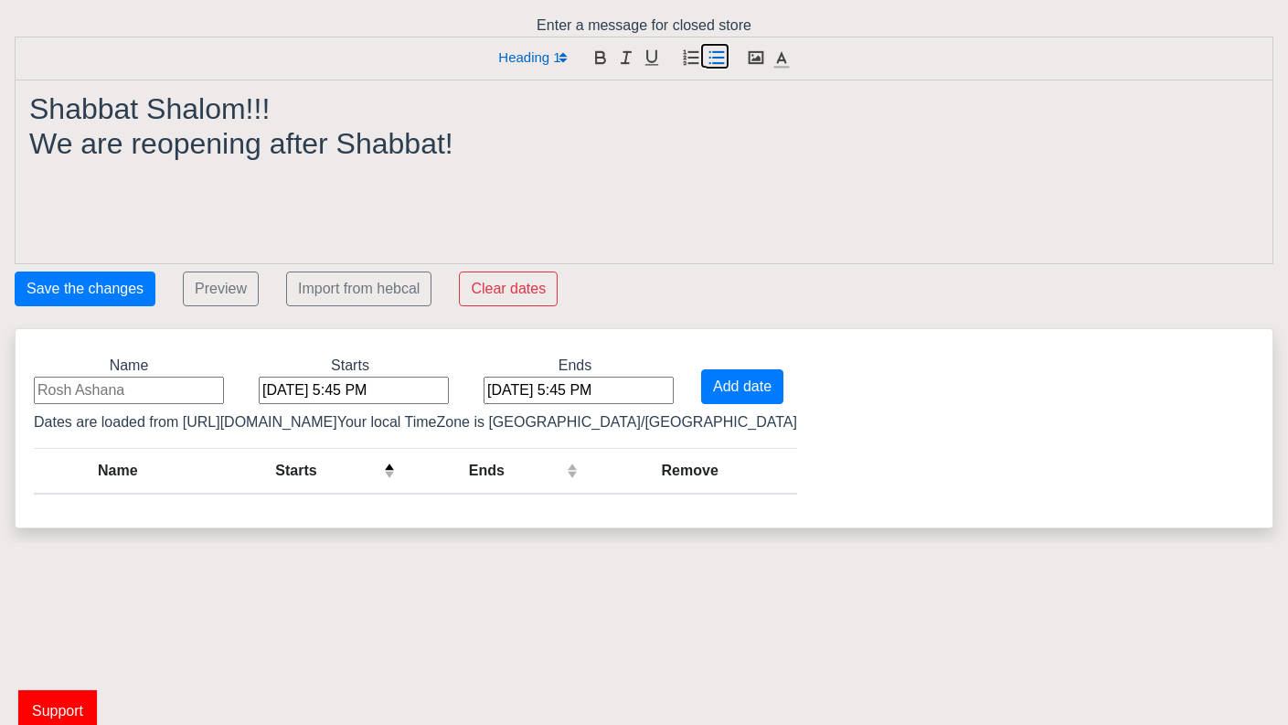
click at [710, 52] on line "button" at bounding box center [710, 52] width 0 height 0
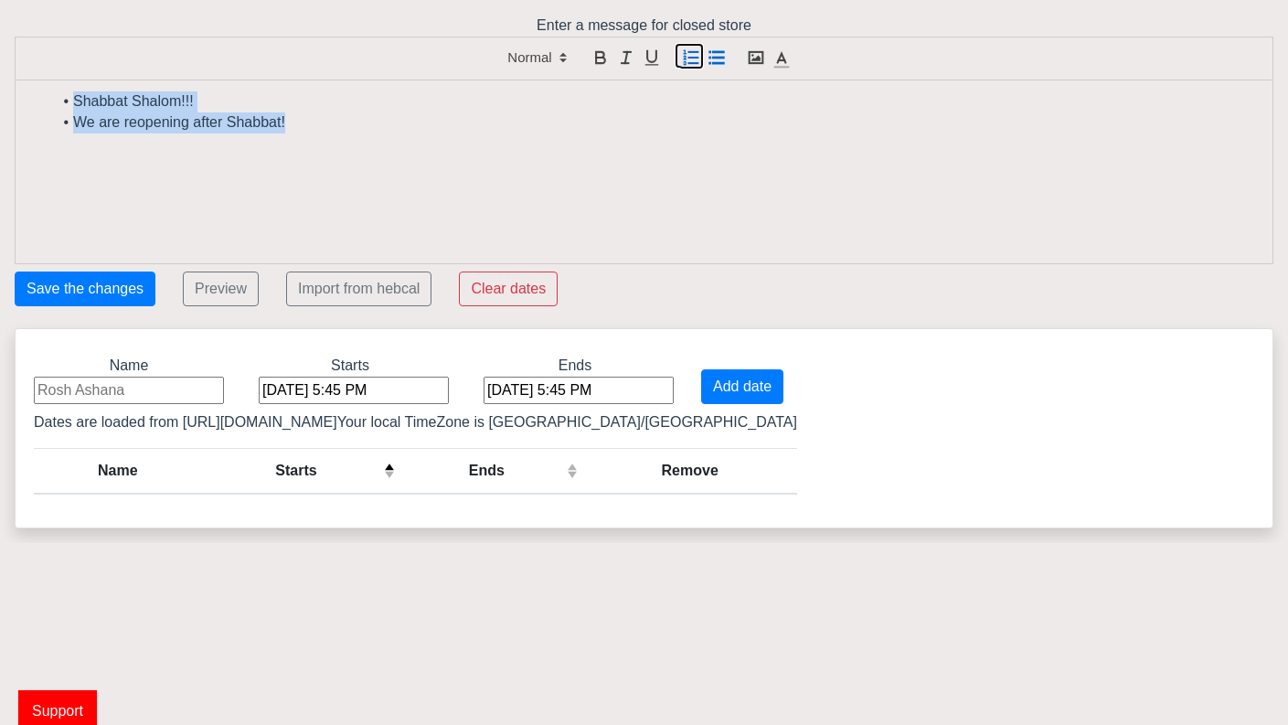
click at [686, 51] on icon "button" at bounding box center [691, 58] width 20 height 20
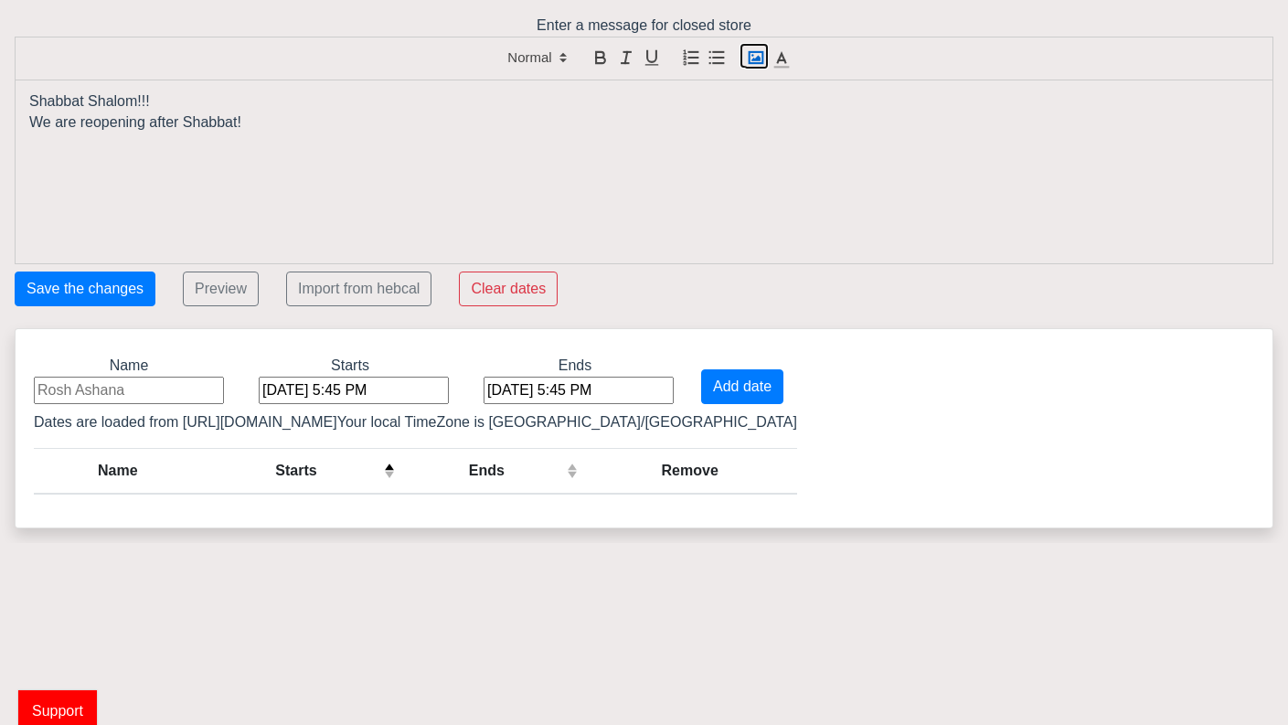
click at [753, 53] on icon "button" at bounding box center [756, 58] width 20 height 20
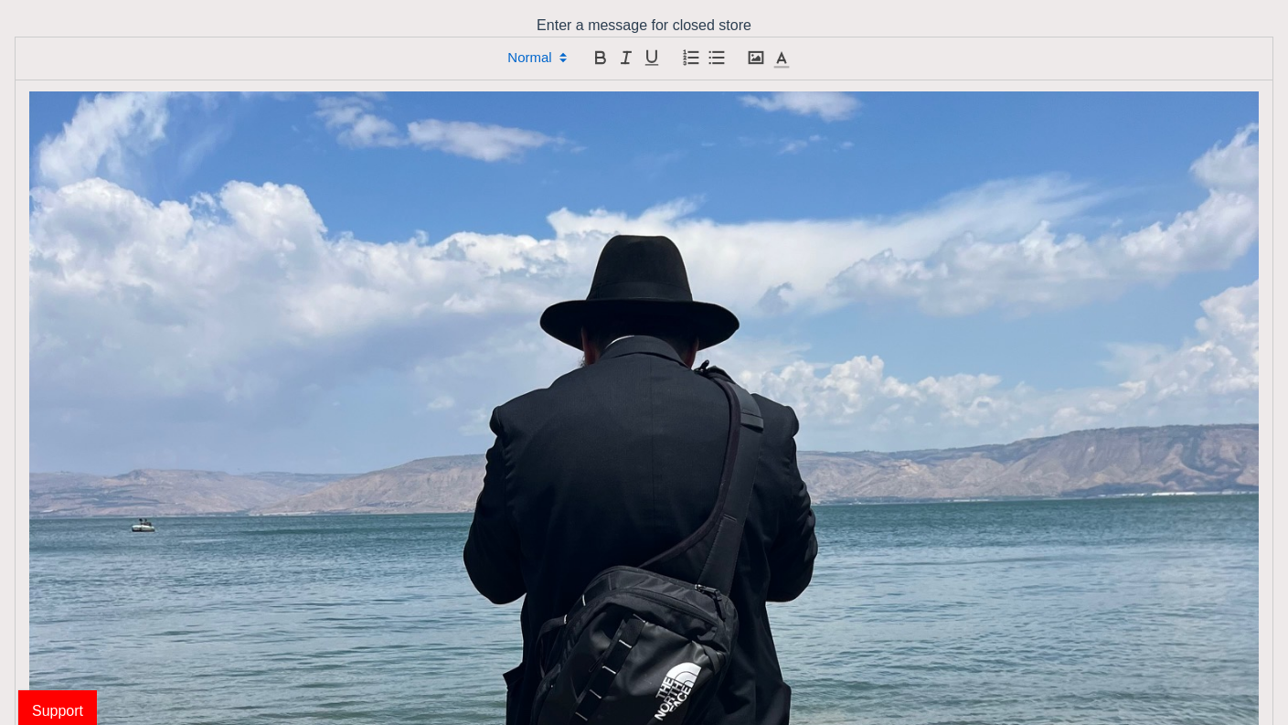
click at [559, 55] on icon at bounding box center [563, 57] width 16 height 16
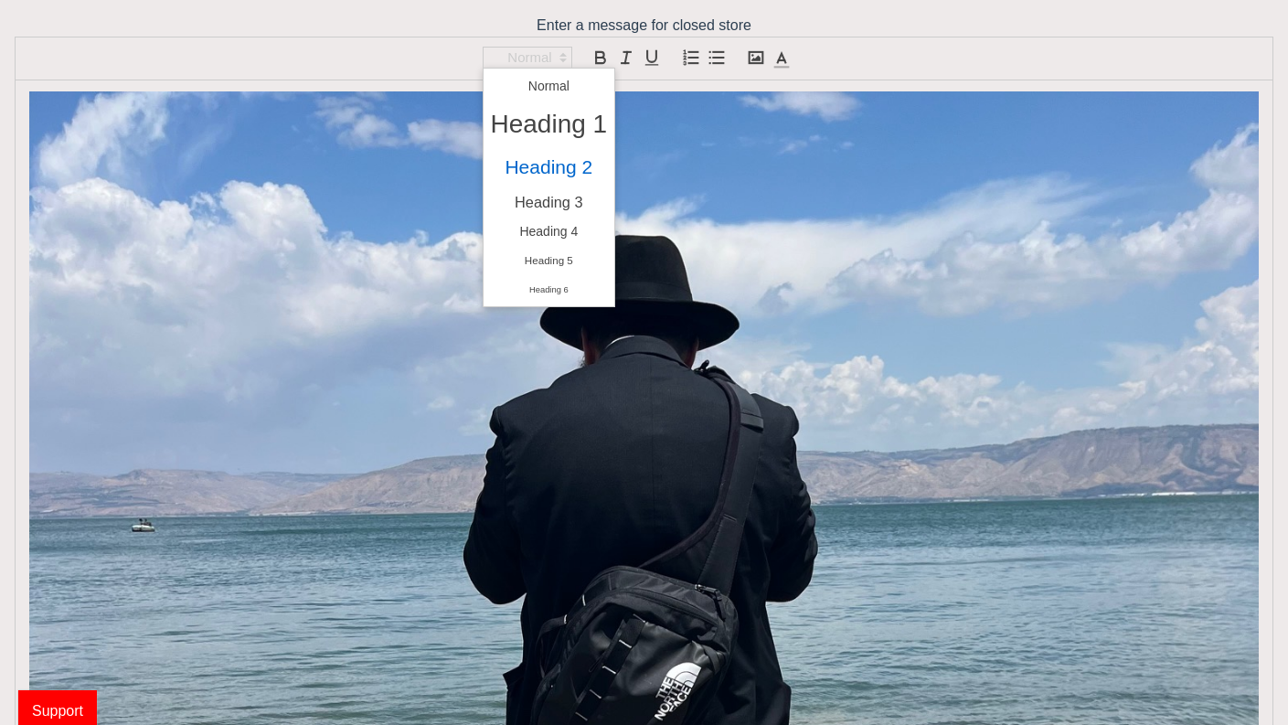
click at [568, 170] on span at bounding box center [549, 167] width 117 height 38
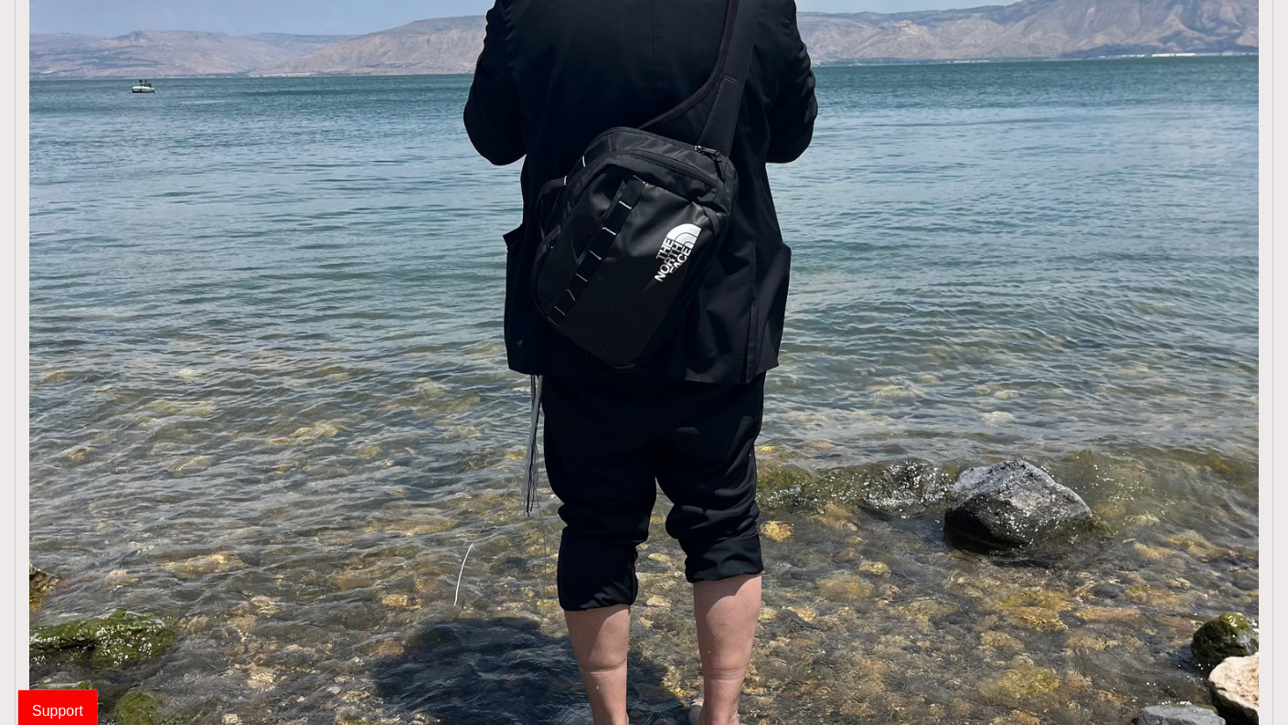
scroll to position [0, 0]
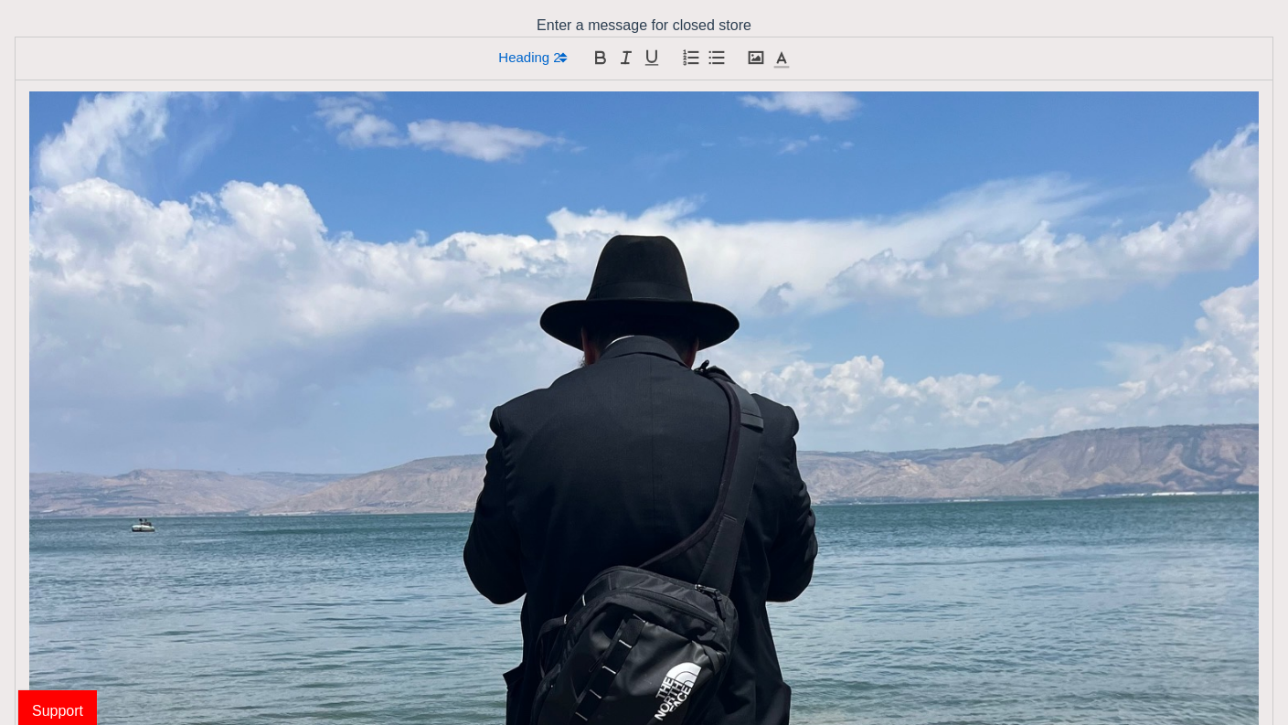
click at [756, 57] on polyline "button" at bounding box center [756, 58] width 9 height 5
click at [755, 52] on rect "button" at bounding box center [756, 57] width 14 height 11
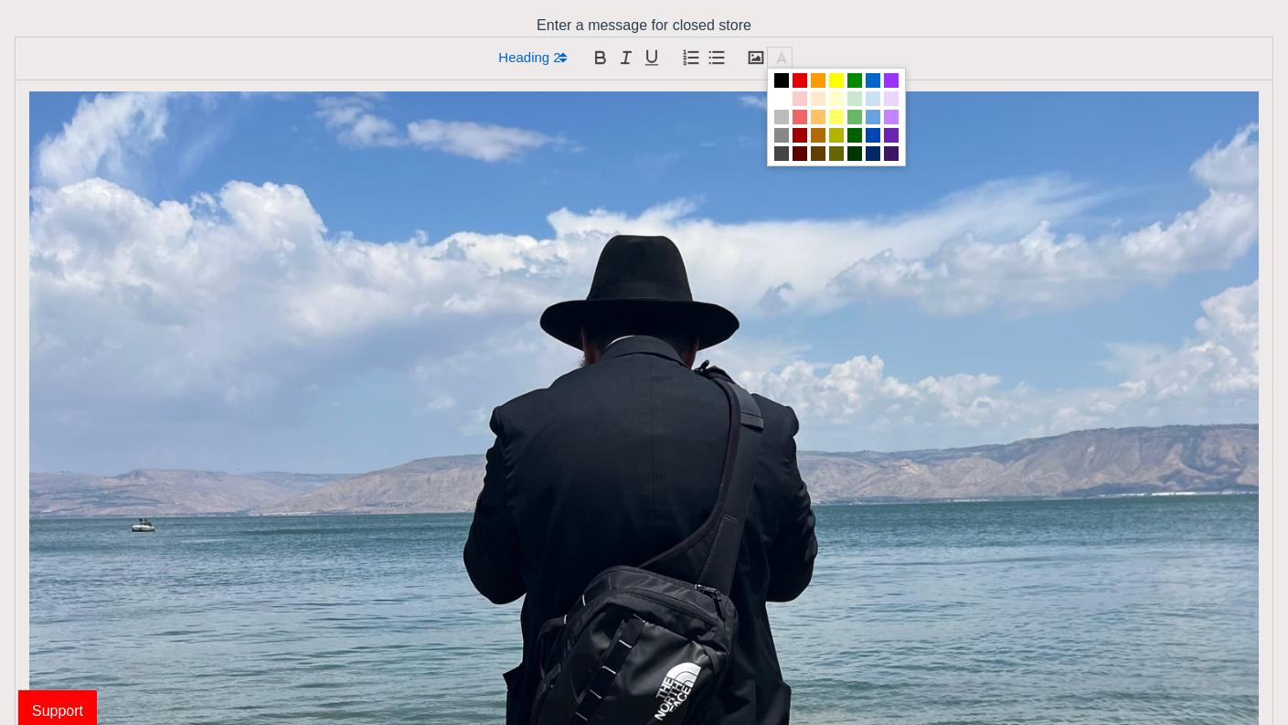
click at [784, 67] on line at bounding box center [782, 67] width 14 height 0
click at [845, 40] on div at bounding box center [644, 59] width 1259 height 44
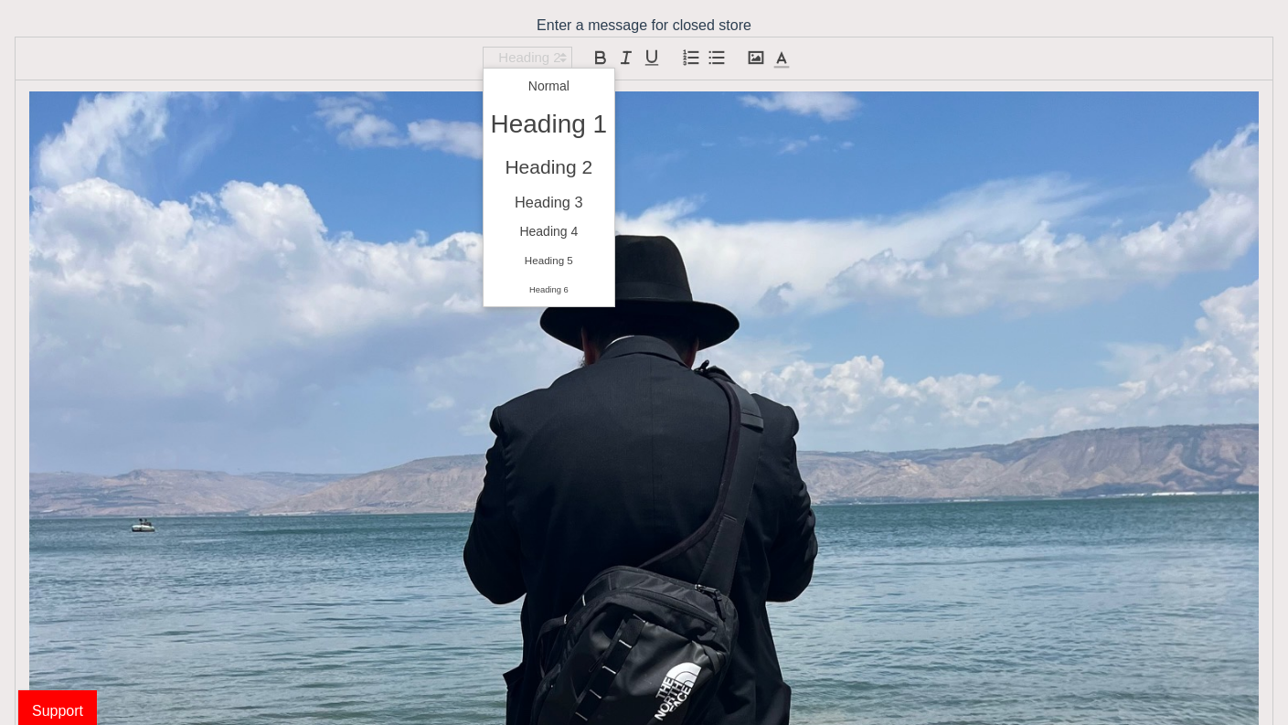
click at [547, 59] on span at bounding box center [528, 58] width 90 height 22
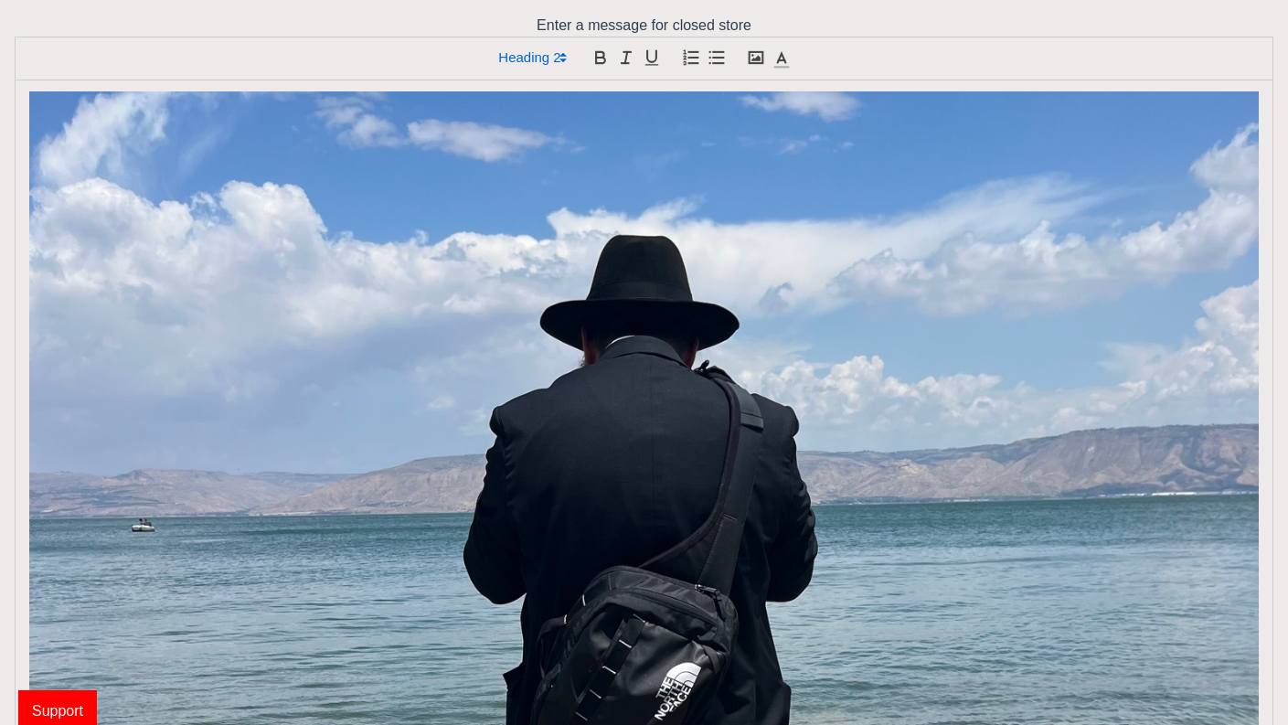
click at [547, 59] on span at bounding box center [528, 58] width 90 height 22
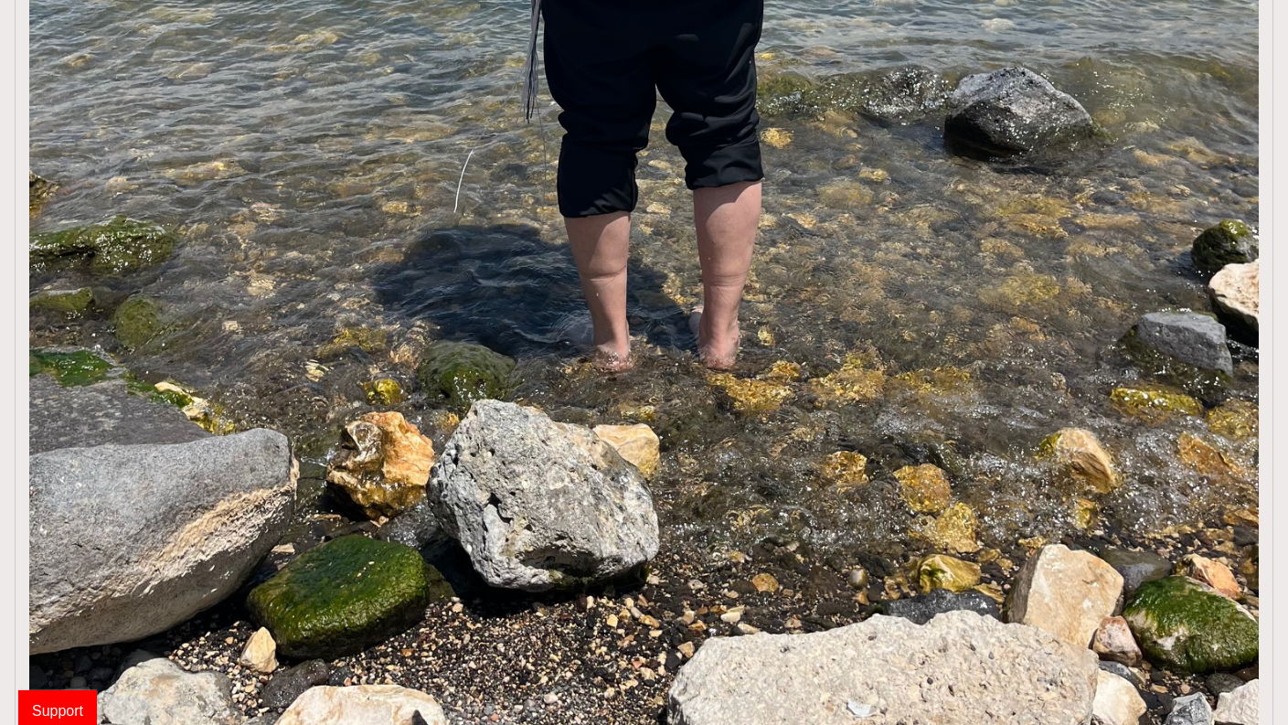
scroll to position [1350, 0]
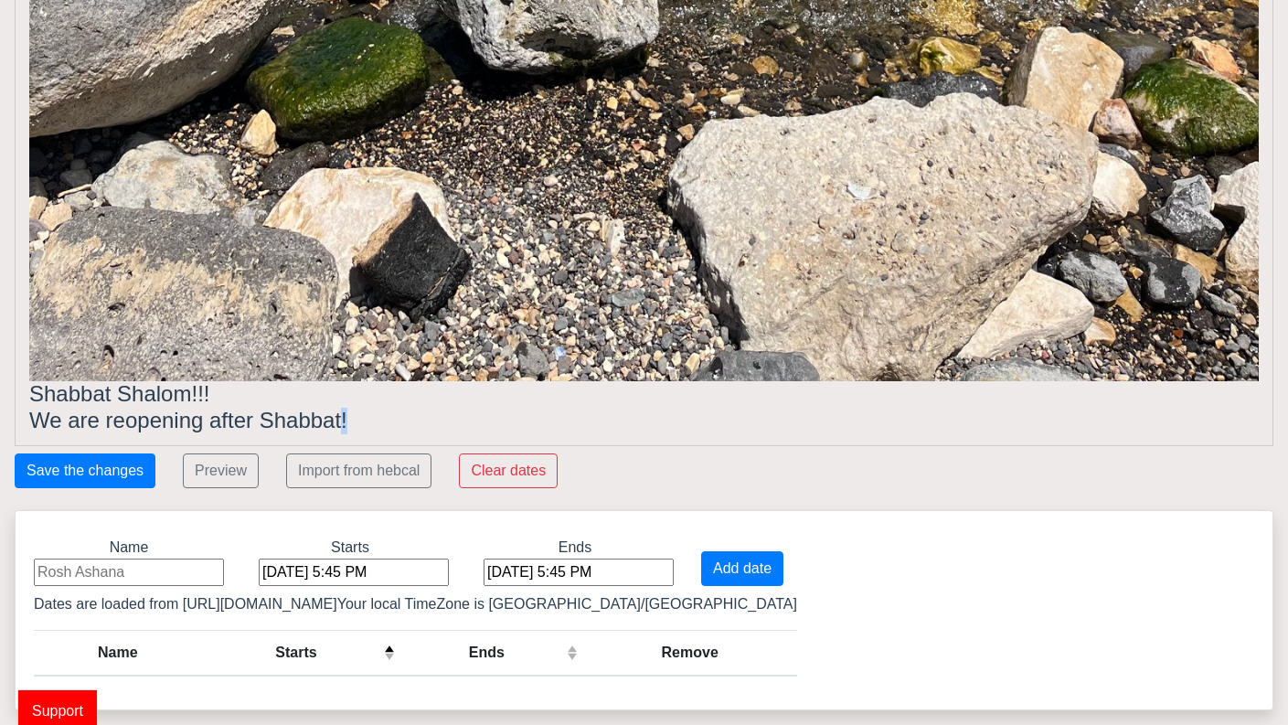
drag, startPoint x: 360, startPoint y: 430, endPoint x: 346, endPoint y: 427, distance: 14.9
click at [344, 427] on h2 "We are reopening after Shabbat!" at bounding box center [644, 421] width 1230 height 27
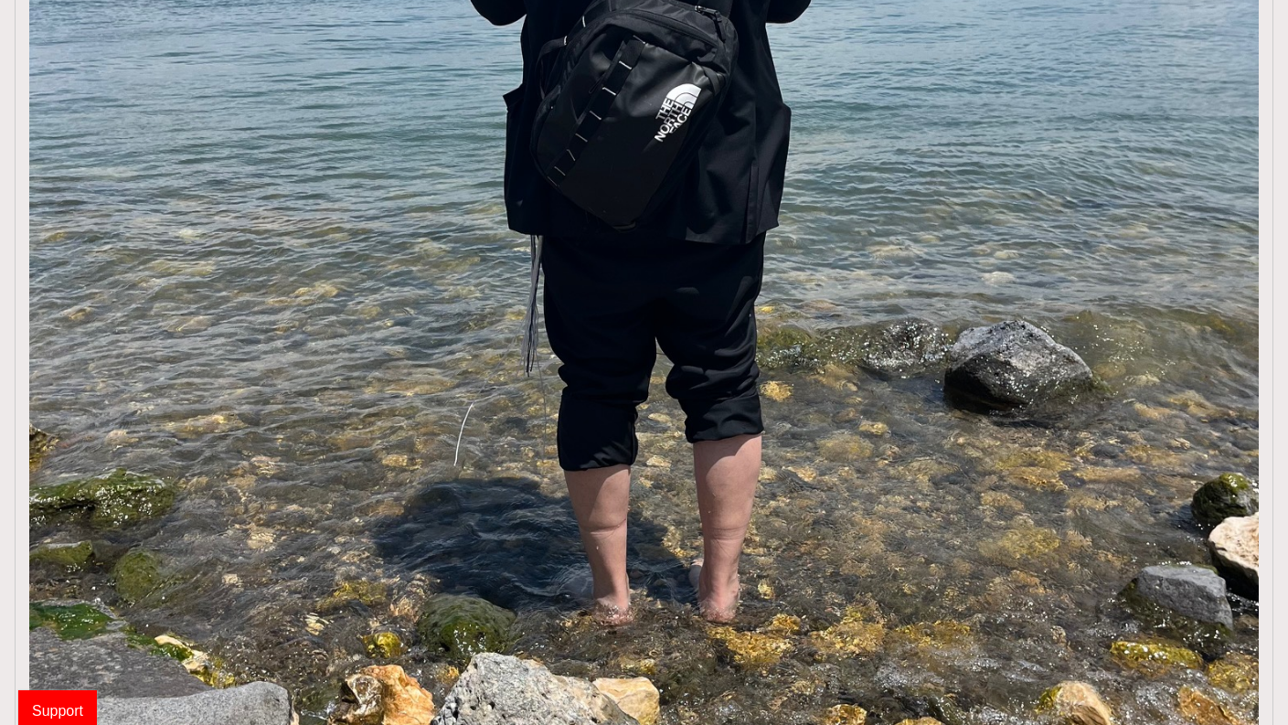
scroll to position [0, 0]
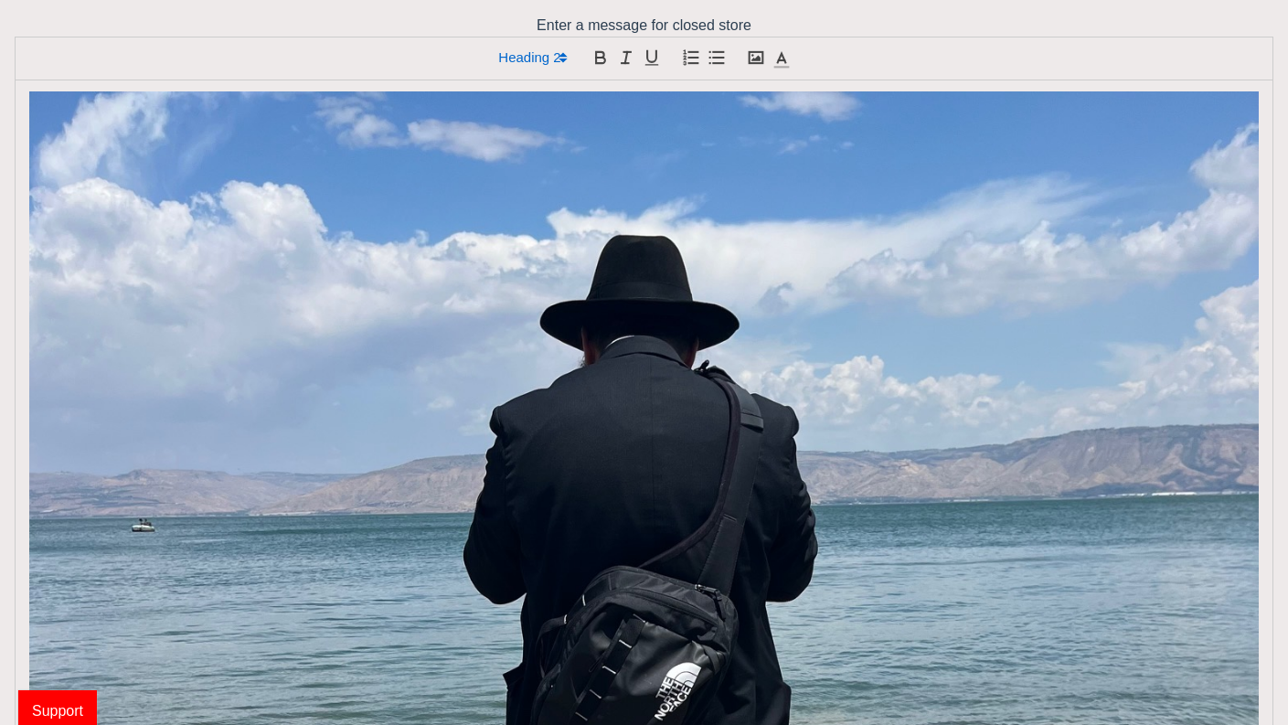
click at [785, 55] on icon at bounding box center [782, 60] width 20 height 20
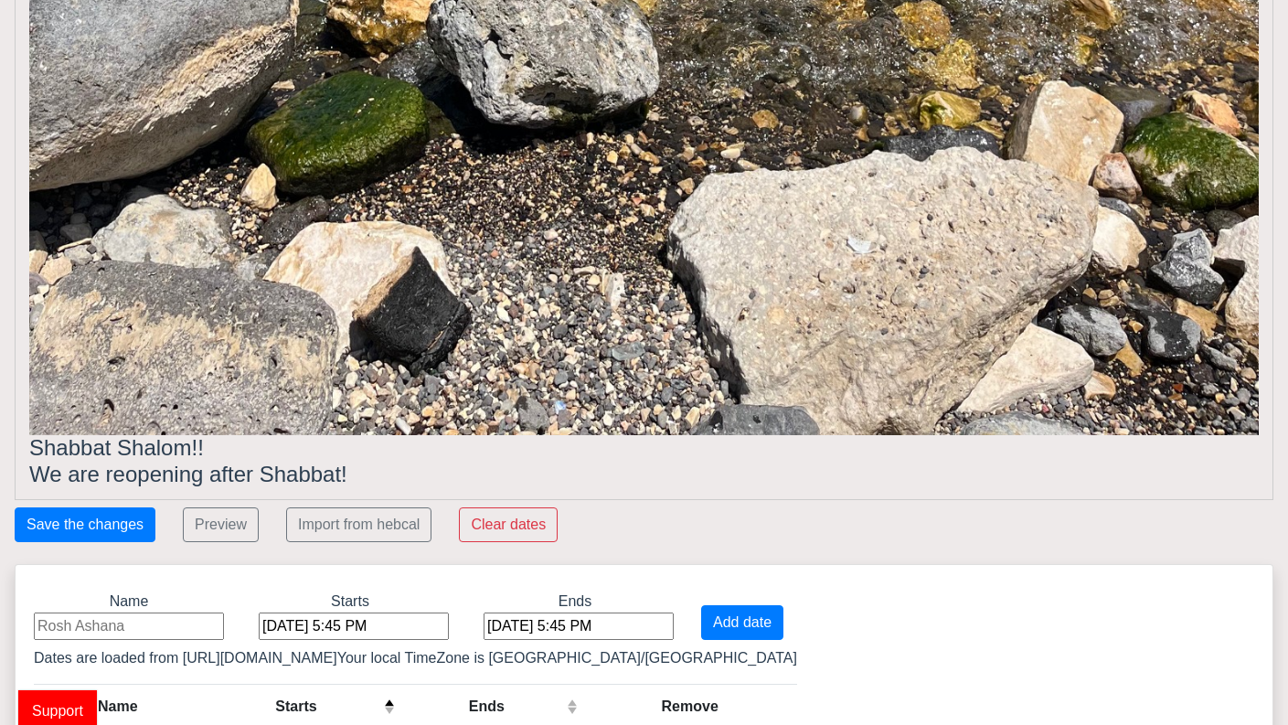
scroll to position [1350, 0]
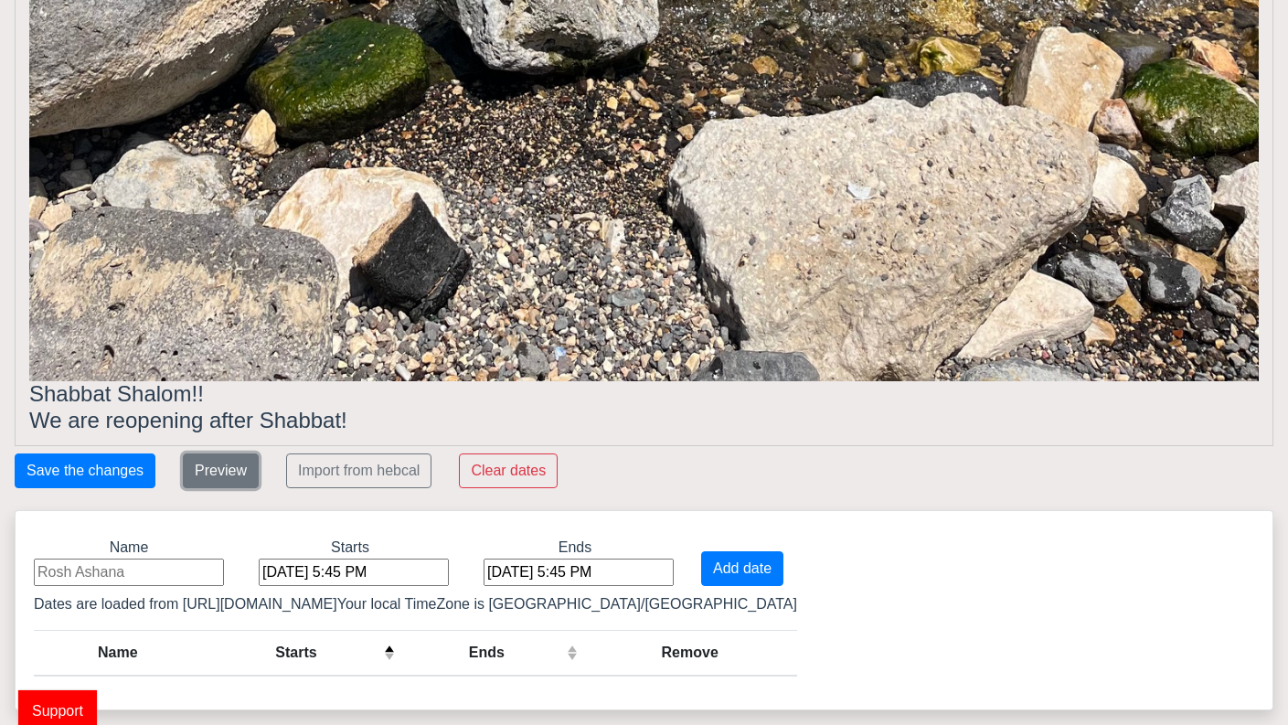
click at [230, 458] on button "Preview" at bounding box center [221, 471] width 76 height 35
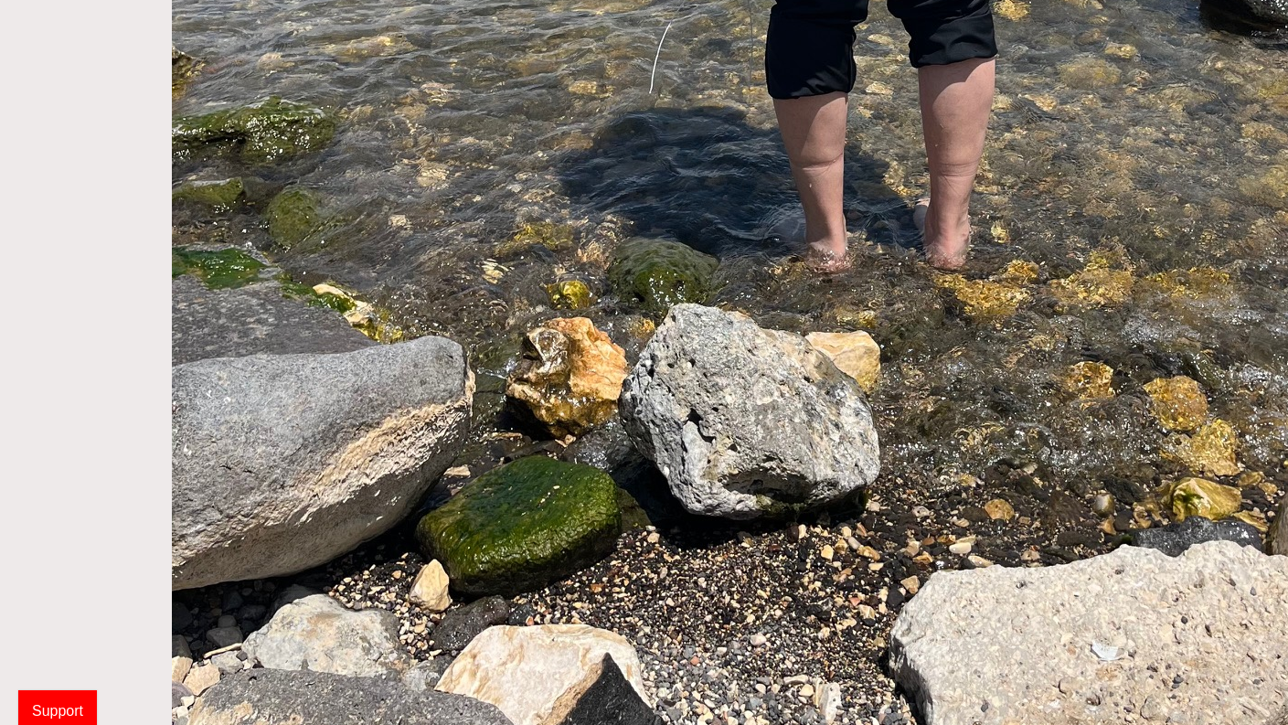
scroll to position [1547, 0]
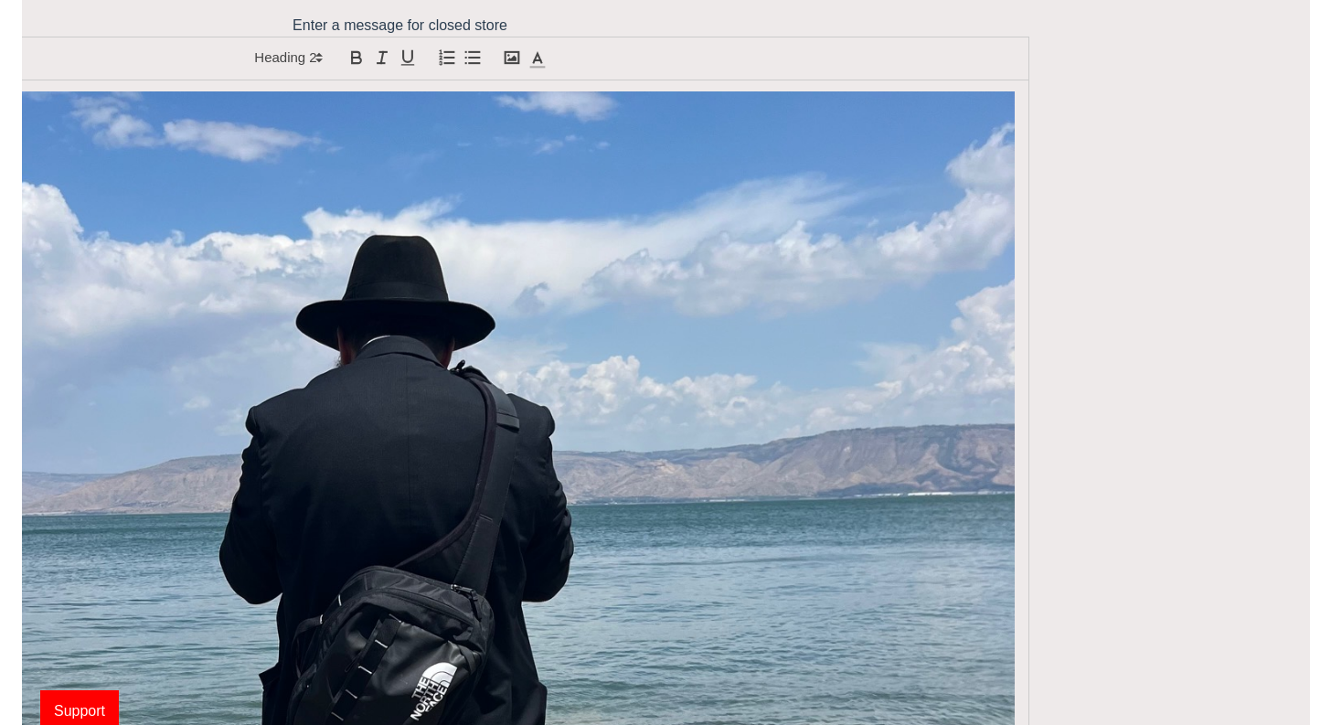
scroll to position [0, 0]
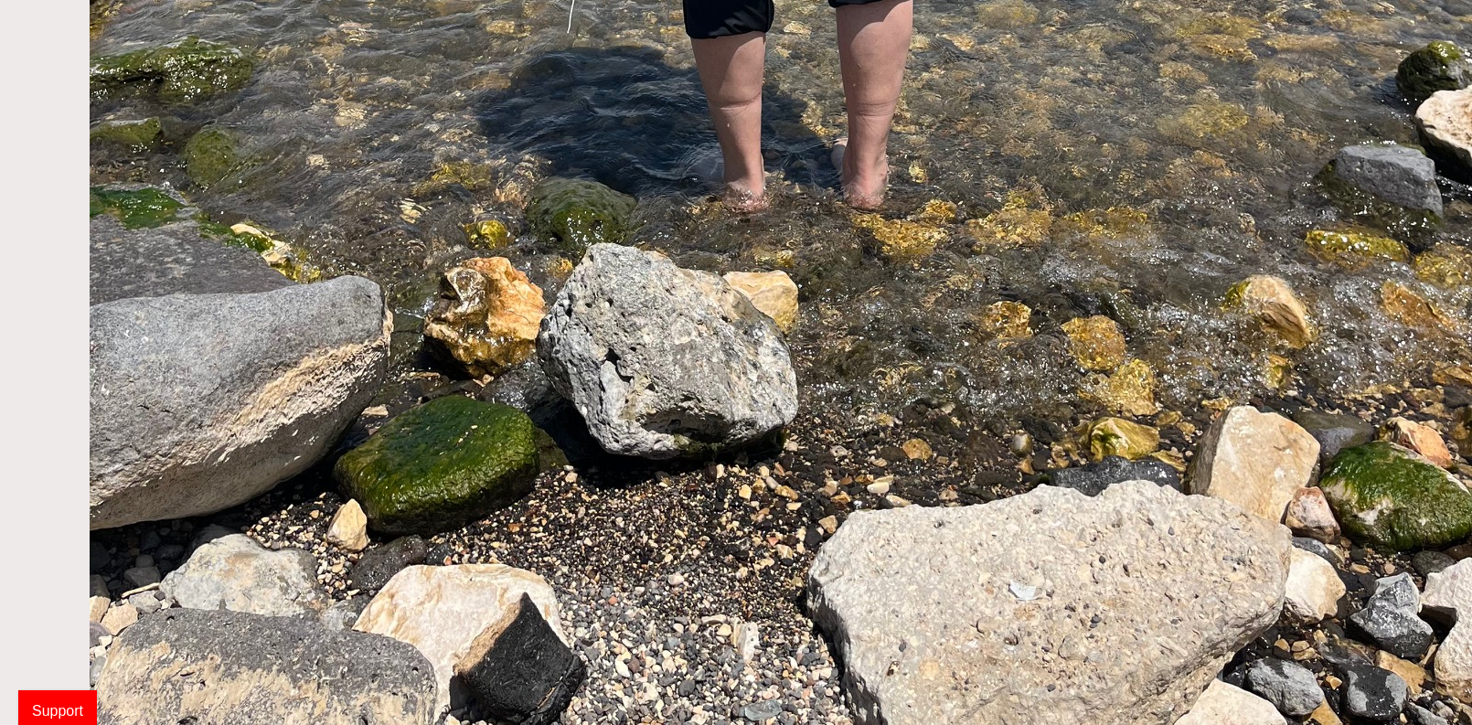
scroll to position [1802, 0]
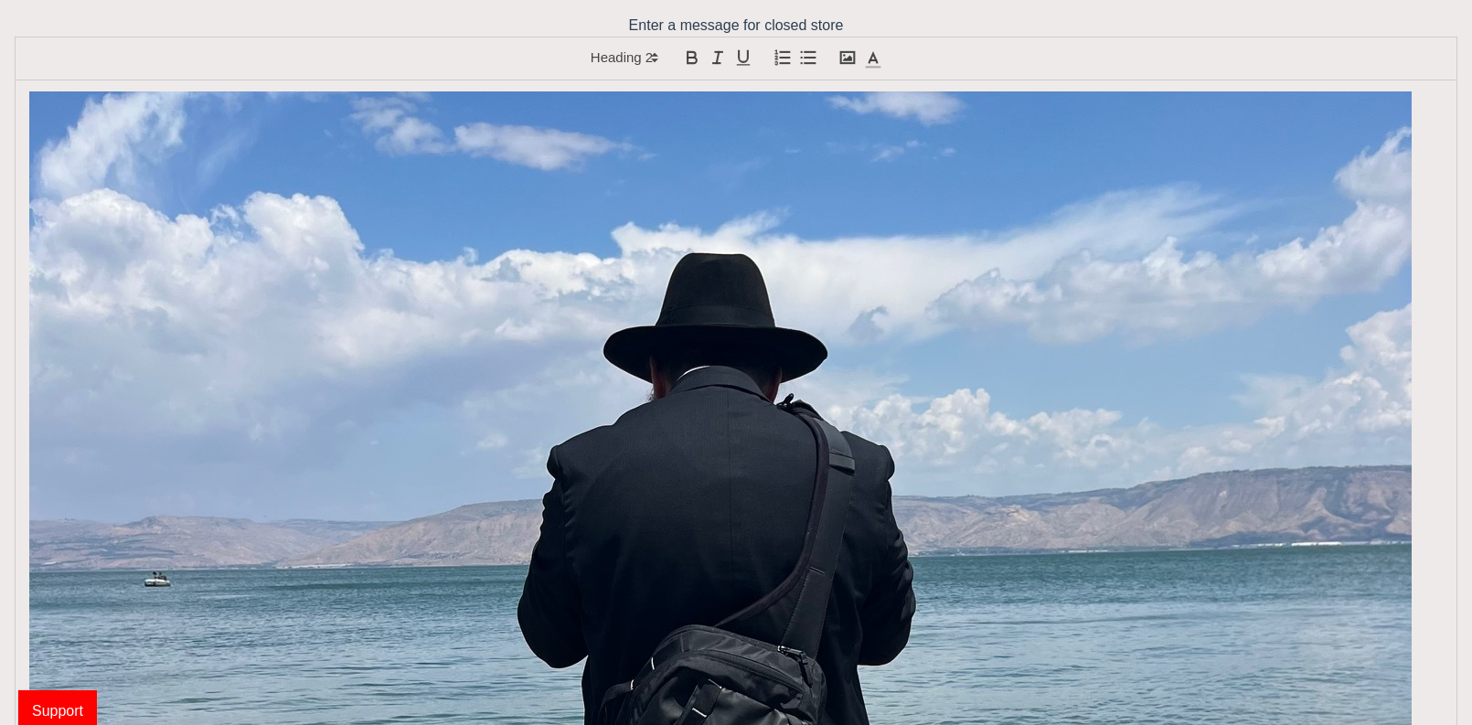
scroll to position [0, 0]
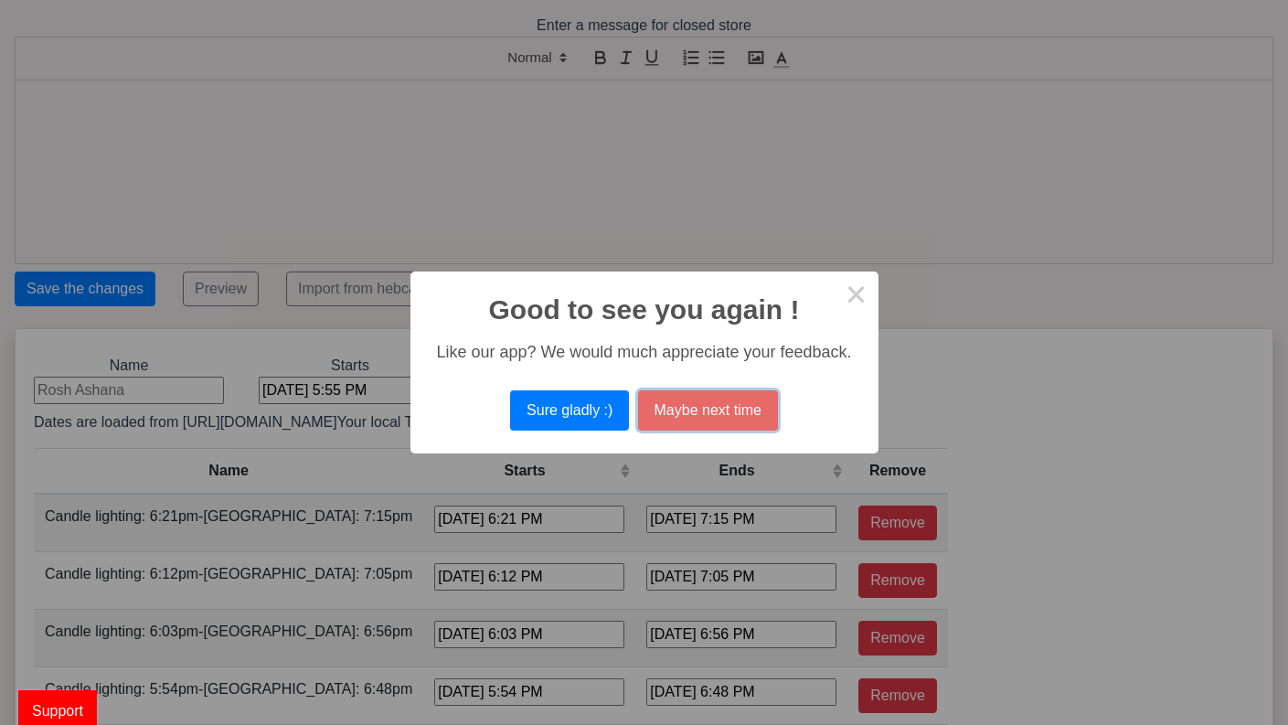
click at [700, 411] on button "Maybe next time" at bounding box center [708, 410] width 140 height 40
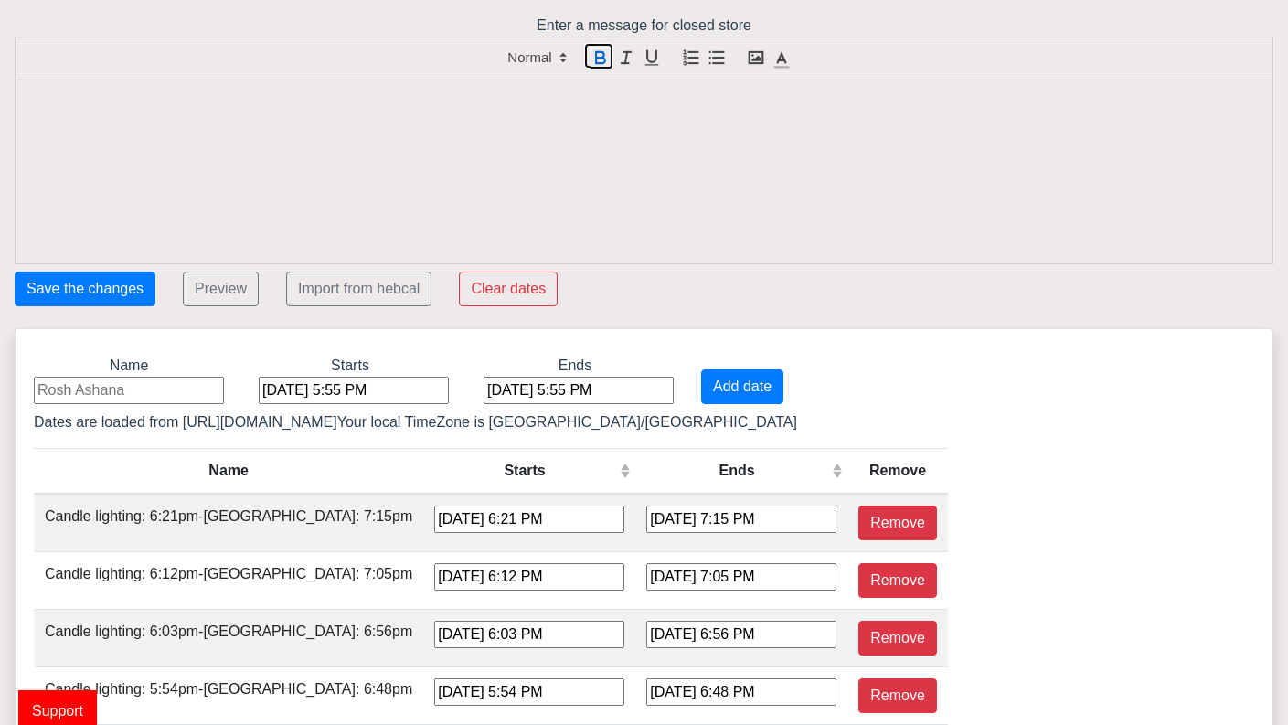
click at [605, 59] on icon "button" at bounding box center [601, 58] width 20 height 20
click at [134, 119] on div "﻿" at bounding box center [644, 171] width 1257 height 183
drag, startPoint x: 268, startPoint y: 129, endPoint x: 29, endPoint y: 101, distance: 240.3
click at [29, 101] on div "Shabbat Shalom! We will reopen site after Shabbat!" at bounding box center [644, 171] width 1257 height 183
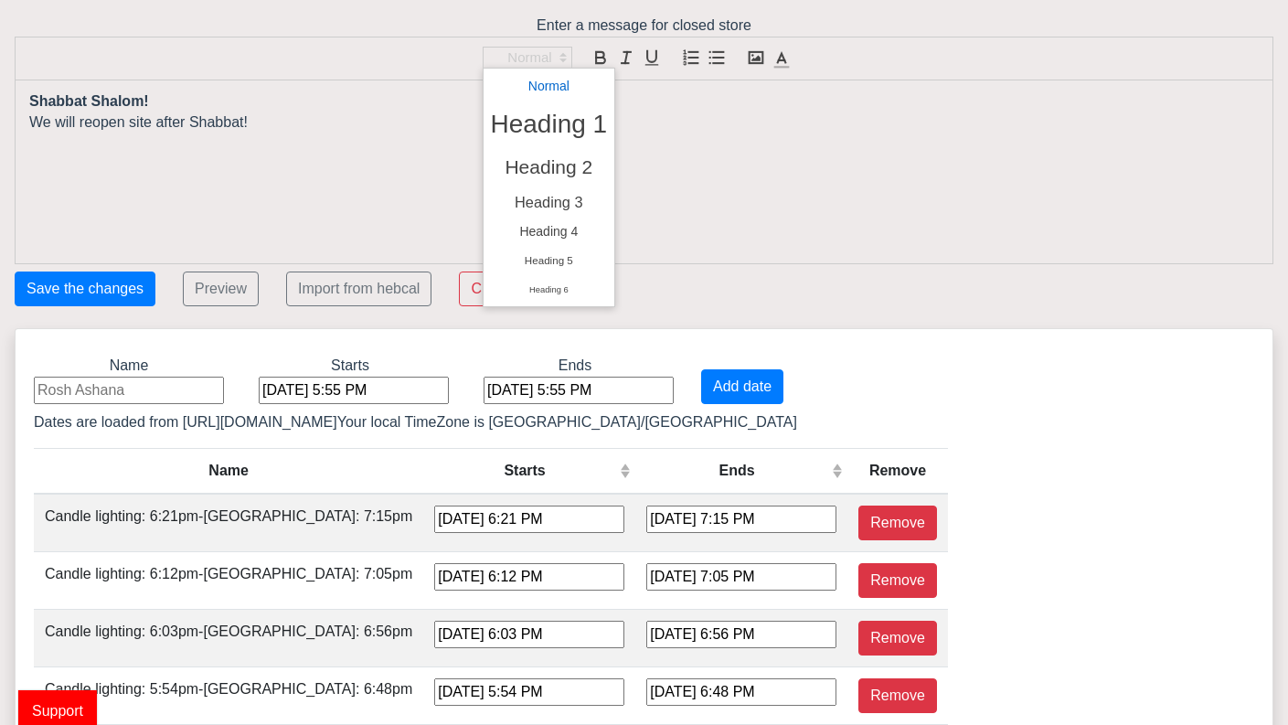
click at [563, 53] on icon at bounding box center [563, 57] width 16 height 16
click at [565, 202] on span at bounding box center [549, 203] width 117 height 32
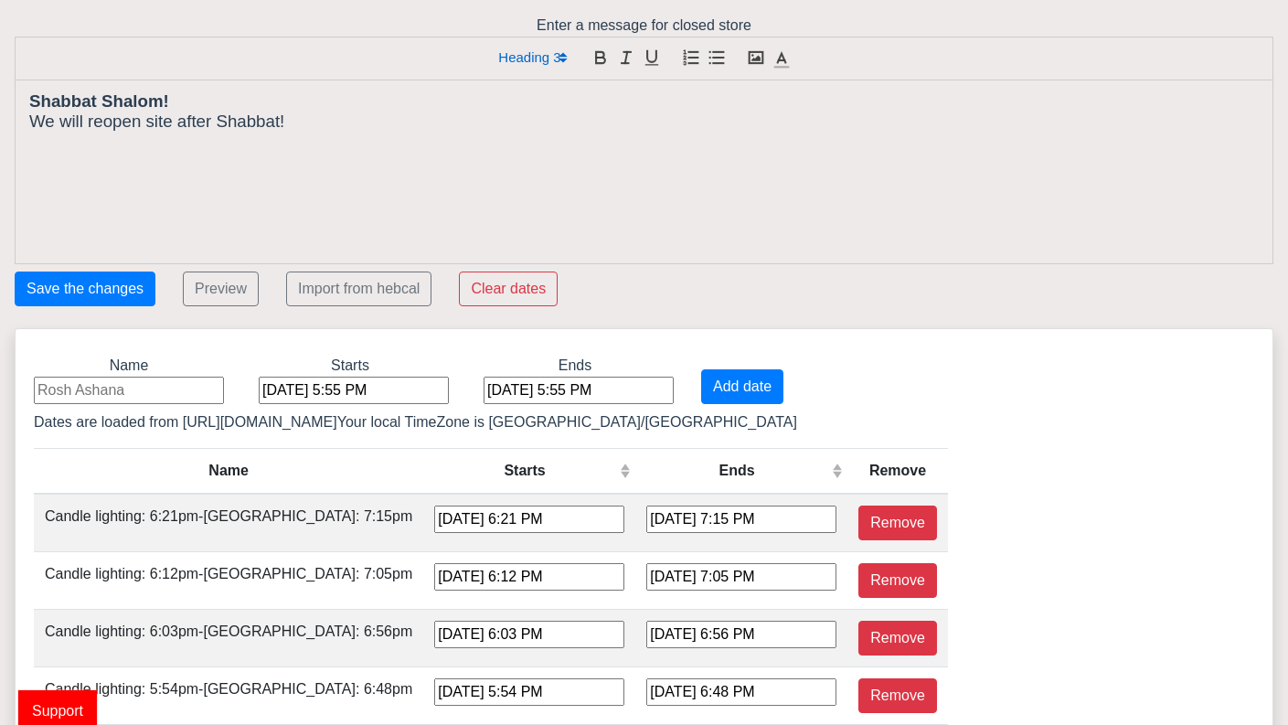
click at [561, 59] on polygon at bounding box center [563, 60] width 4 height 2
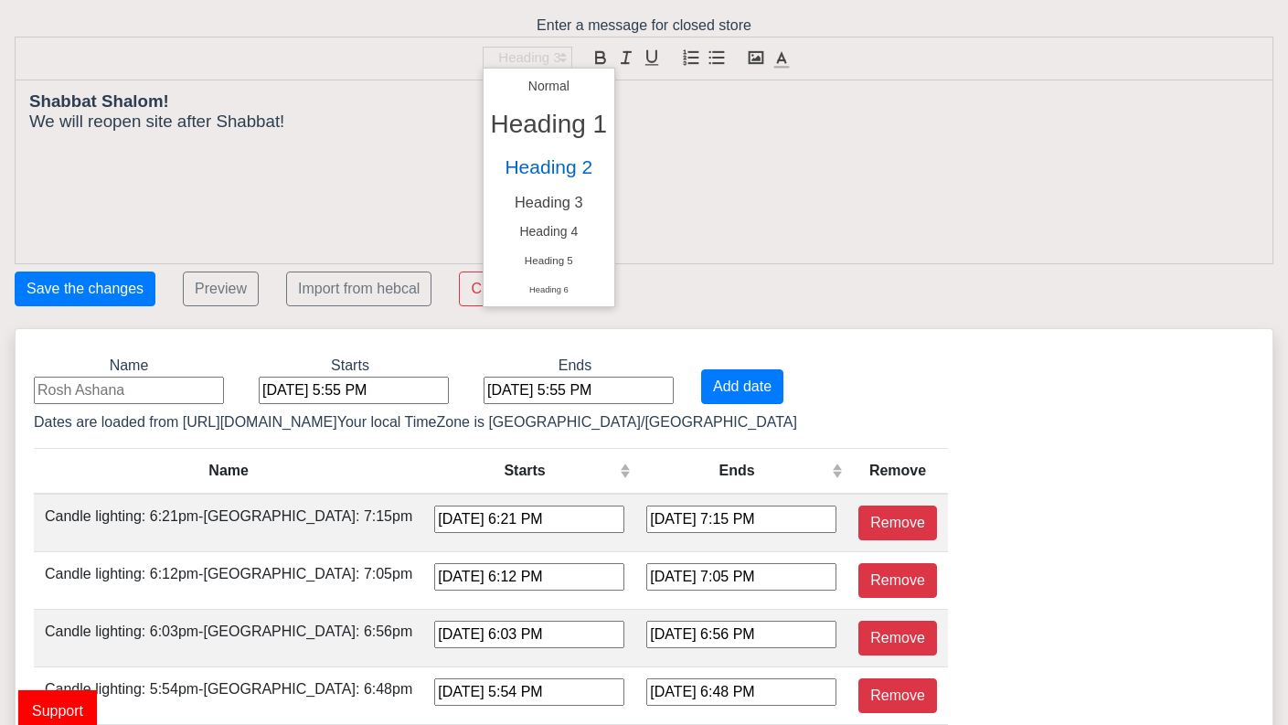
click at [552, 166] on span at bounding box center [549, 167] width 117 height 38
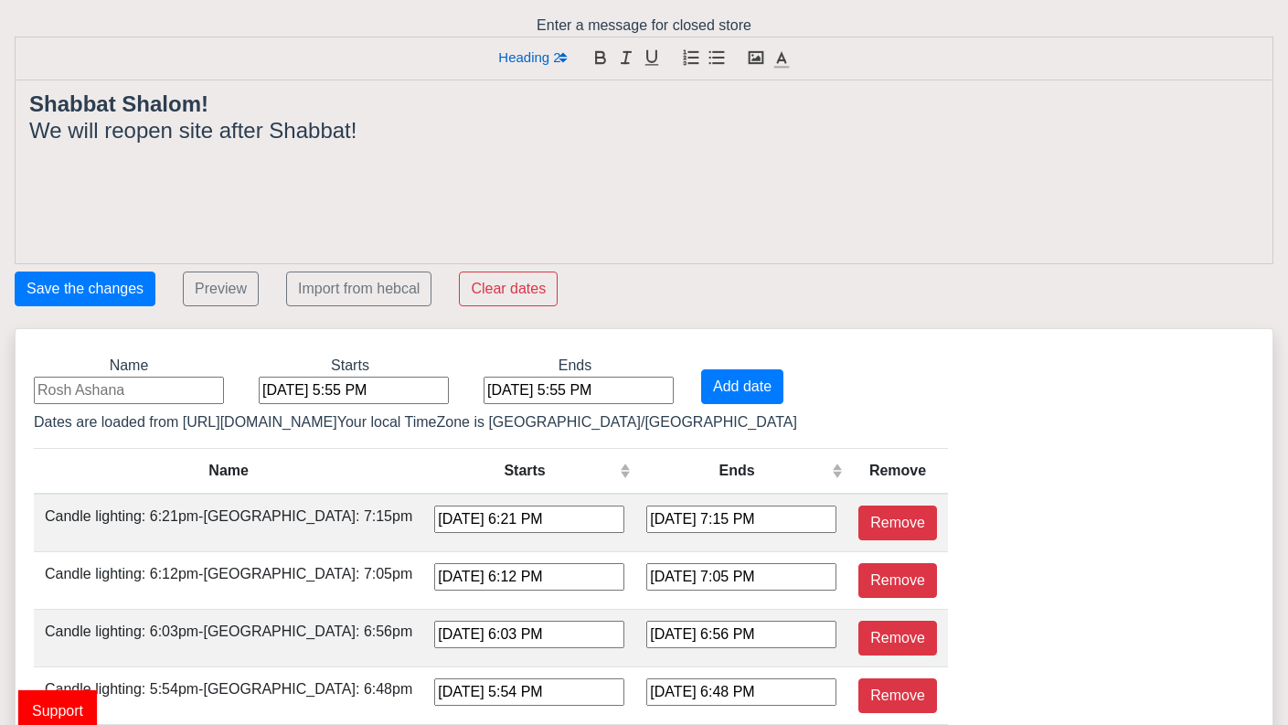
click at [473, 140] on h2 "We will reopen site after Shabbat!" at bounding box center [644, 131] width 1230 height 27
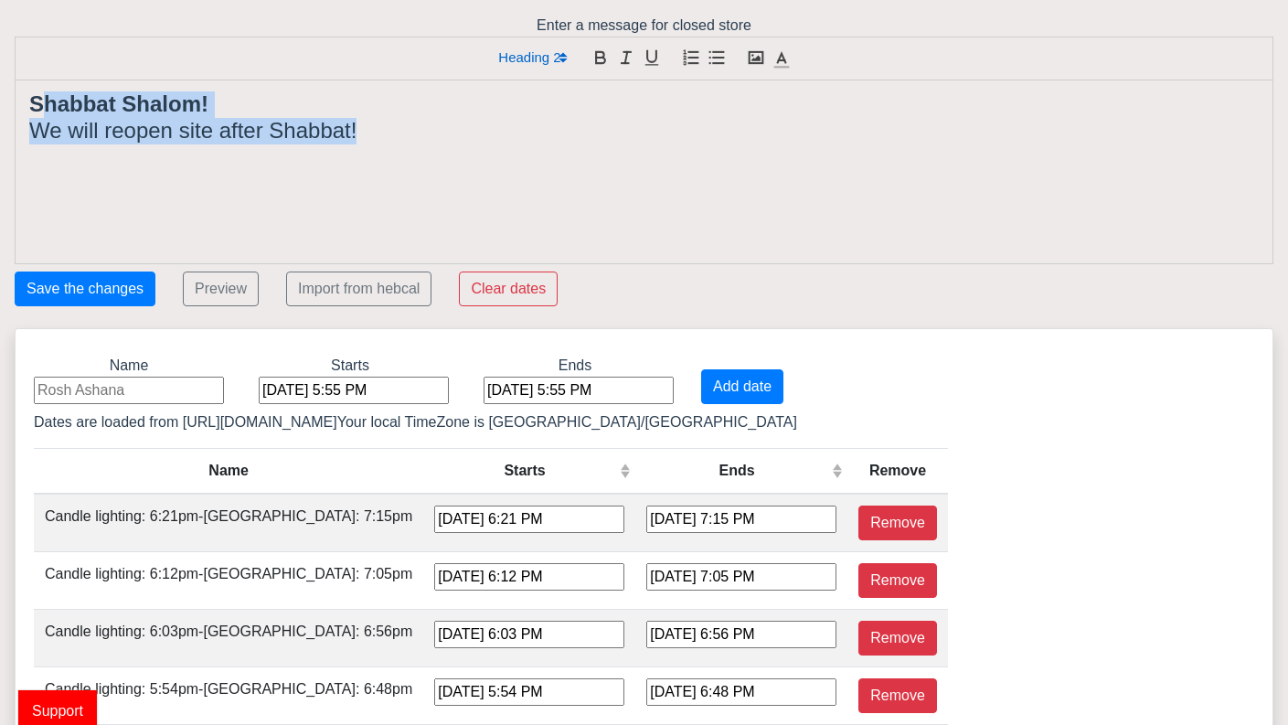
drag, startPoint x: 374, startPoint y: 138, endPoint x: 39, endPoint y: 91, distance: 338.0
click at [39, 91] on div "Shabbat Shalom! We will reopen site after Shabbat!" at bounding box center [644, 171] width 1257 height 183
click at [101, 289] on button "Save the changes" at bounding box center [85, 289] width 141 height 35
click at [229, 204] on div "Shabbat Shalom! We will reopen site after Shabbat!" at bounding box center [644, 171] width 1257 height 183
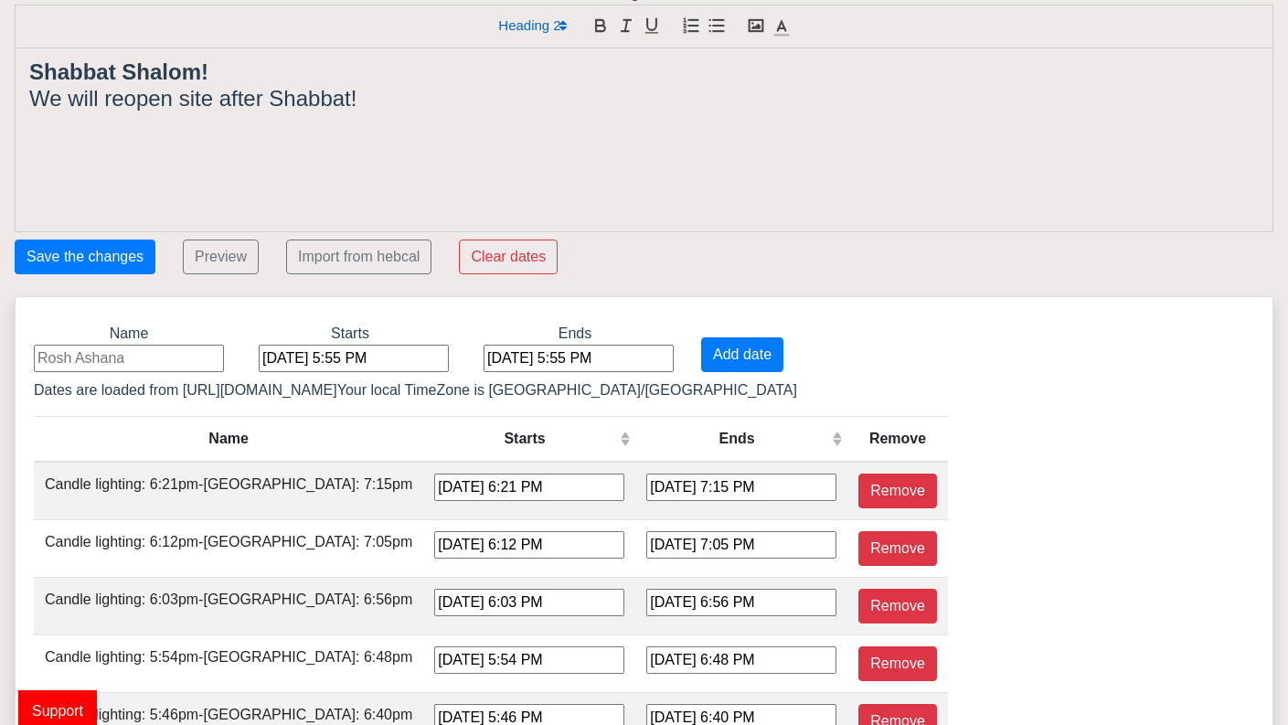
scroll to position [33, 0]
click at [348, 358] on div "[DATE] 5:55 PM" at bounding box center [354, 357] width 190 height 27
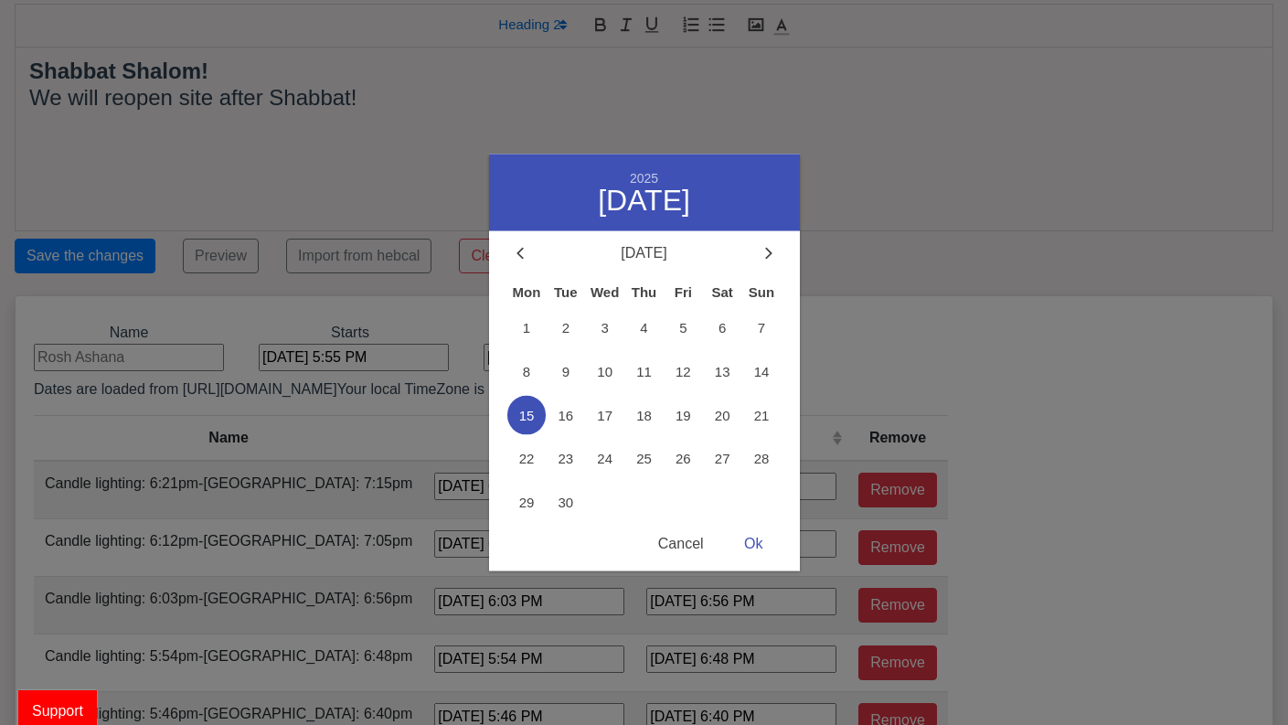
click at [678, 540] on div "Cancel" at bounding box center [681, 545] width 82 height 36
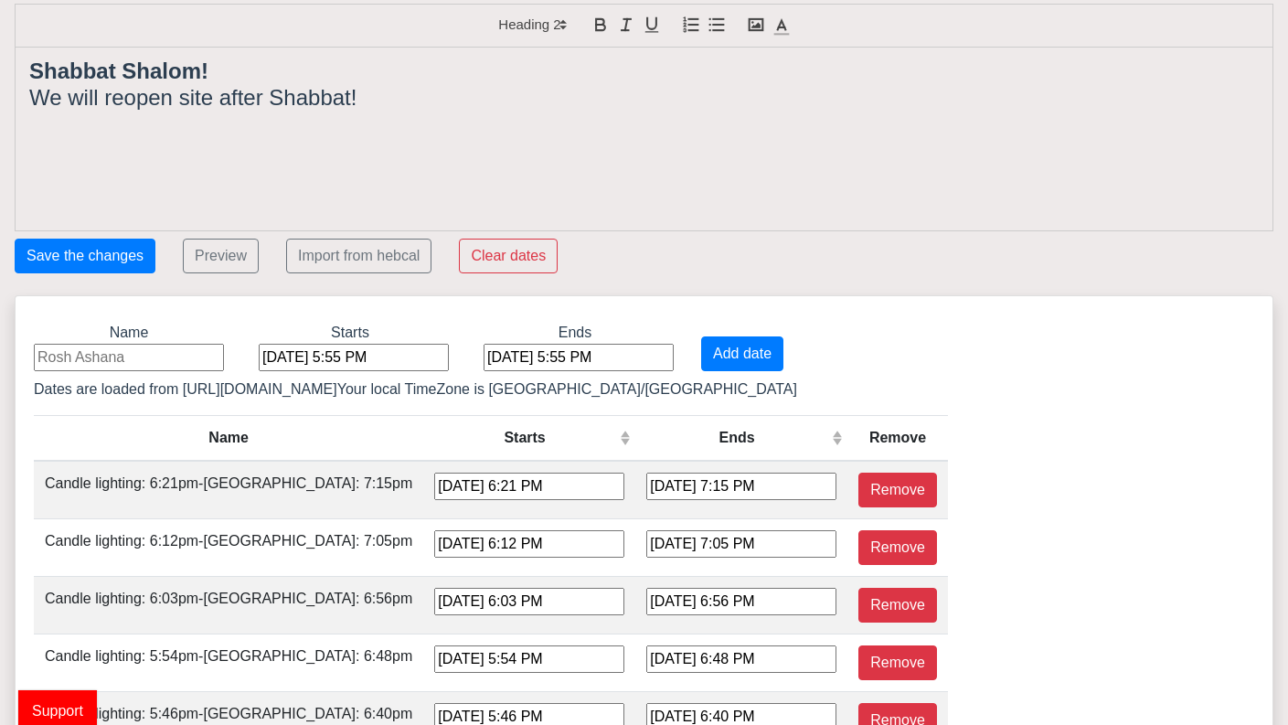
click at [54, 355] on input at bounding box center [129, 357] width 190 height 27
type input "[PERSON_NAME]"
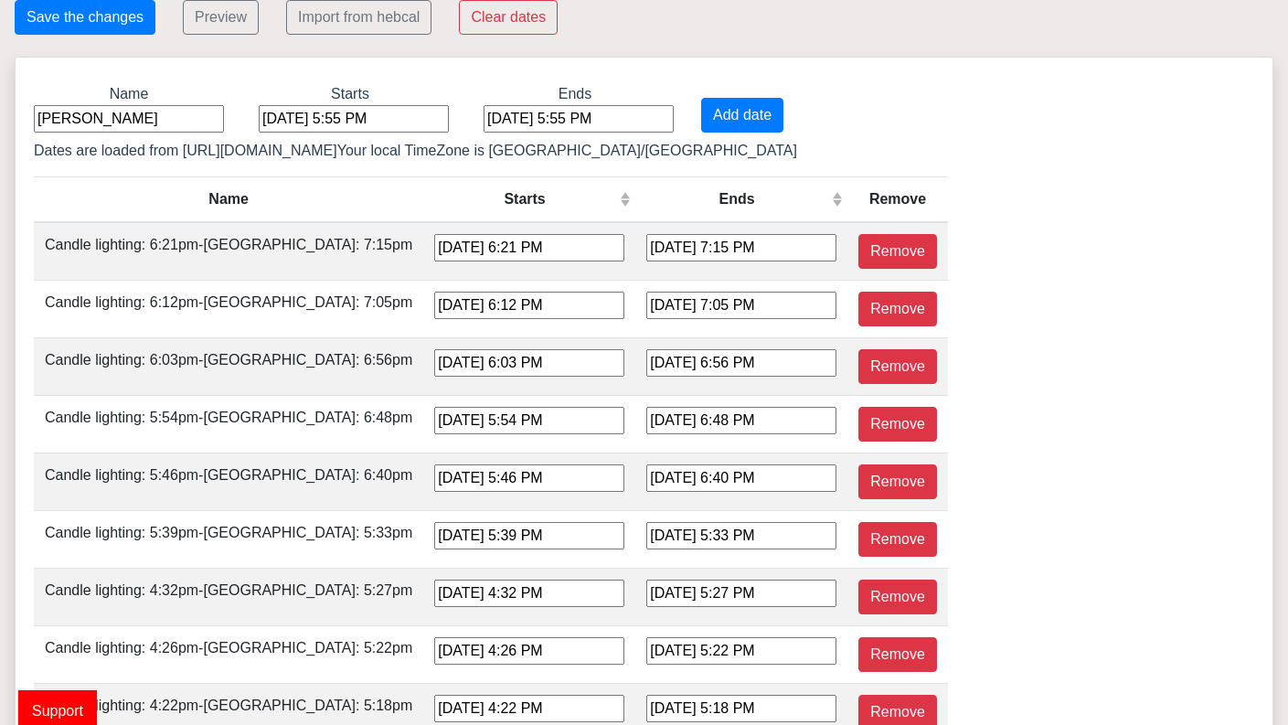
scroll to position [0, 0]
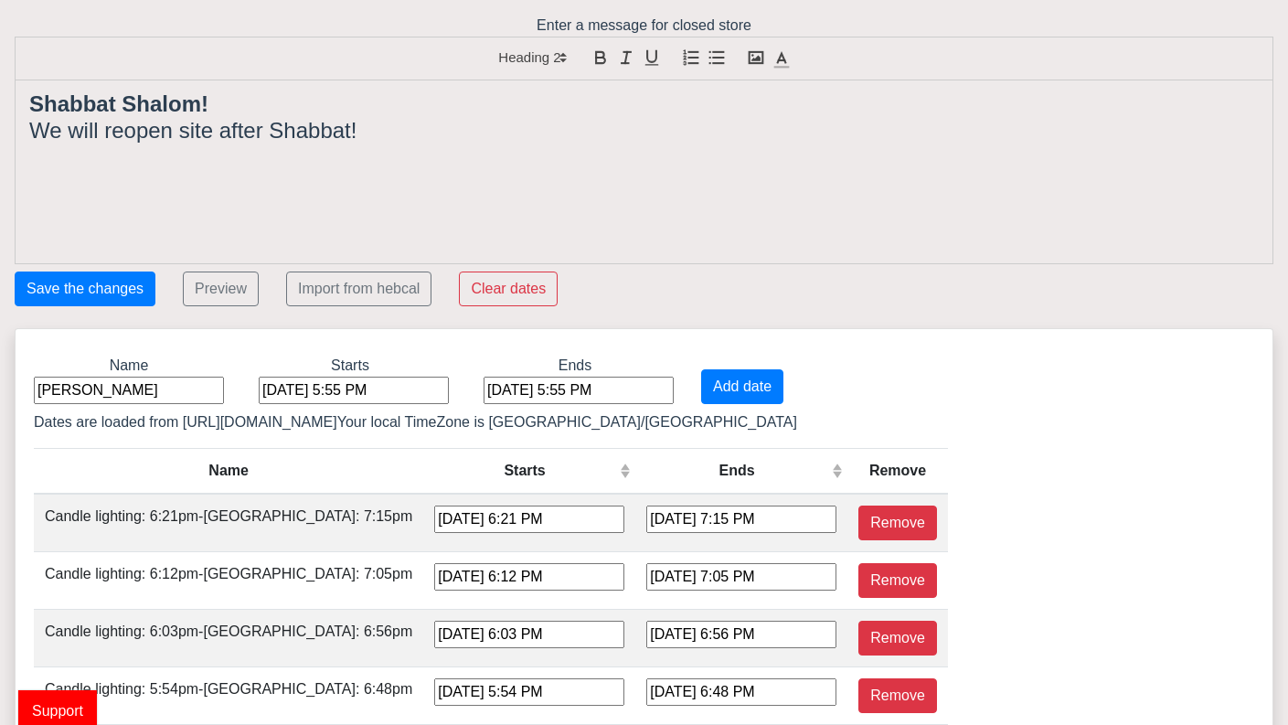
click at [73, 710] on span "Support" at bounding box center [57, 710] width 79 height 41
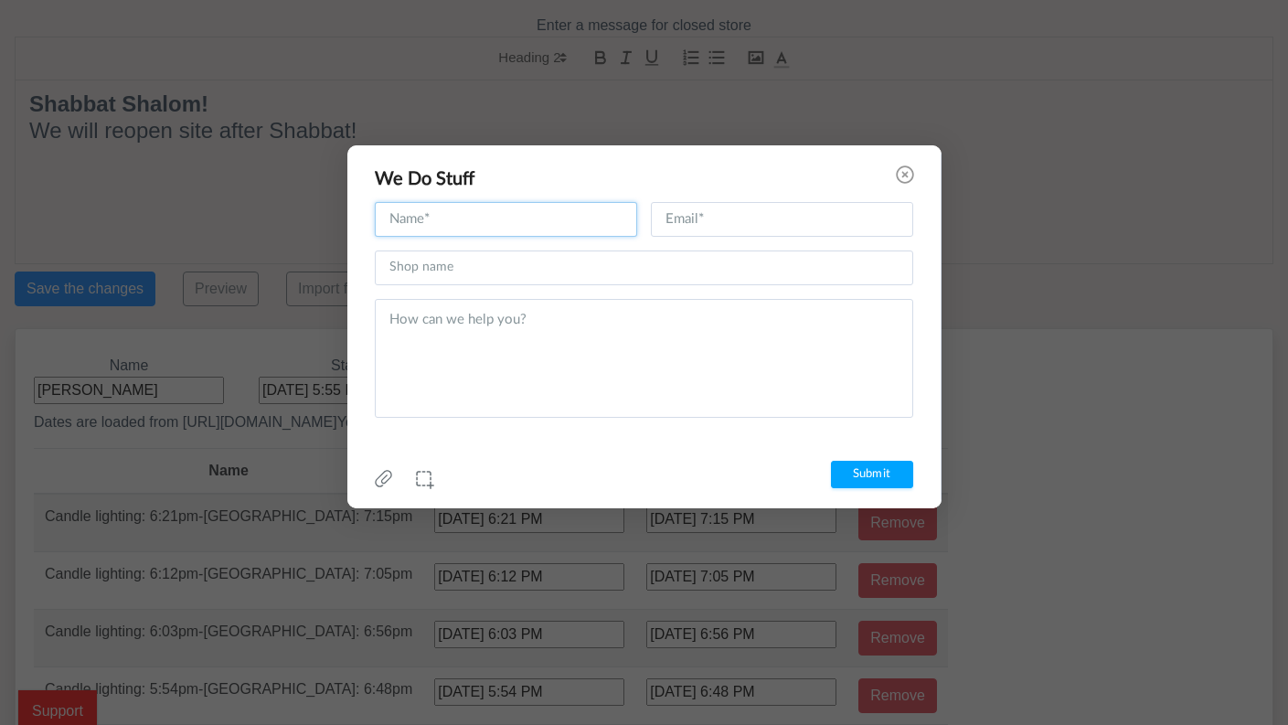
click at [433, 220] on input "text" at bounding box center [506, 219] width 262 height 35
click at [437, 226] on input "Hi!" at bounding box center [506, 219] width 262 height 35
type input "H"
click at [428, 211] on input "text" at bounding box center [506, 219] width 262 height 35
type input "Hi"
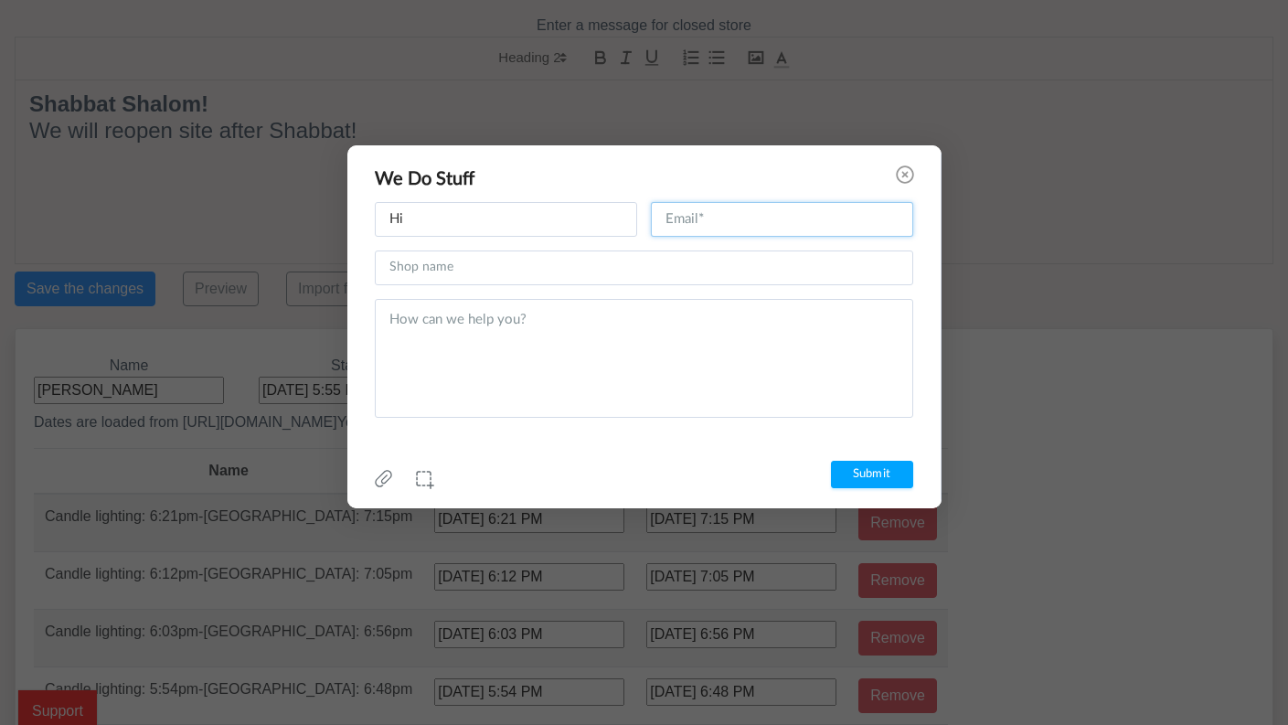
click at [710, 222] on input "text" at bounding box center [782, 219] width 262 height 35
type input "[EMAIL_ADDRESS][DOMAIN_NAME]"
click at [425, 269] on input "text" at bounding box center [644, 268] width 539 height 35
type input "[DOMAIN_NAME]"
click at [403, 326] on textarea at bounding box center [644, 358] width 539 height 119
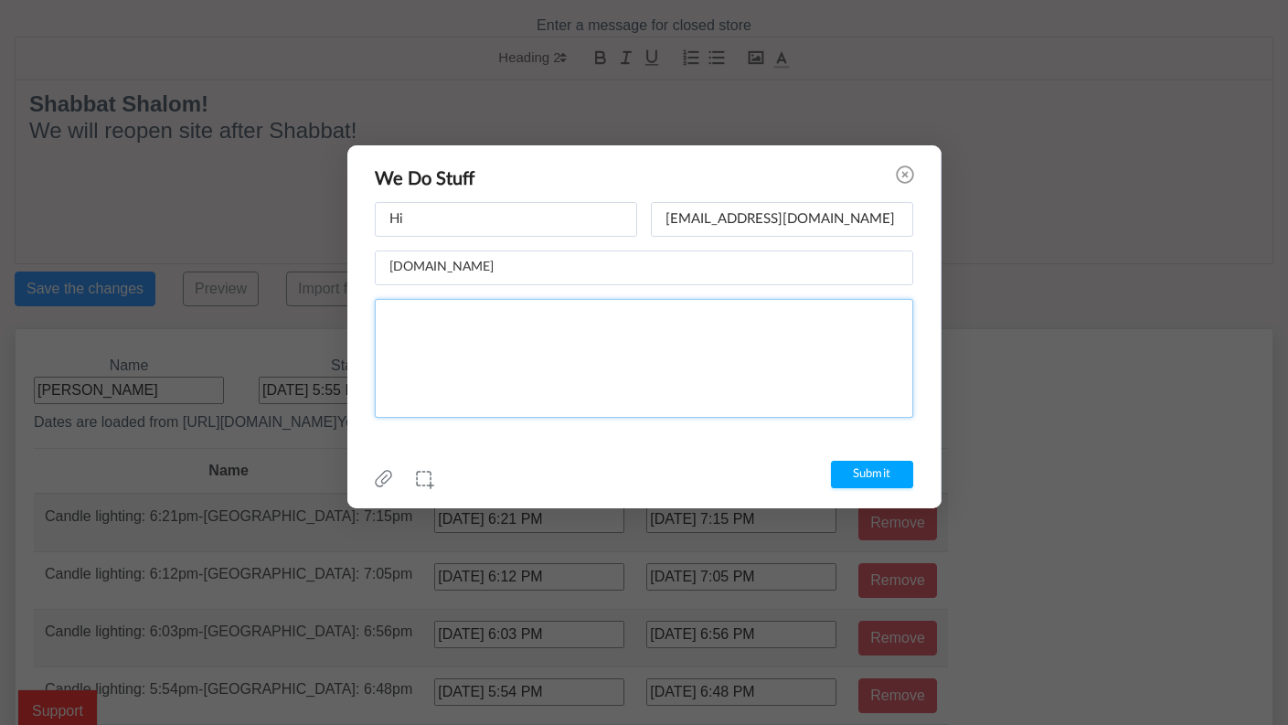
type textarea "W"
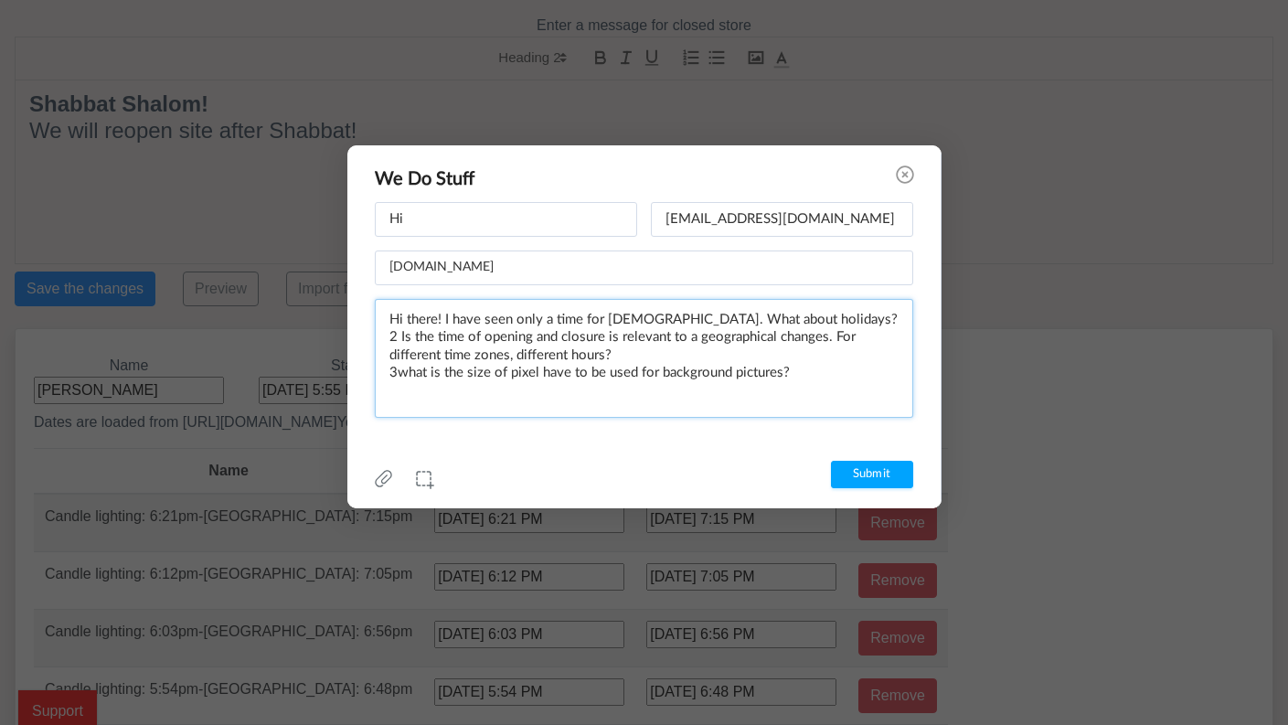
click at [399, 370] on textarea "Hi there! I have seen only a time for [DEMOGRAPHIC_DATA]. What about holidays? …" at bounding box center [644, 358] width 539 height 119
click at [443, 315] on textarea "Hi there! I have seen only a time for [DEMOGRAPHIC_DATA]. What about holidays? …" at bounding box center [644, 358] width 539 height 119
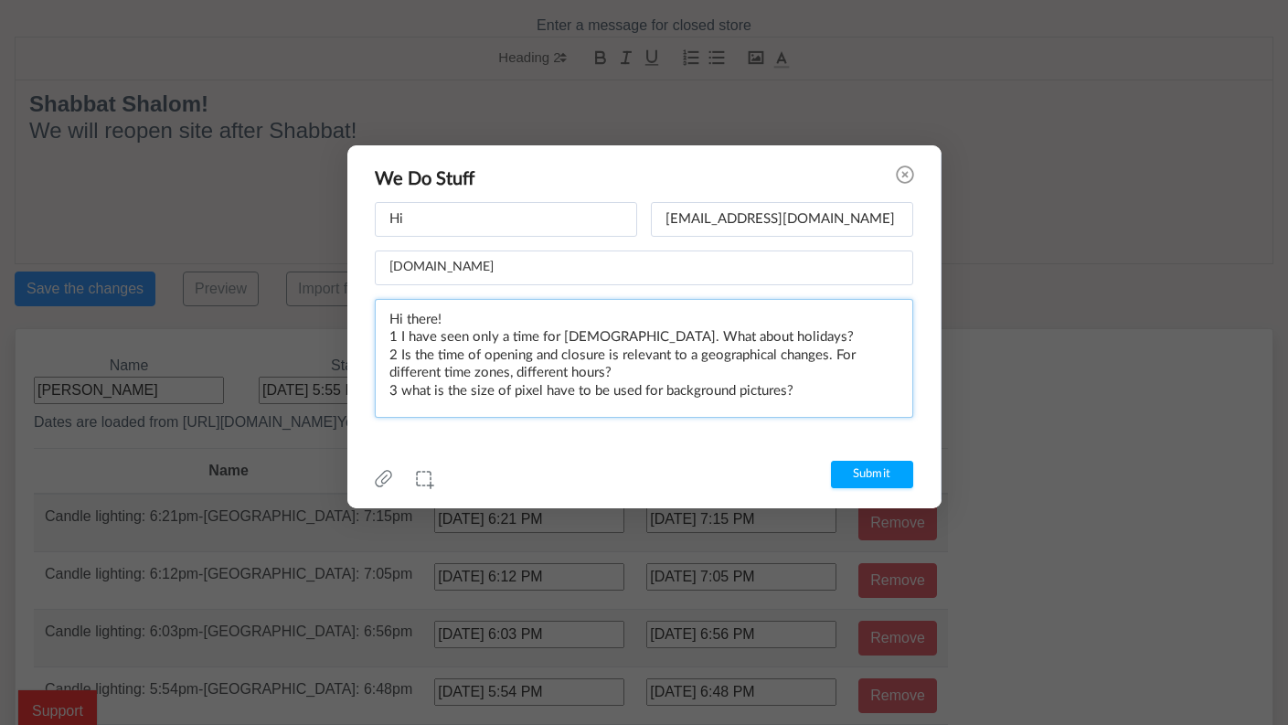
click at [461, 322] on textarea "Hi there! 1 I have seen only a time for [DEMOGRAPHIC_DATA]. What about holidays…" at bounding box center [644, 358] width 539 height 119
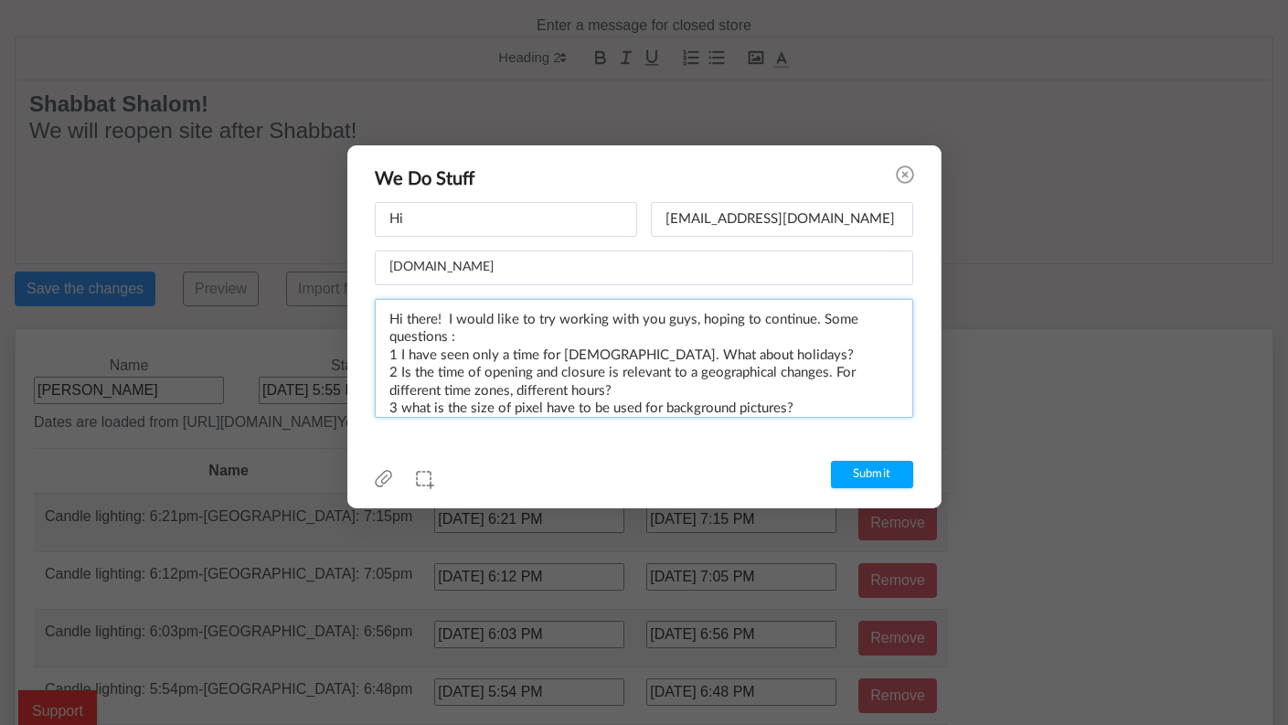
scroll to position [12, 0]
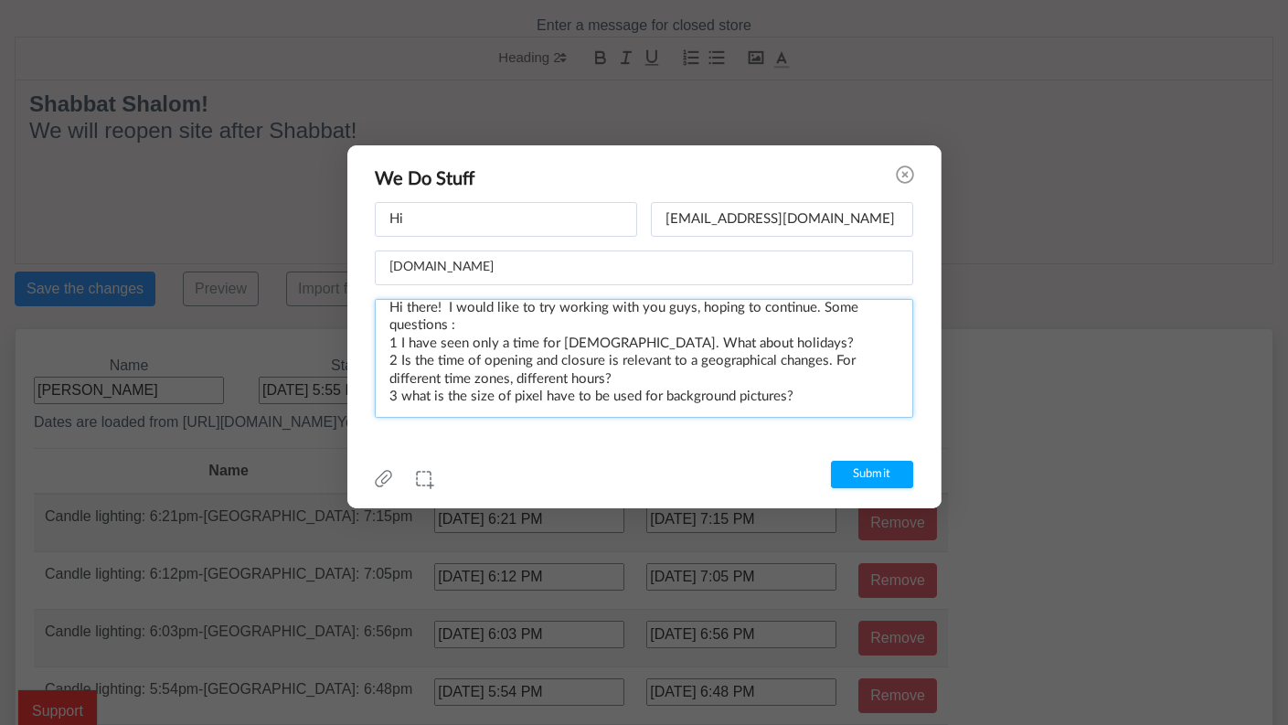
click at [800, 405] on textarea "Hi there! I would like to try working with you guys, hoping to continue. Some q…" at bounding box center [644, 358] width 539 height 119
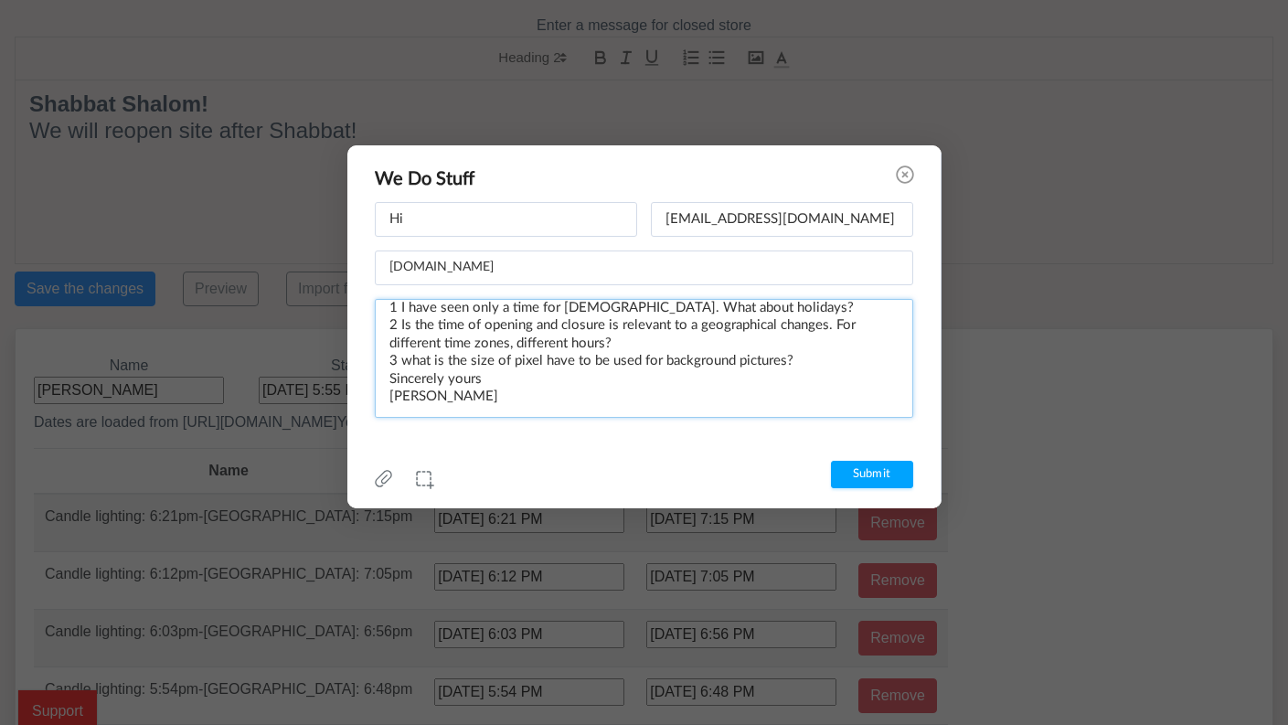
scroll to position [0, 0]
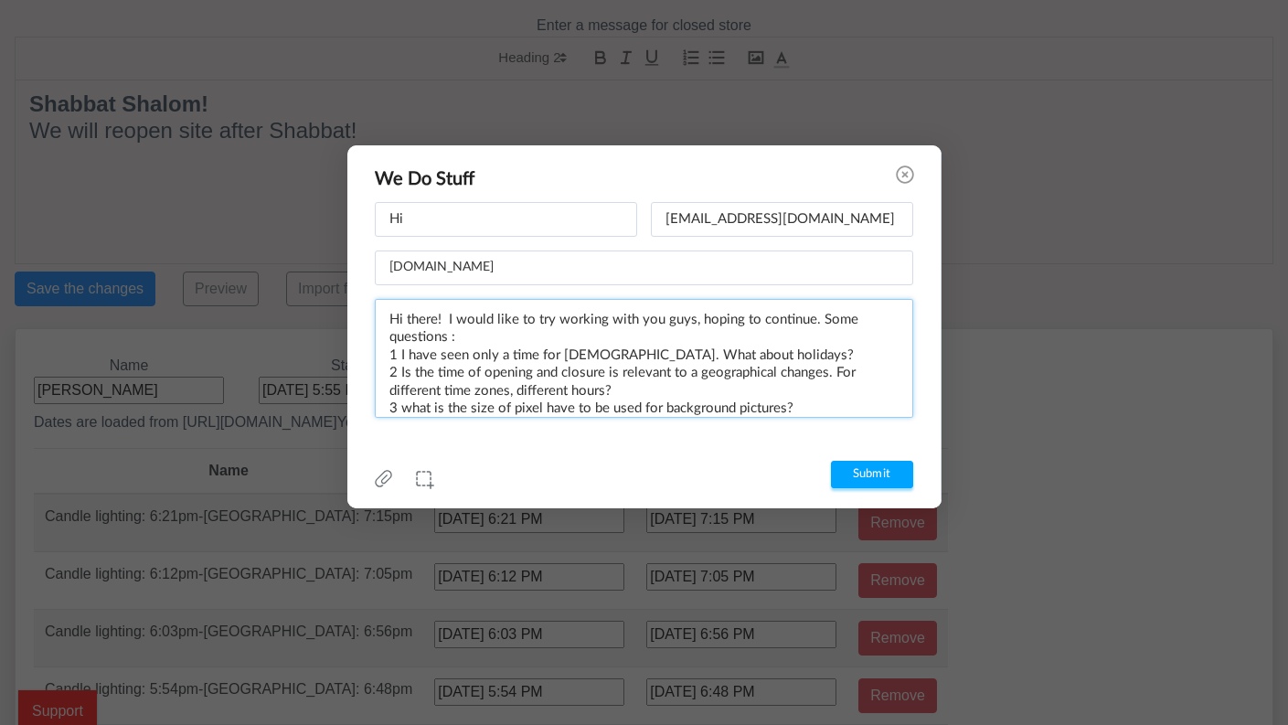
type textarea "Hi there! I would like to try working with you guys, hoping to continue. Some q…"
click at [871, 466] on input "Submit" at bounding box center [872, 474] width 82 height 27
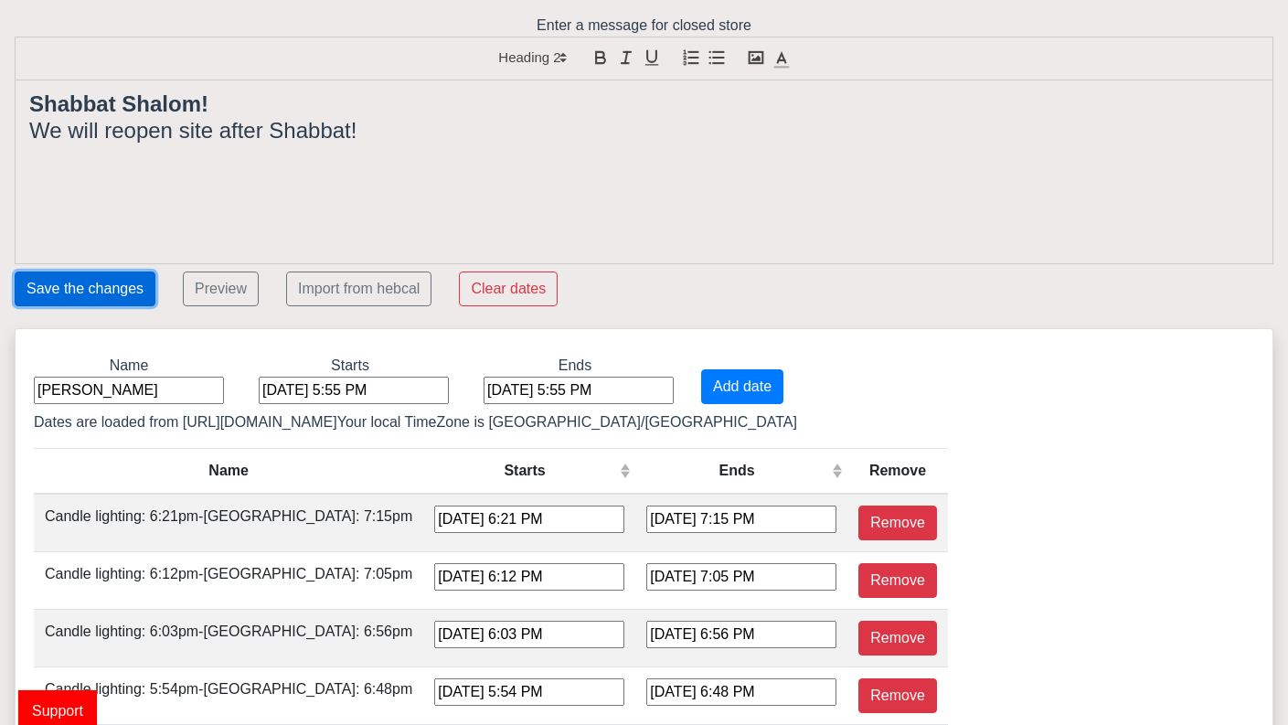
click at [74, 283] on button "Save the changes" at bounding box center [85, 289] width 141 height 35
